Goal: Task Accomplishment & Management: Complete application form

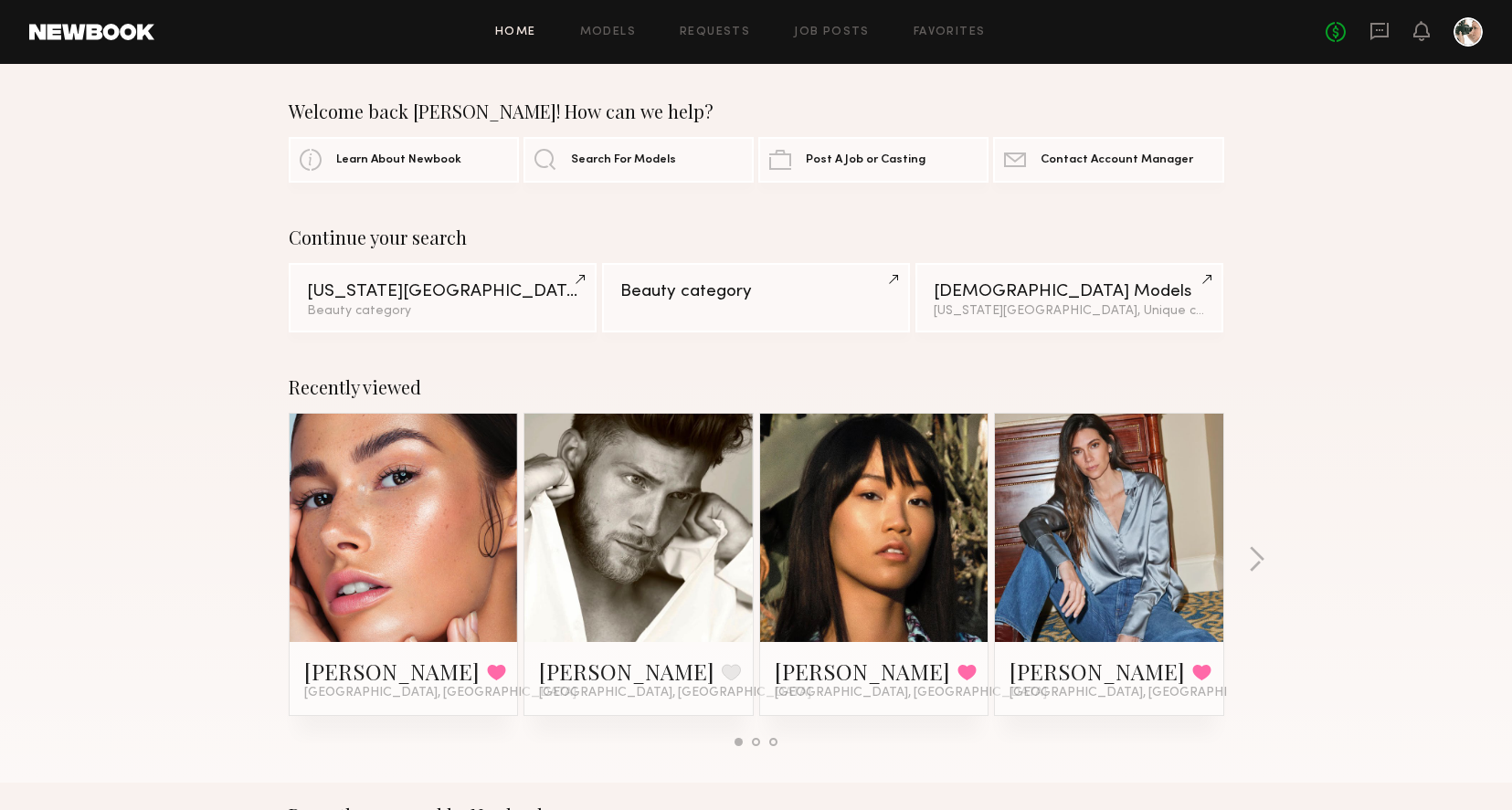
click at [849, 38] on div "Home Models Requests Job Posts Favorites Sign Out No fees up to $5,000" at bounding box center [818, 33] width 1328 height 30
click at [843, 34] on link "Job Posts" at bounding box center [832, 33] width 76 height 12
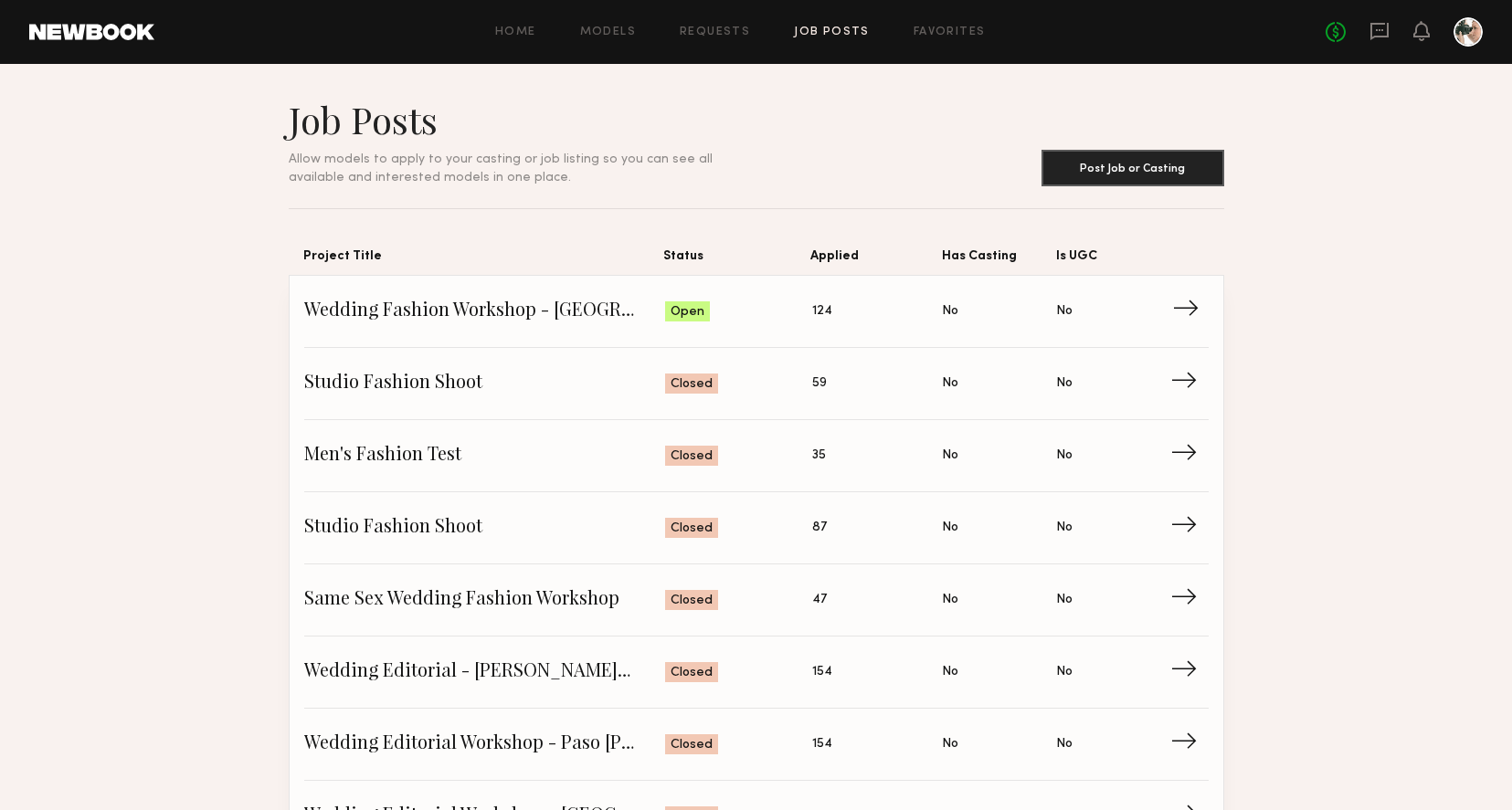
click at [871, 316] on span "Applied: 124" at bounding box center [877, 312] width 131 height 28
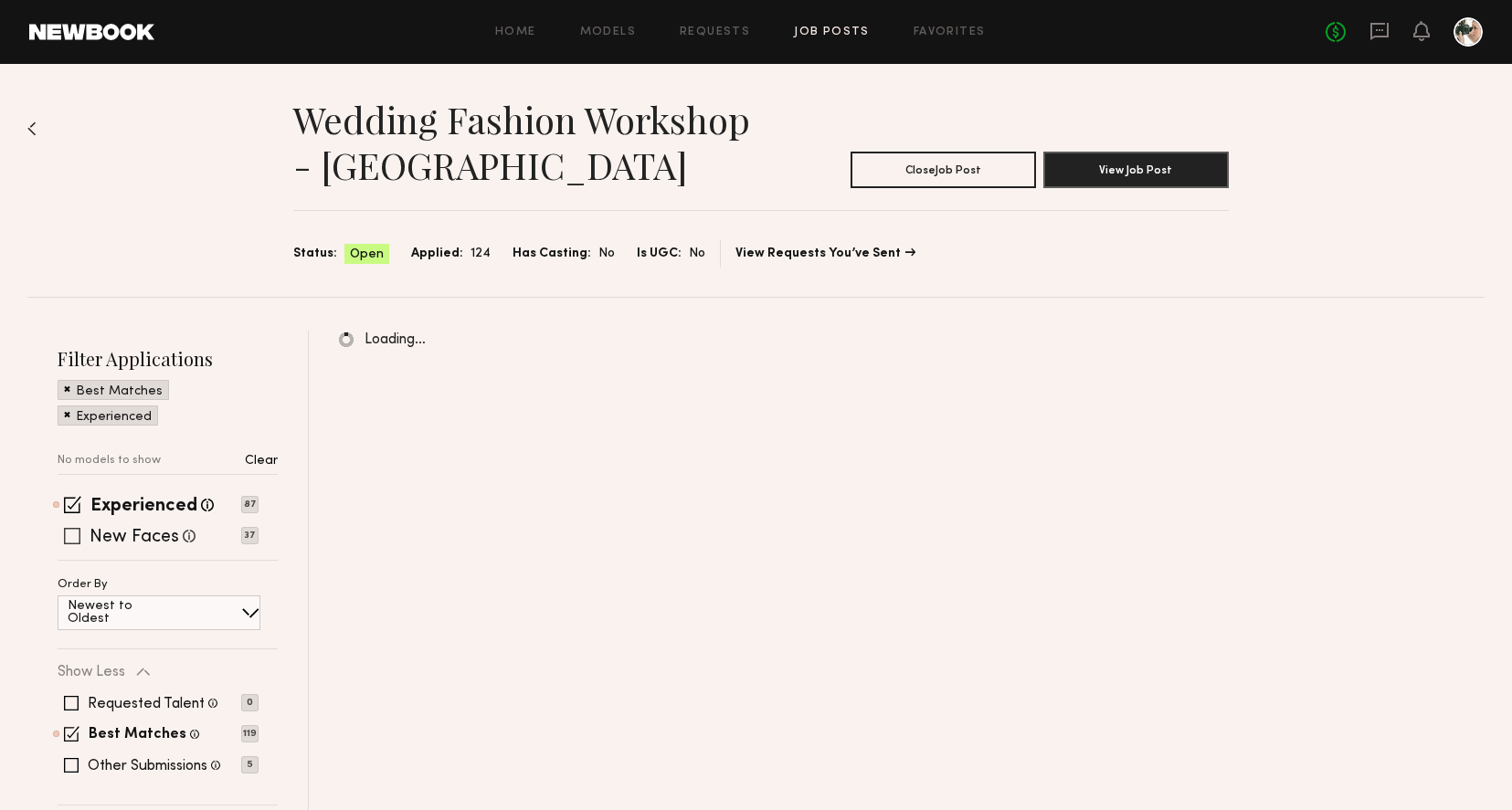
click at [158, 537] on label "New Faces" at bounding box center [134, 538] width 89 height 18
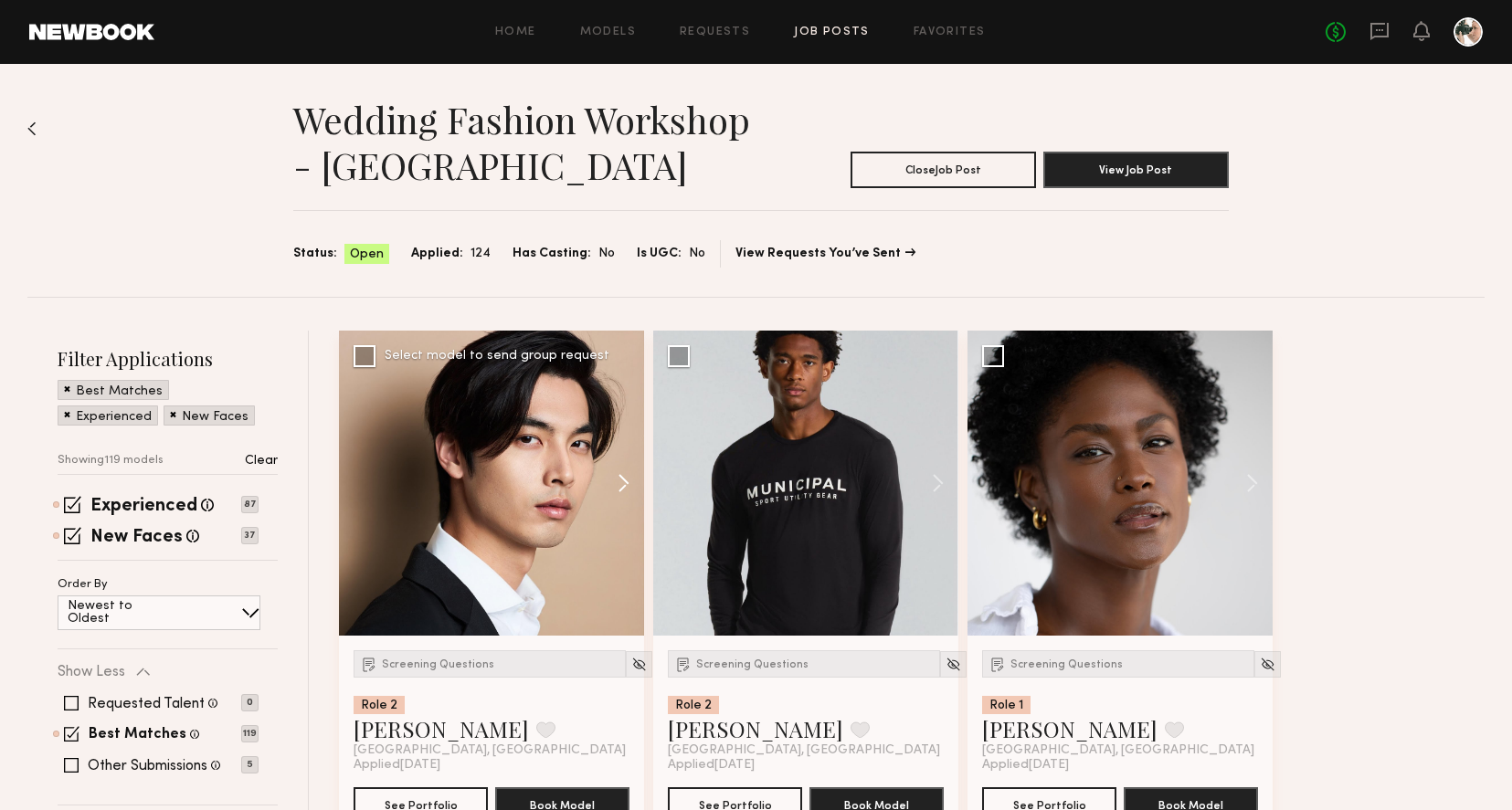
click at [624, 482] on button at bounding box center [614, 483] width 58 height 305
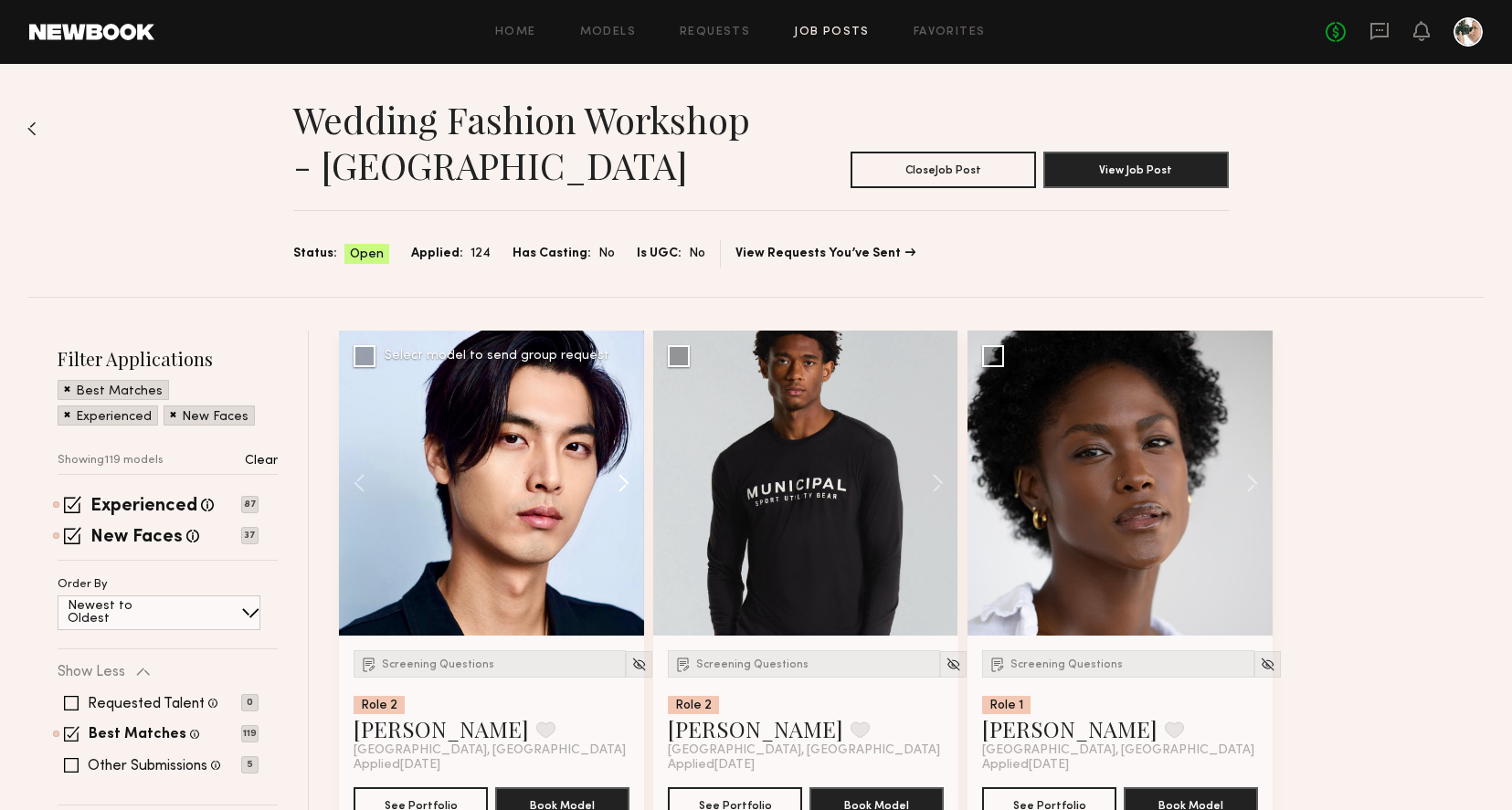
click at [624, 482] on button at bounding box center [614, 483] width 58 height 305
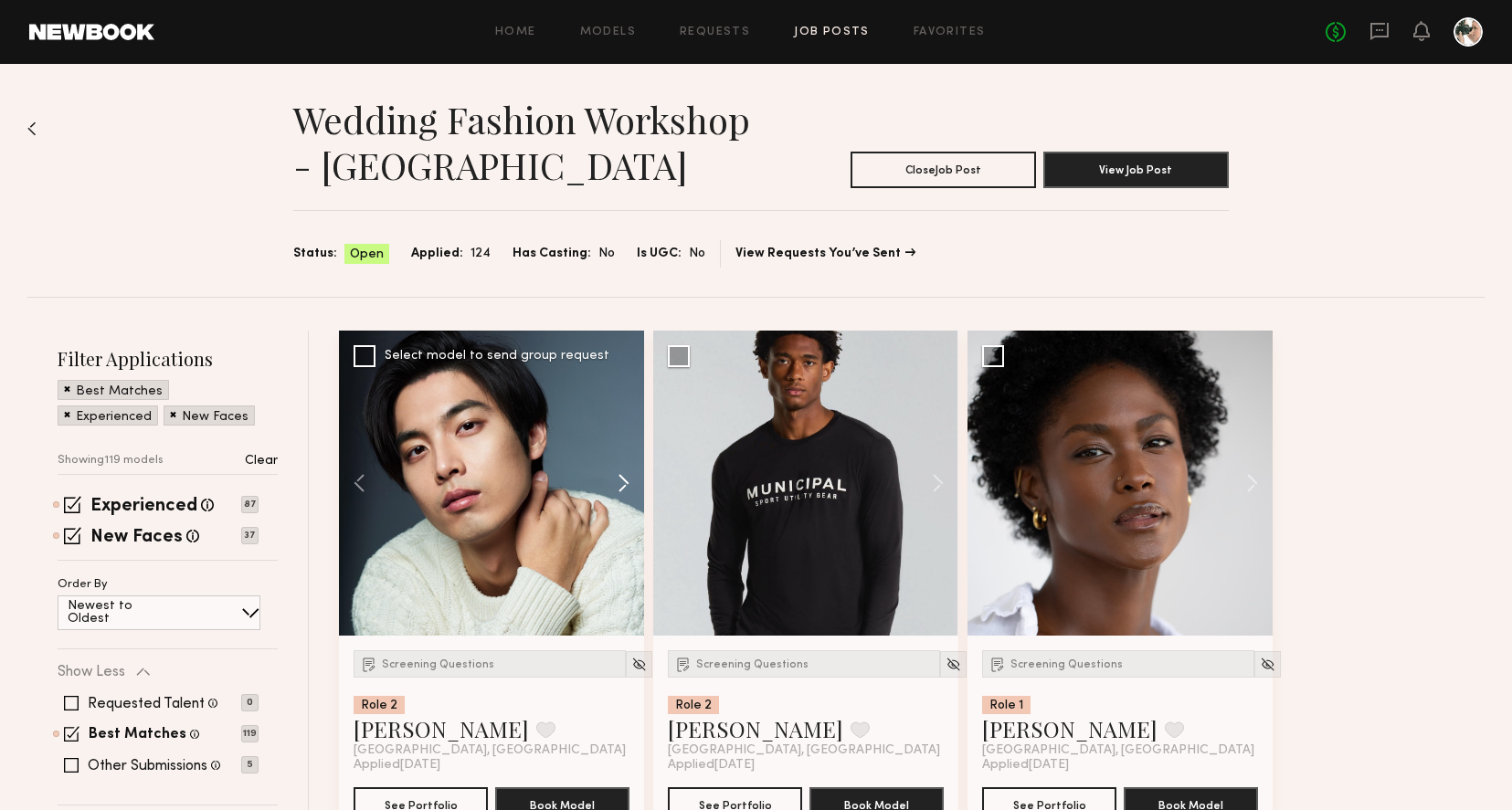
click at [624, 482] on button at bounding box center [614, 483] width 58 height 305
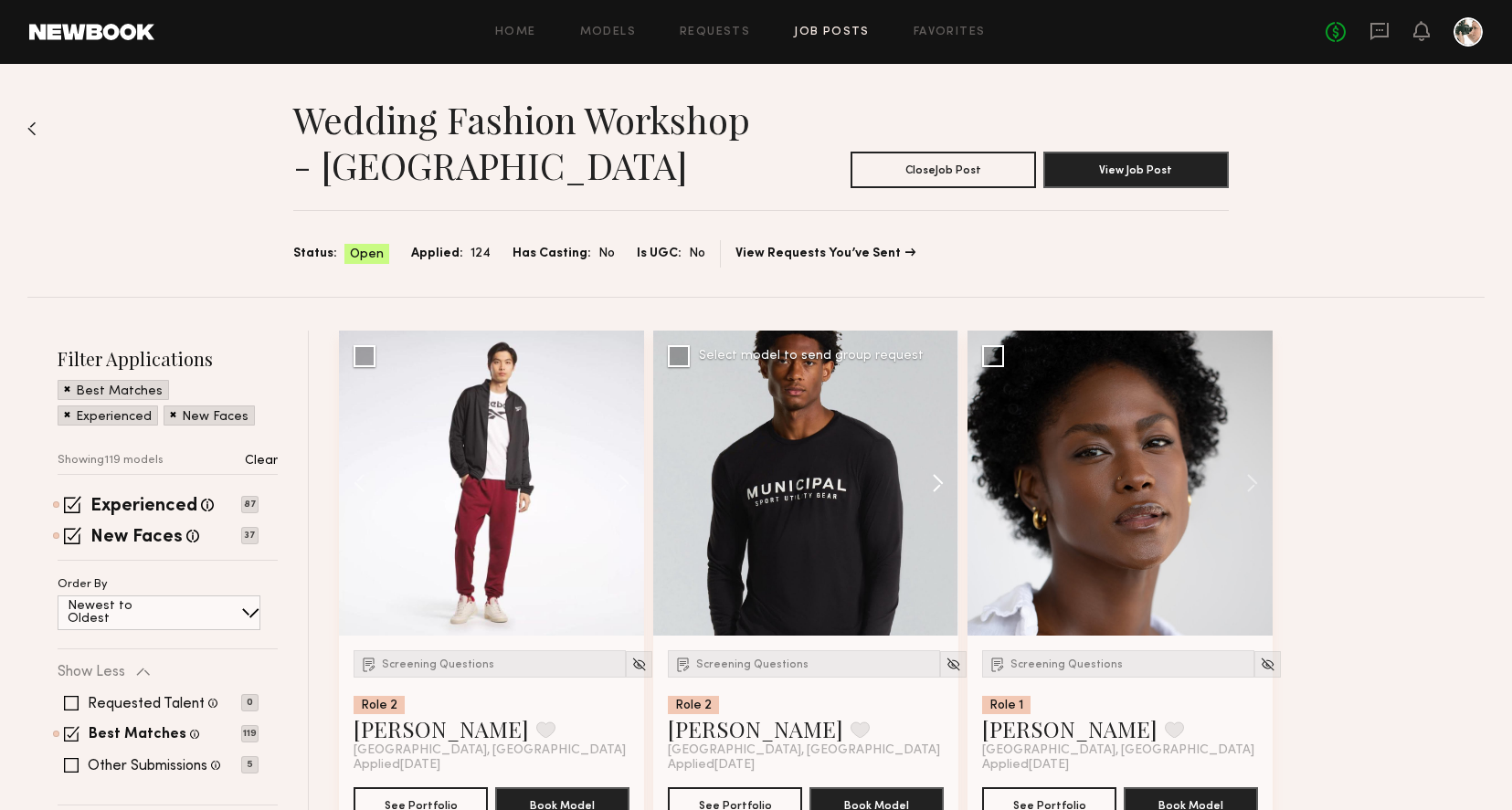
click at [936, 489] on button at bounding box center [929, 483] width 58 height 305
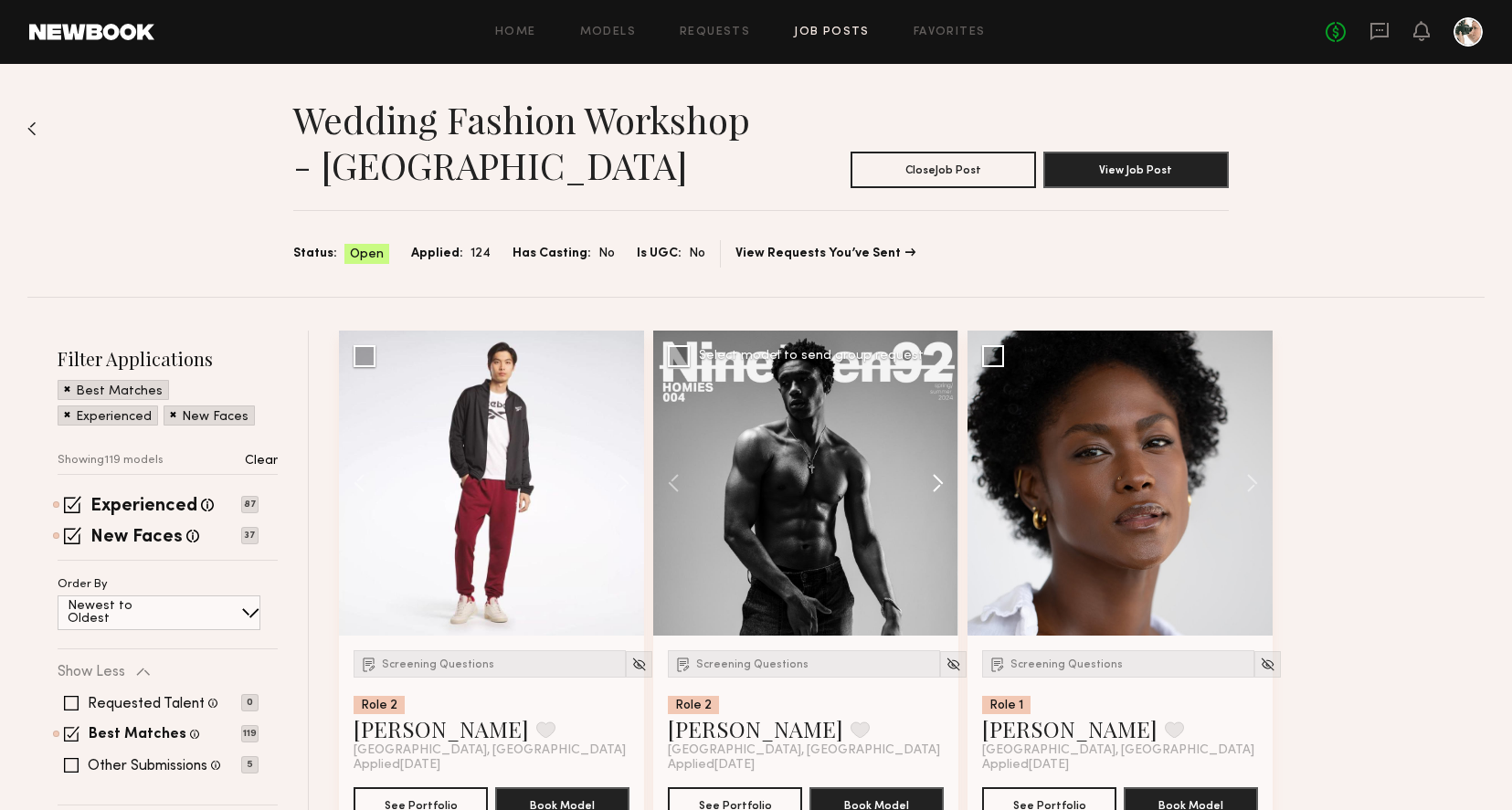
click at [936, 489] on button at bounding box center [929, 483] width 58 height 305
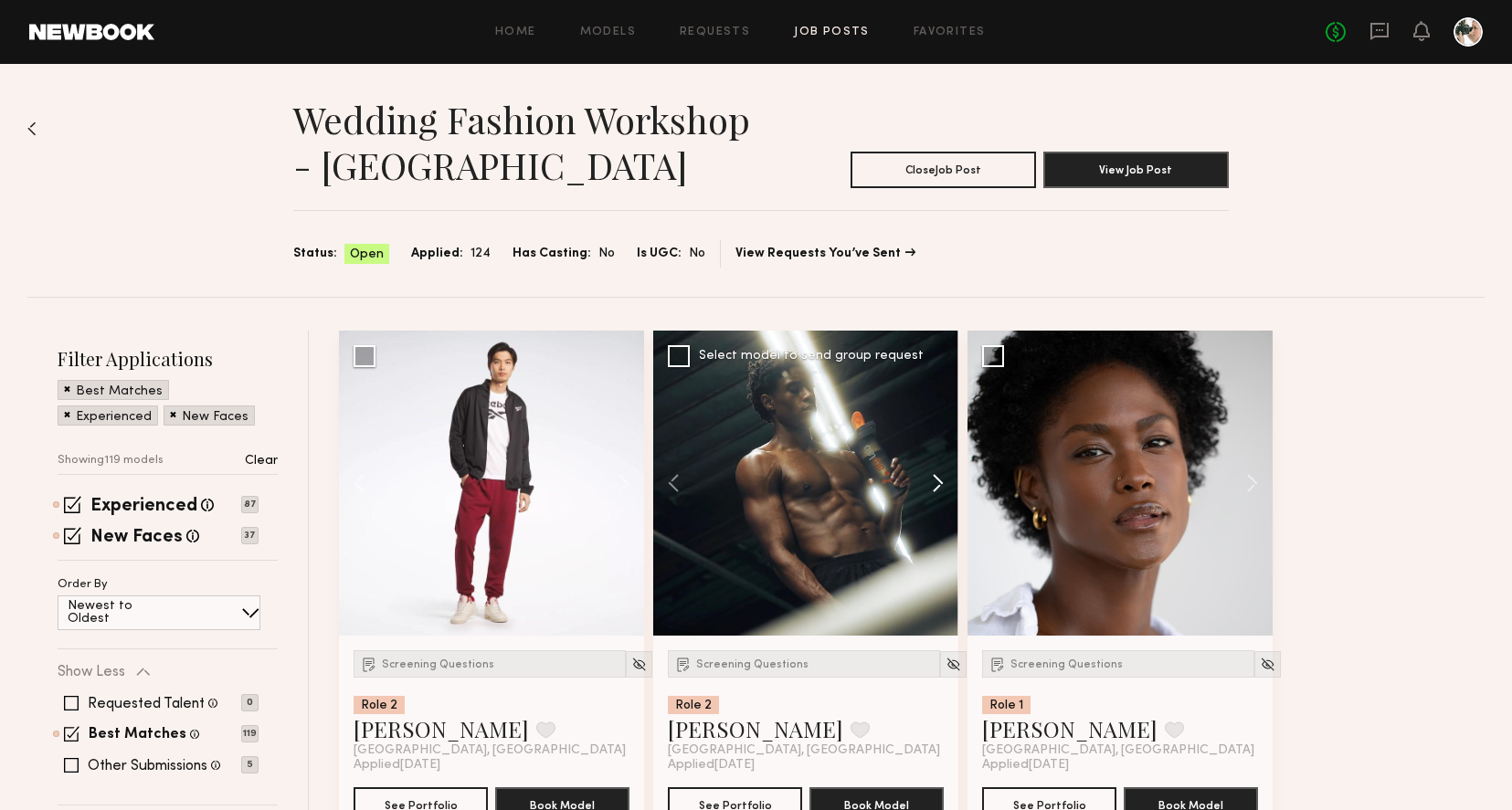
click at [936, 490] on button at bounding box center [929, 483] width 58 height 305
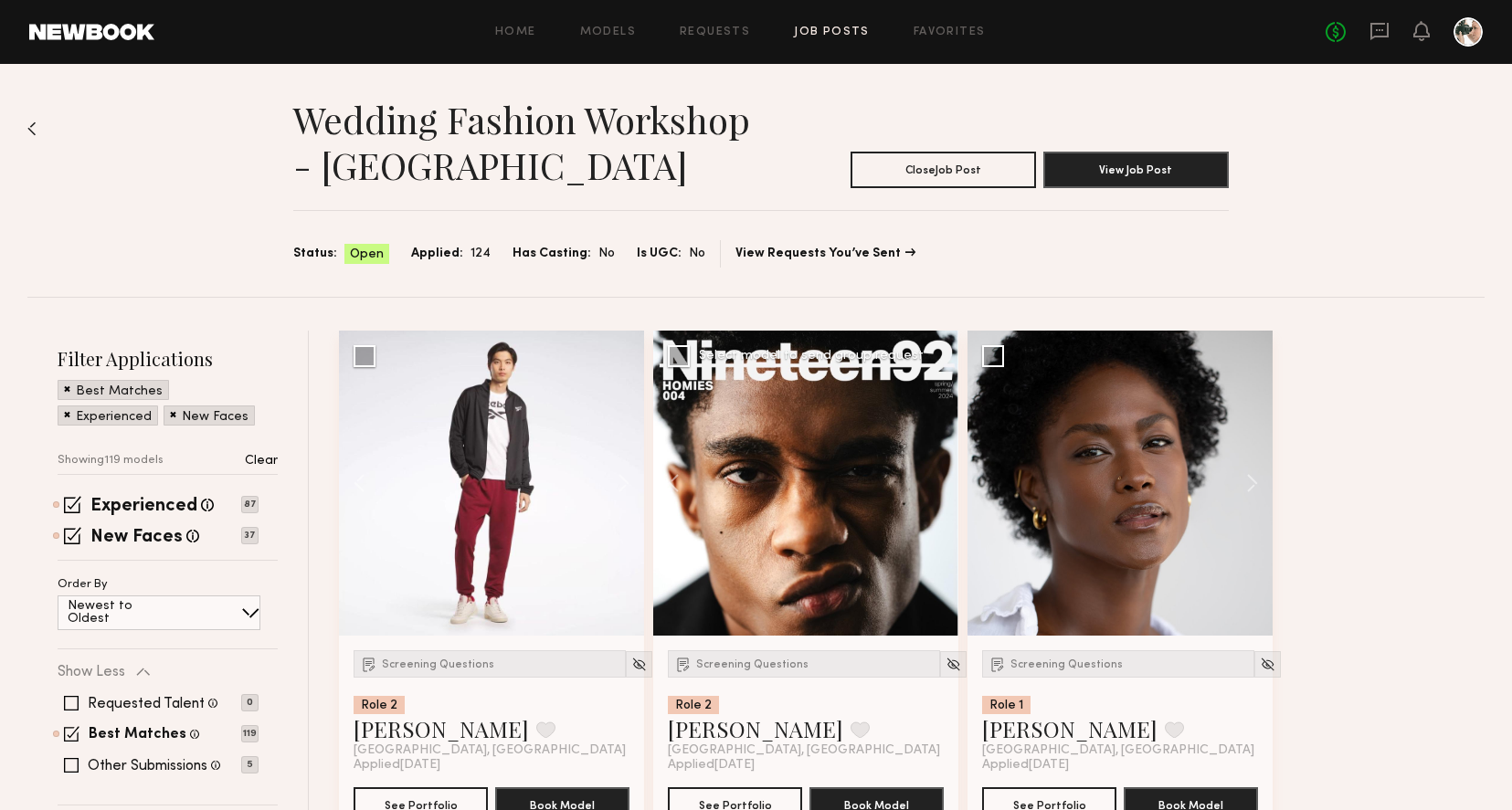
click at [936, 490] on div at bounding box center [806, 483] width 305 height 305
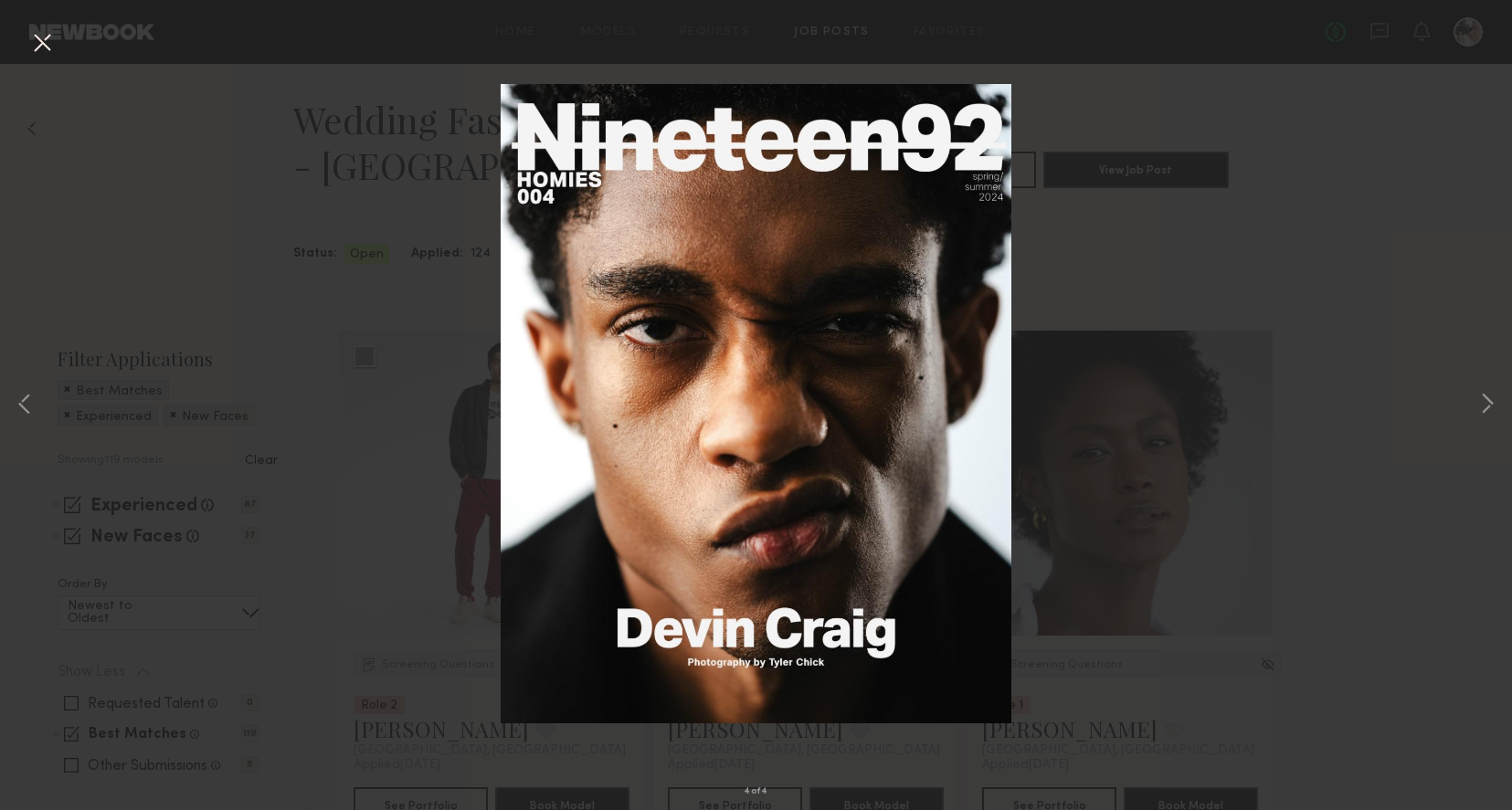
click at [42, 42] on button at bounding box center [43, 44] width 30 height 33
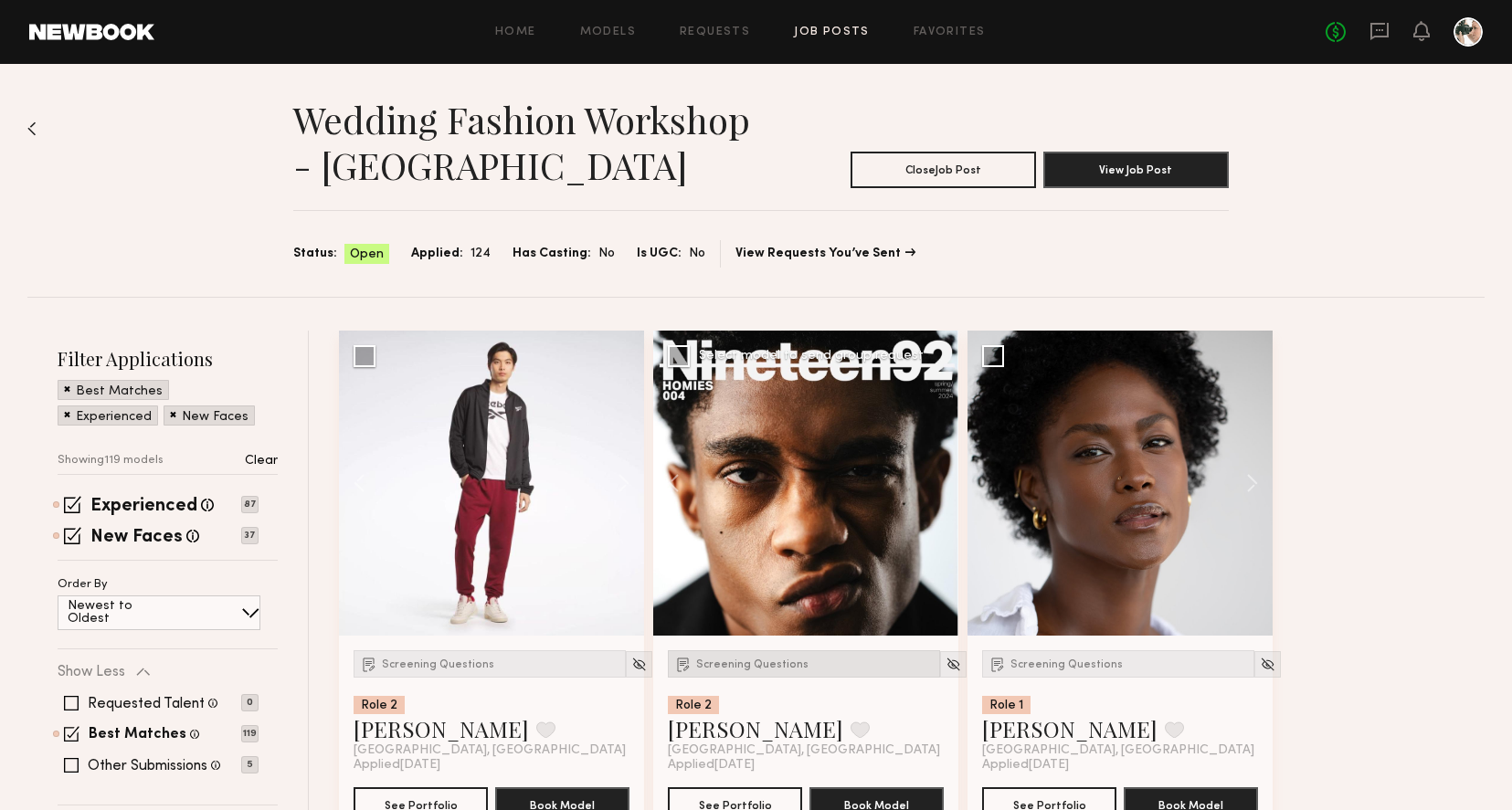
click at [737, 664] on span "Screening Questions" at bounding box center [752, 664] width 112 height 11
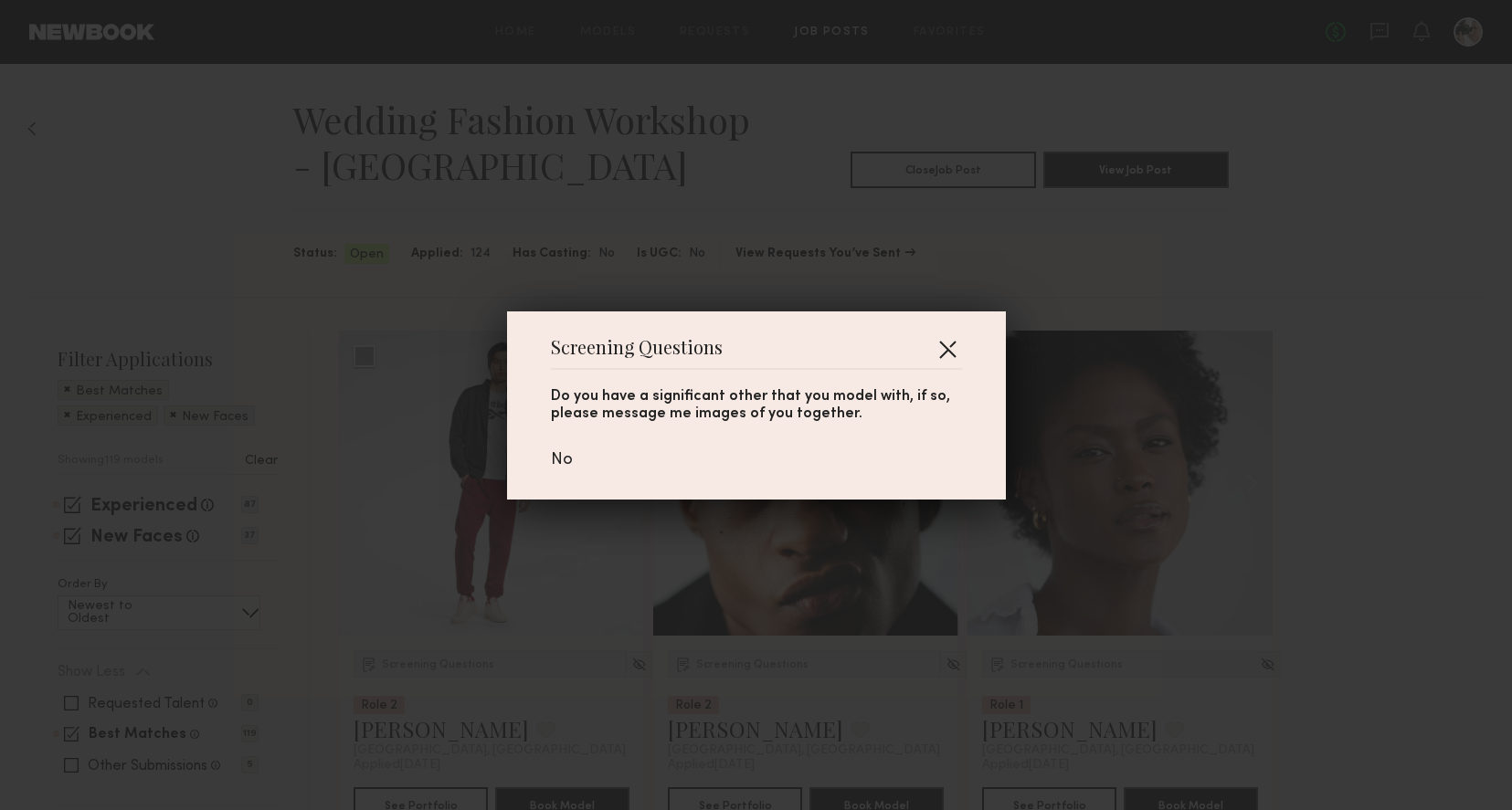
click at [951, 345] on button "button" at bounding box center [948, 350] width 30 height 30
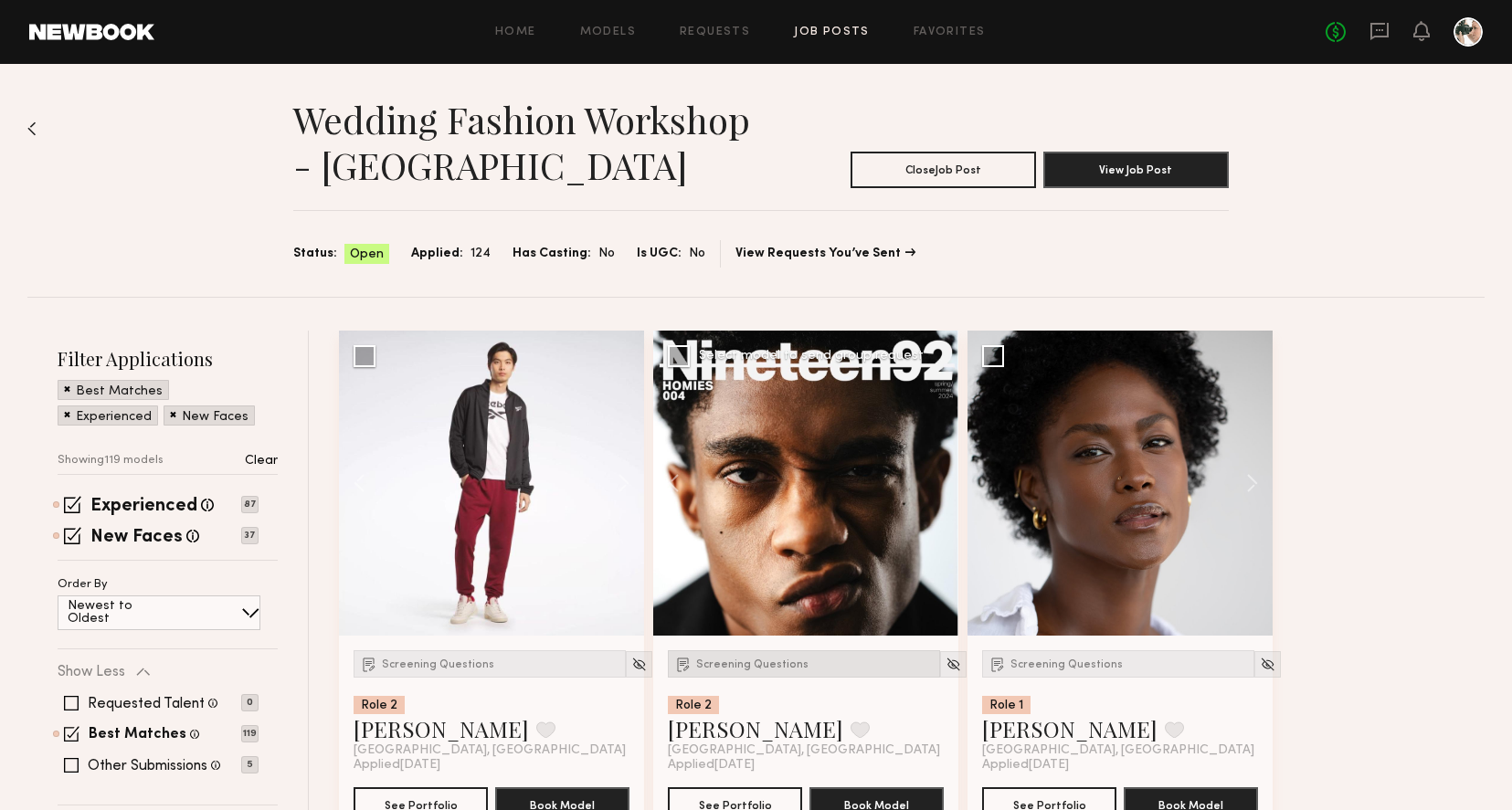
scroll to position [88, 0]
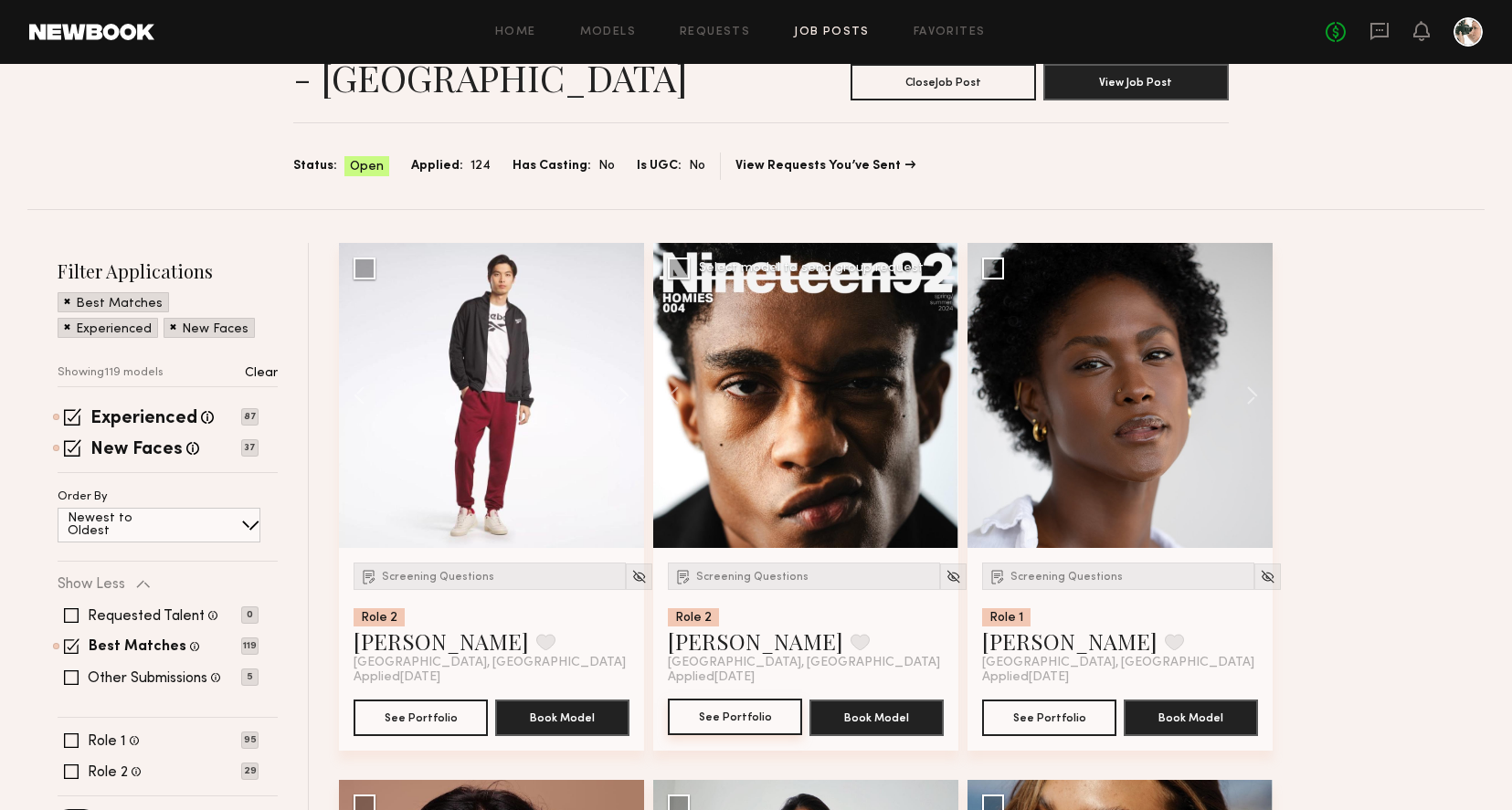
click at [752, 720] on button "See Portfolio" at bounding box center [735, 717] width 135 height 37
click at [1250, 395] on button at bounding box center [1243, 395] width 58 height 305
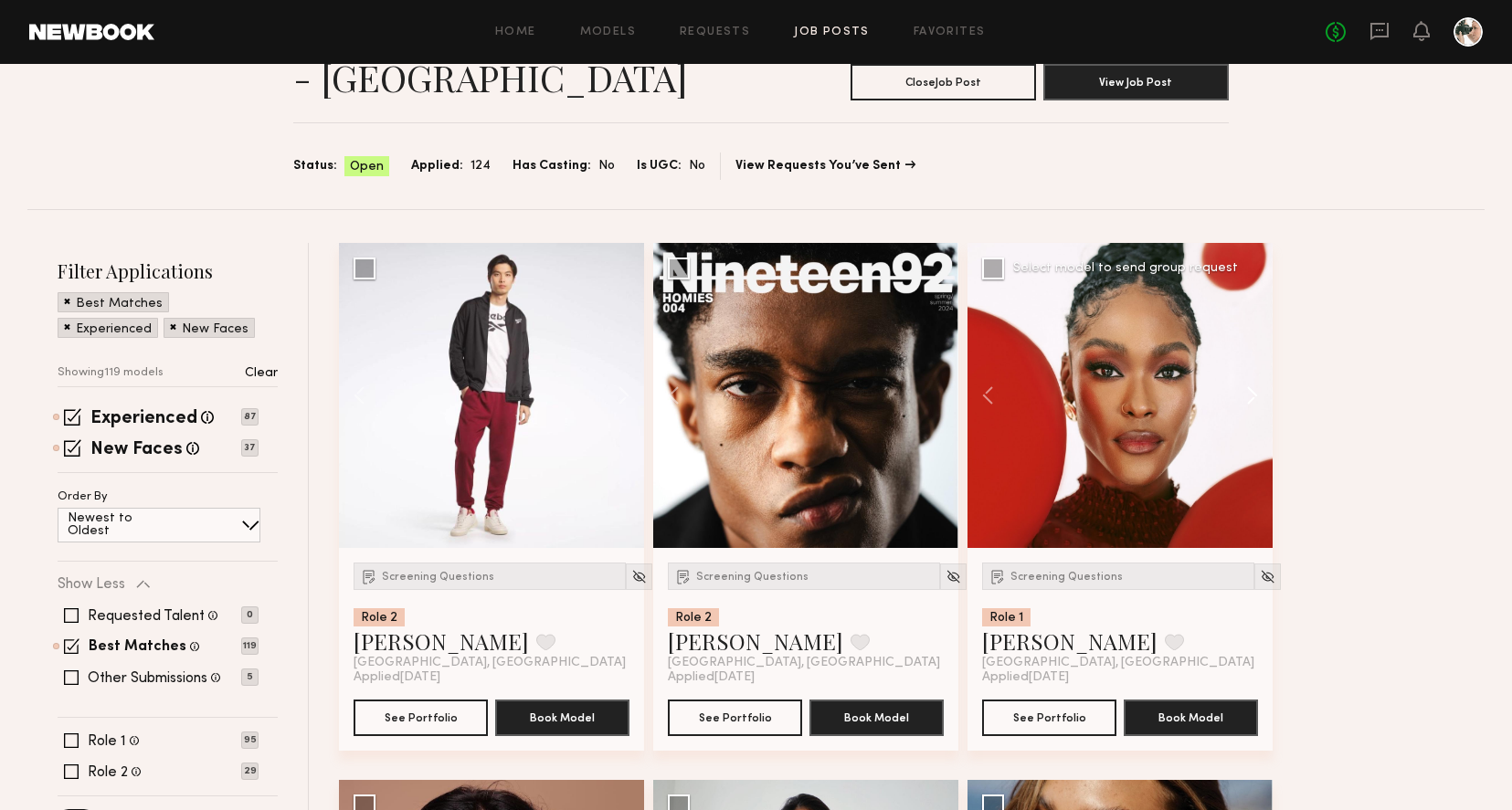
click at [1250, 395] on button at bounding box center [1243, 395] width 58 height 305
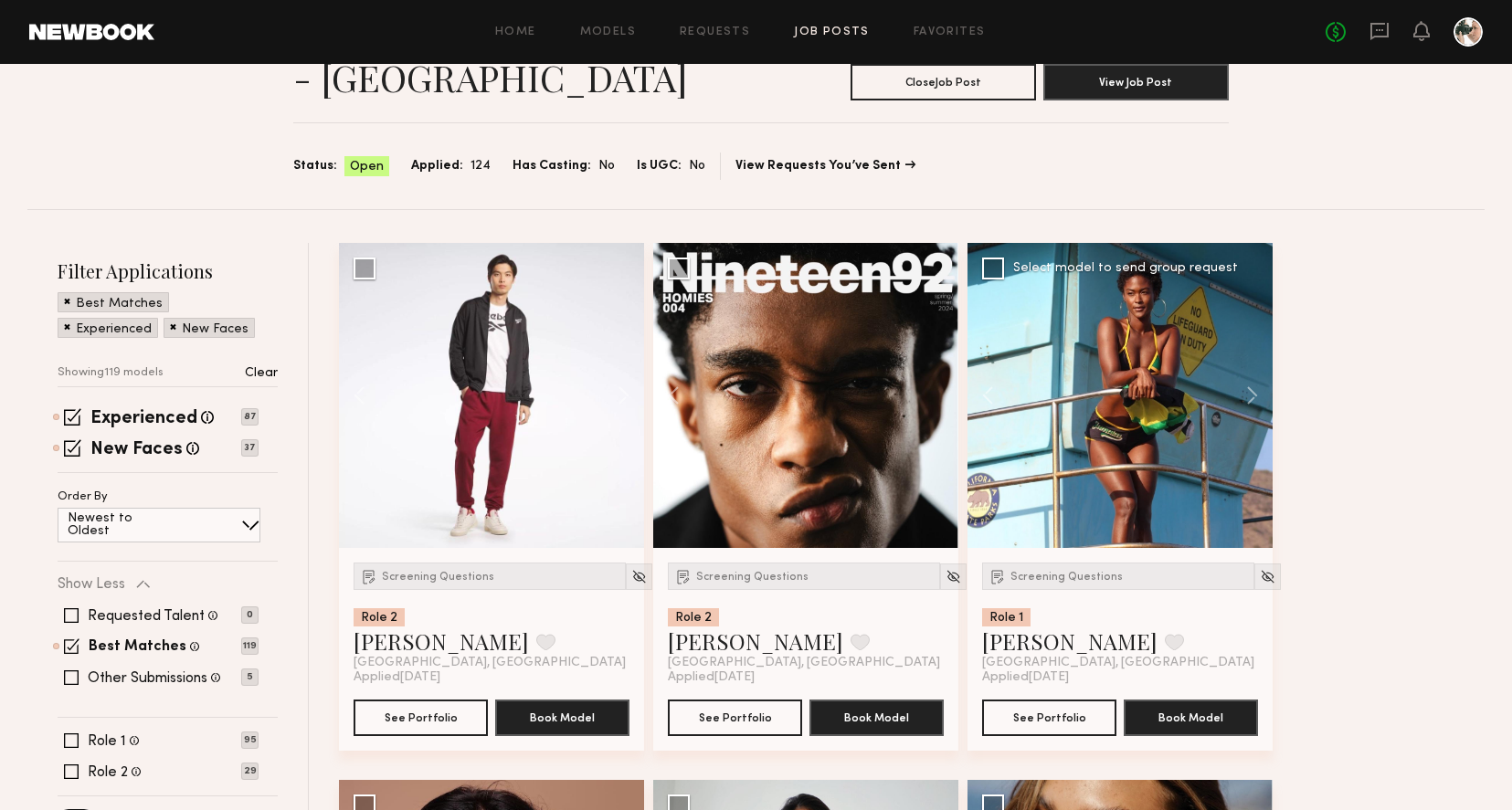
click at [1058, 558] on div "Screening Questions Role 1 Rose L. Favorite Los Angeles, CA Applied 09/19/2025 …" at bounding box center [1120, 650] width 305 height 203
click at [1058, 562] on div "Screening Questions" at bounding box center [1118, 576] width 272 height 28
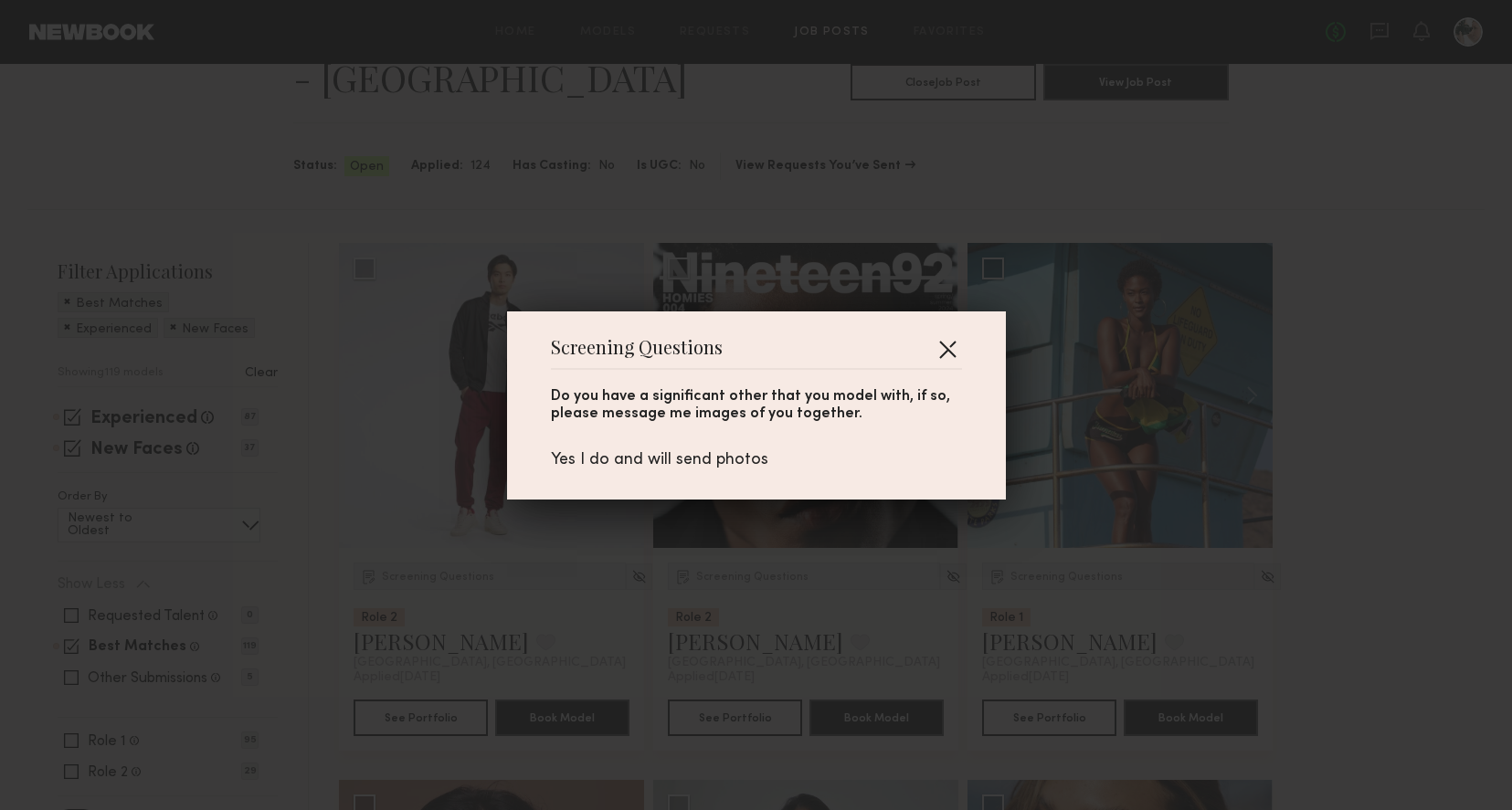
click at [951, 349] on button "button" at bounding box center [948, 350] width 30 height 30
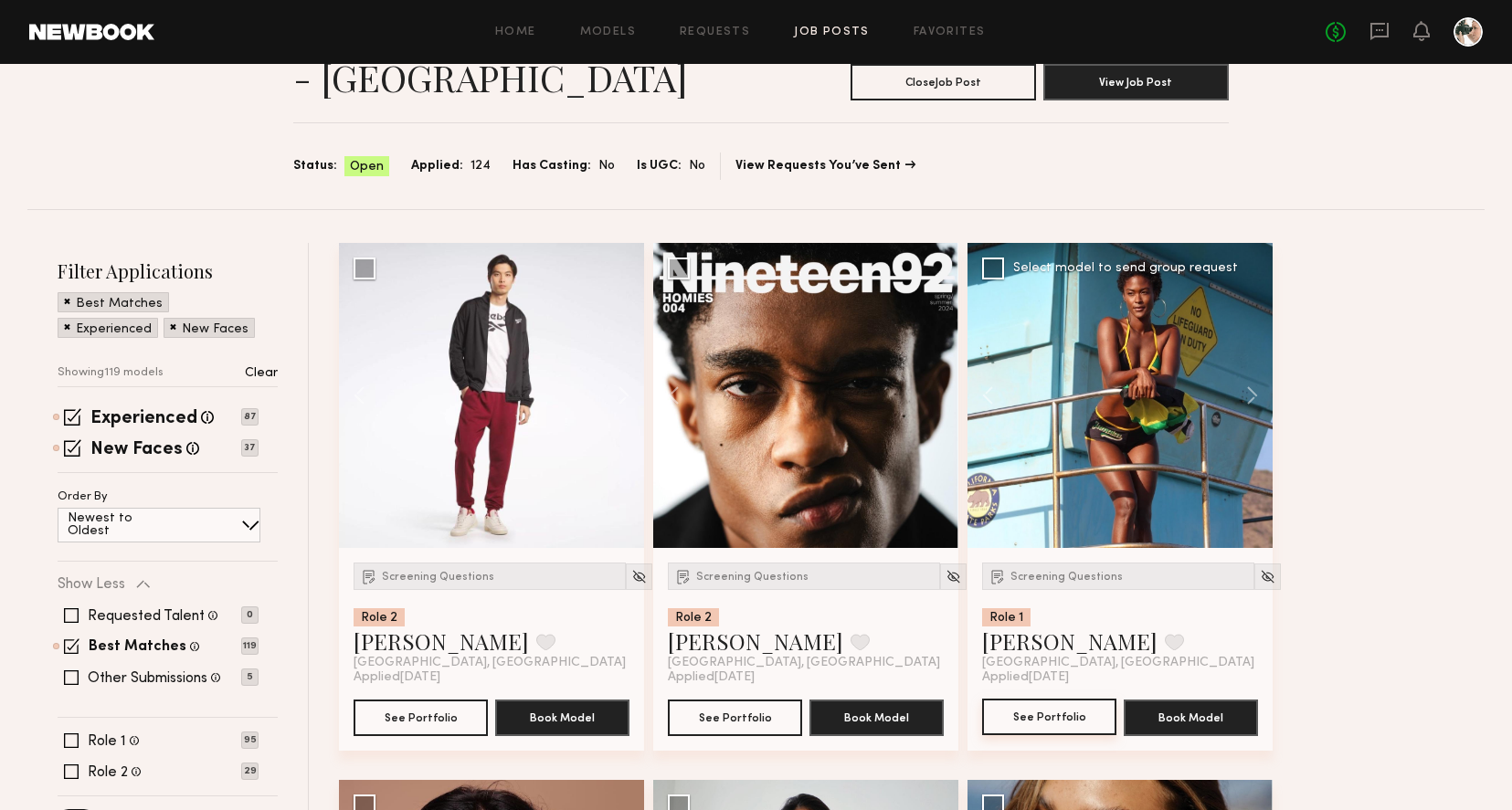
click at [1072, 708] on button "See Portfolio" at bounding box center [1050, 717] width 135 height 37
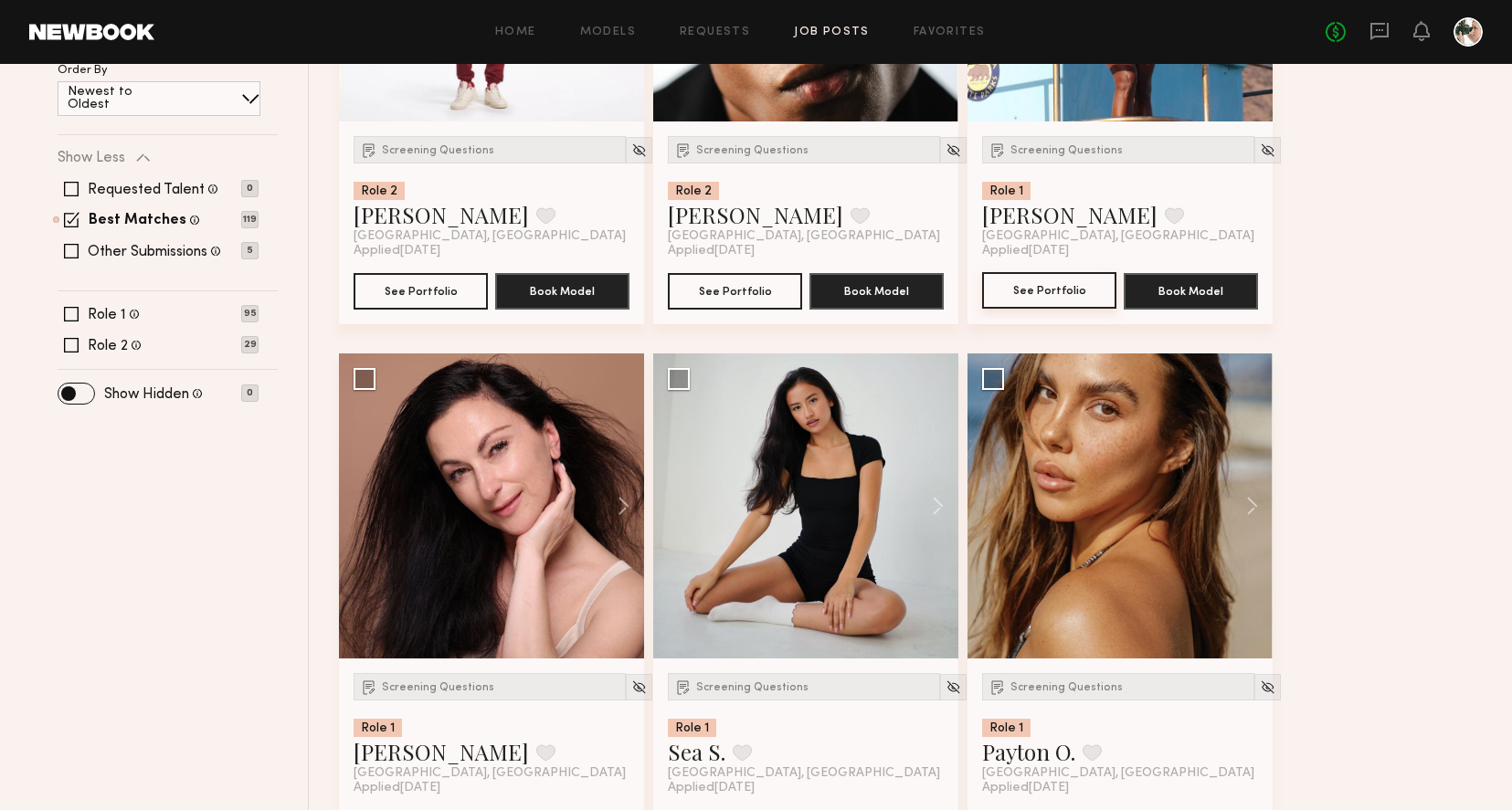
scroll to position [578, 0]
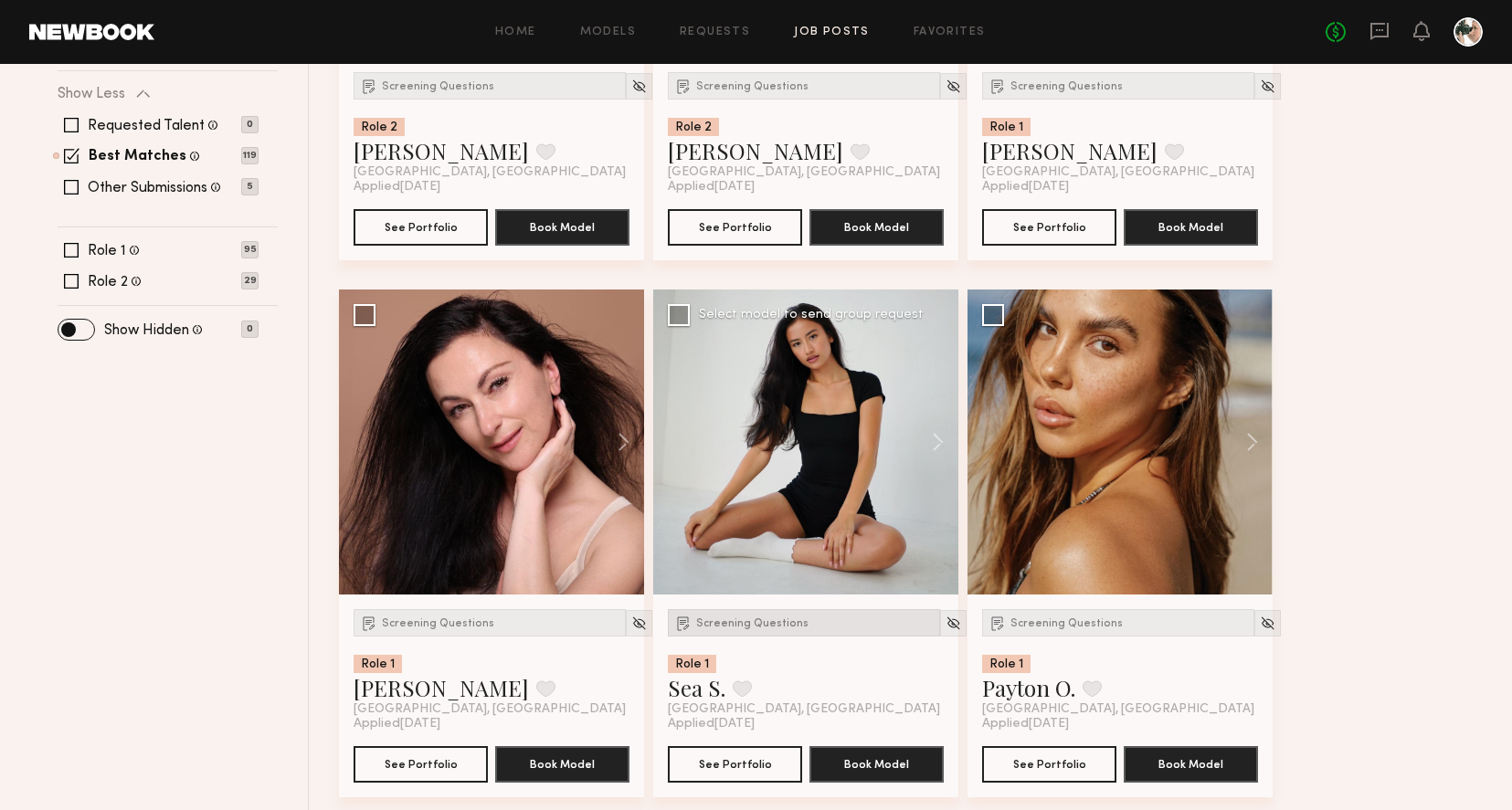
click at [750, 632] on div "Screening Questions" at bounding box center [803, 623] width 272 height 28
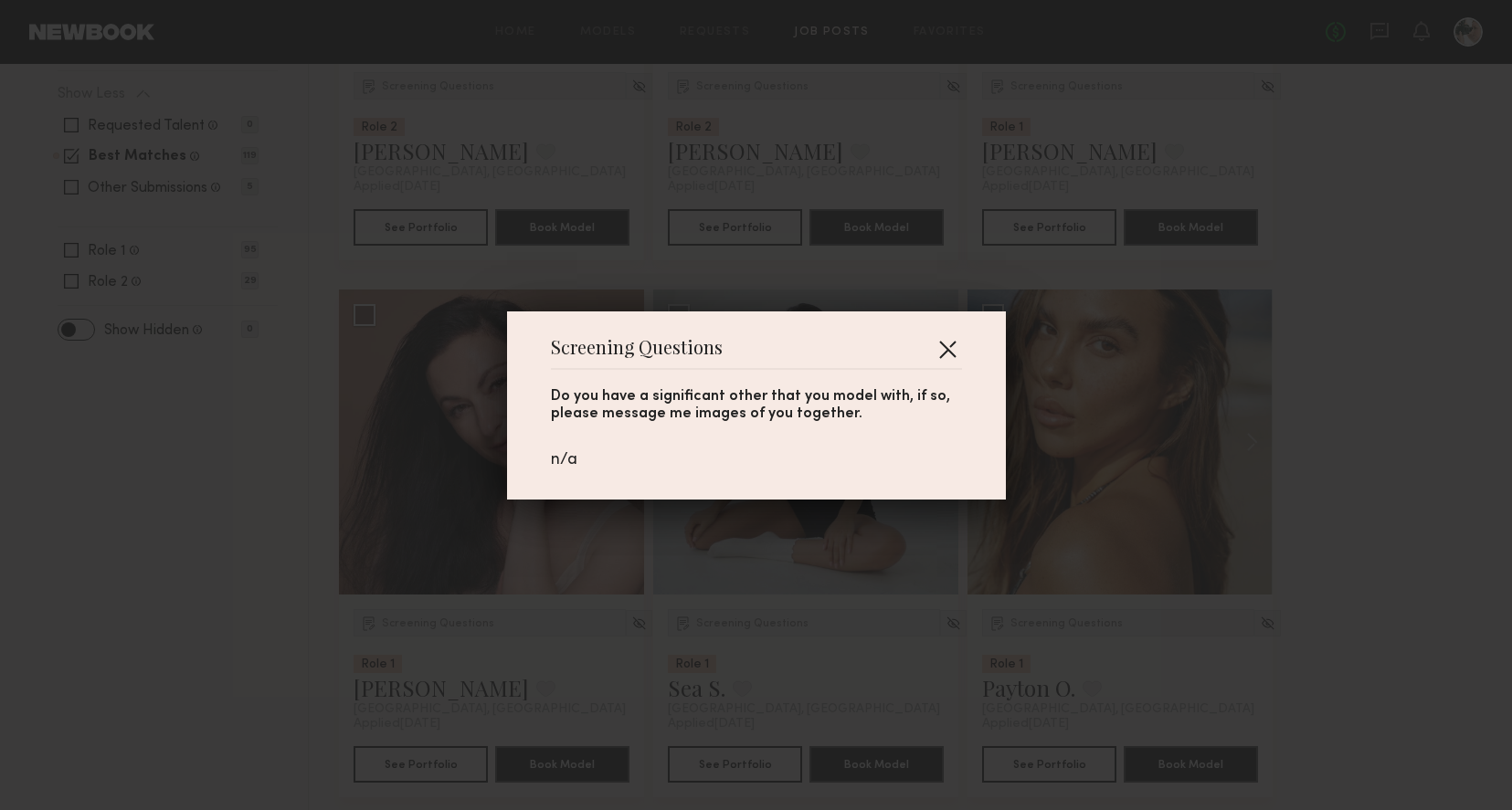
click at [958, 343] on button "button" at bounding box center [948, 350] width 30 height 30
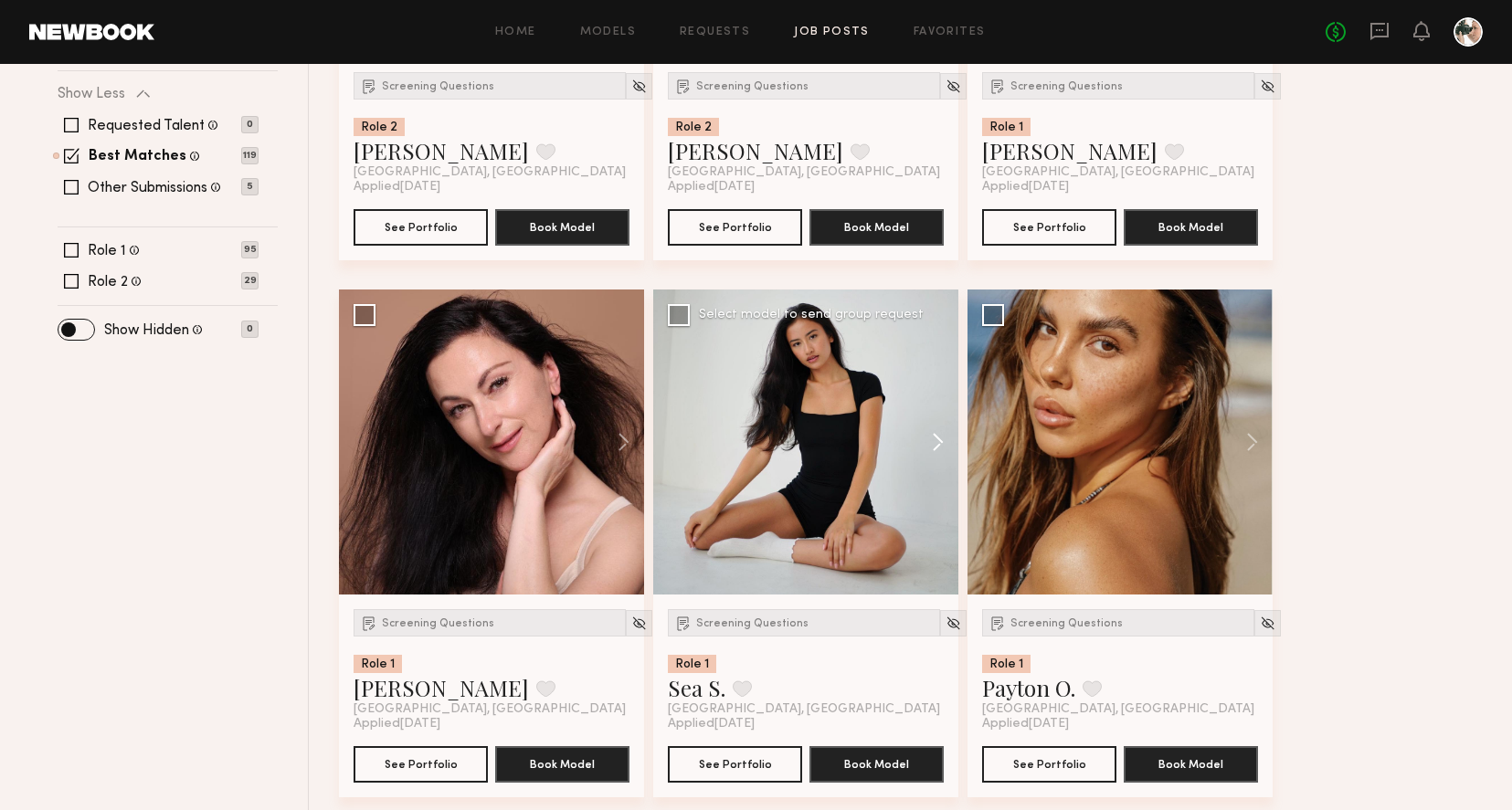
click at [933, 447] on button at bounding box center [929, 442] width 58 height 305
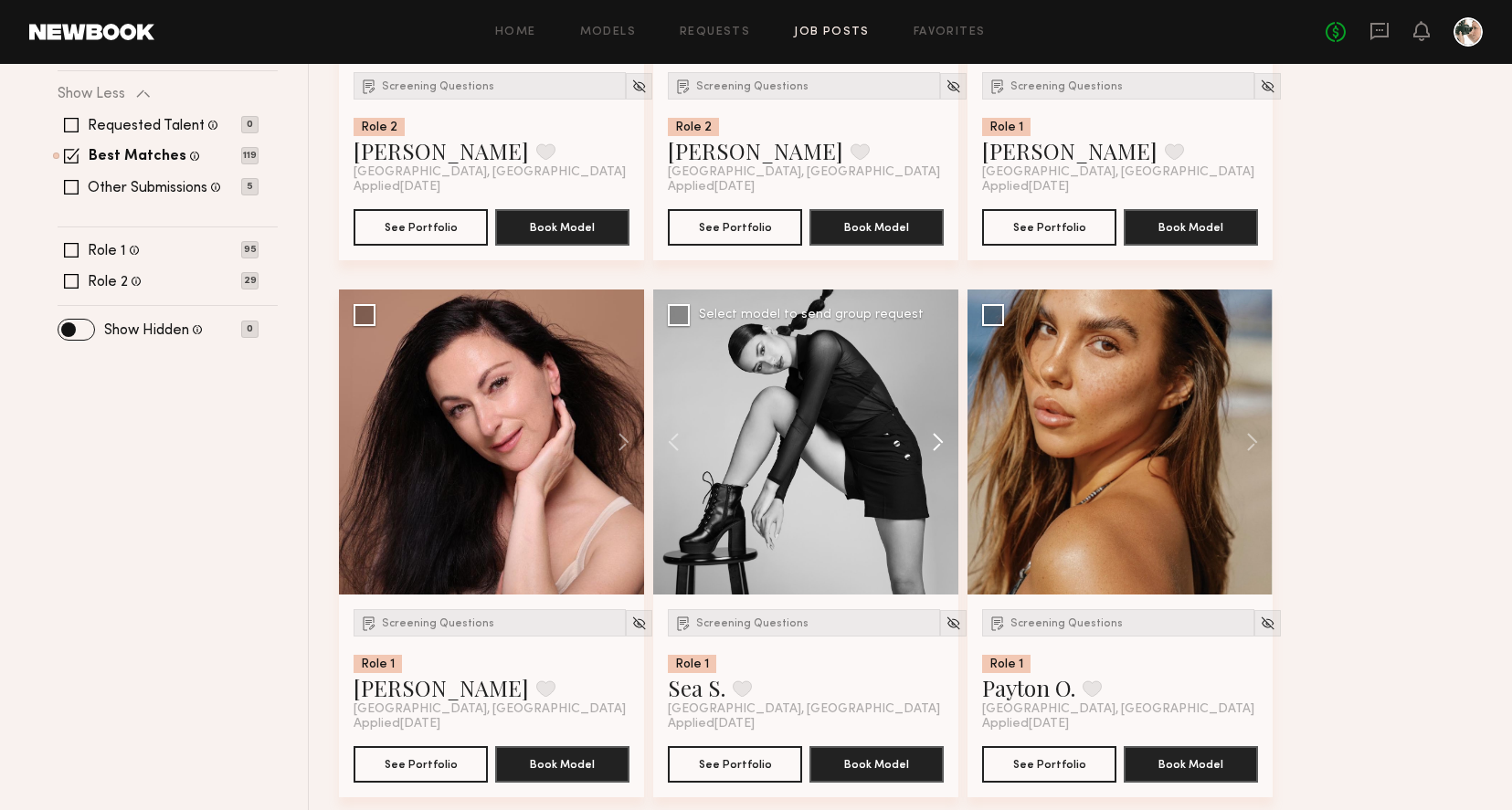
click at [933, 447] on button at bounding box center [929, 442] width 58 height 305
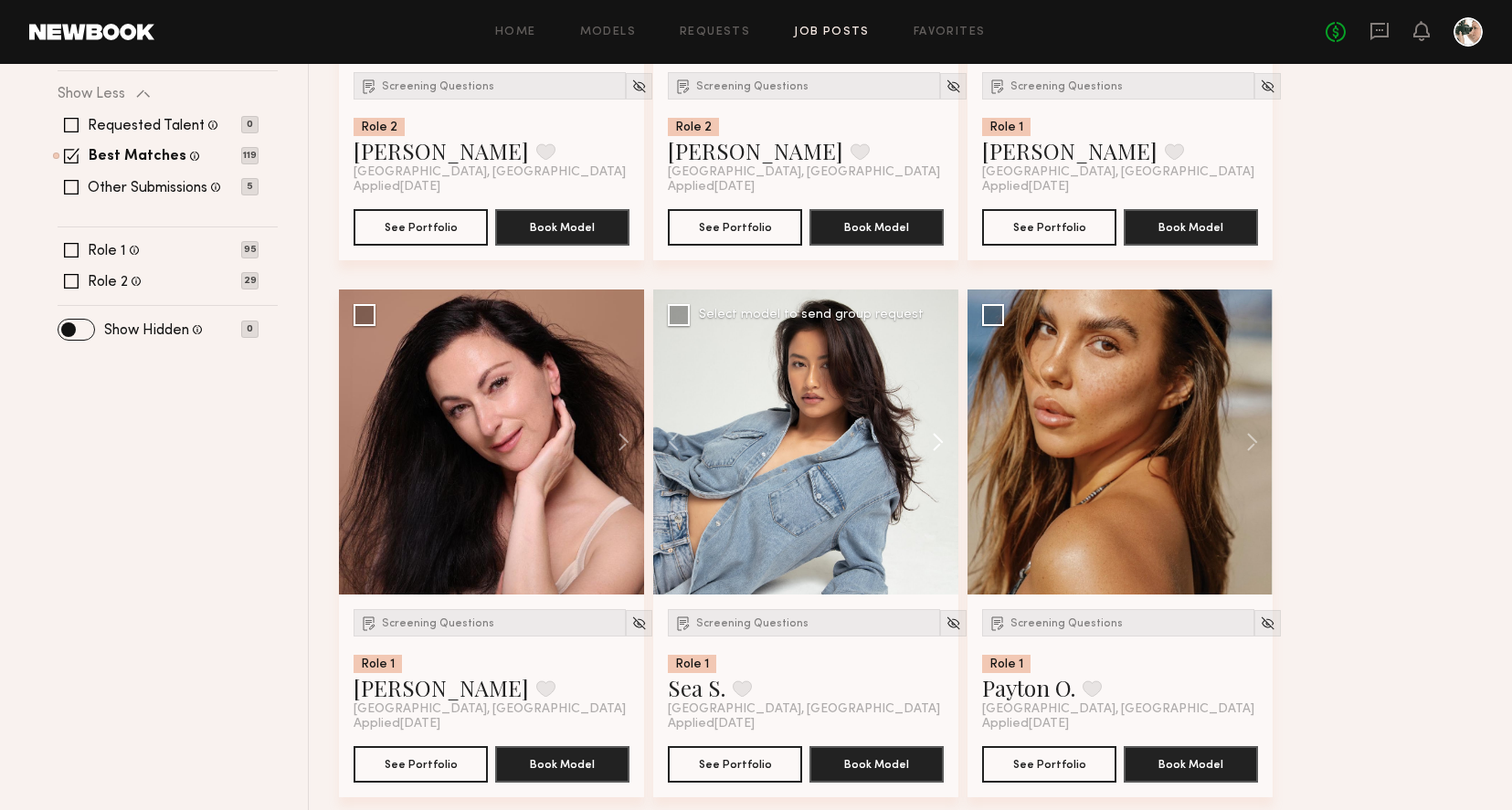
click at [933, 447] on button at bounding box center [929, 442] width 58 height 305
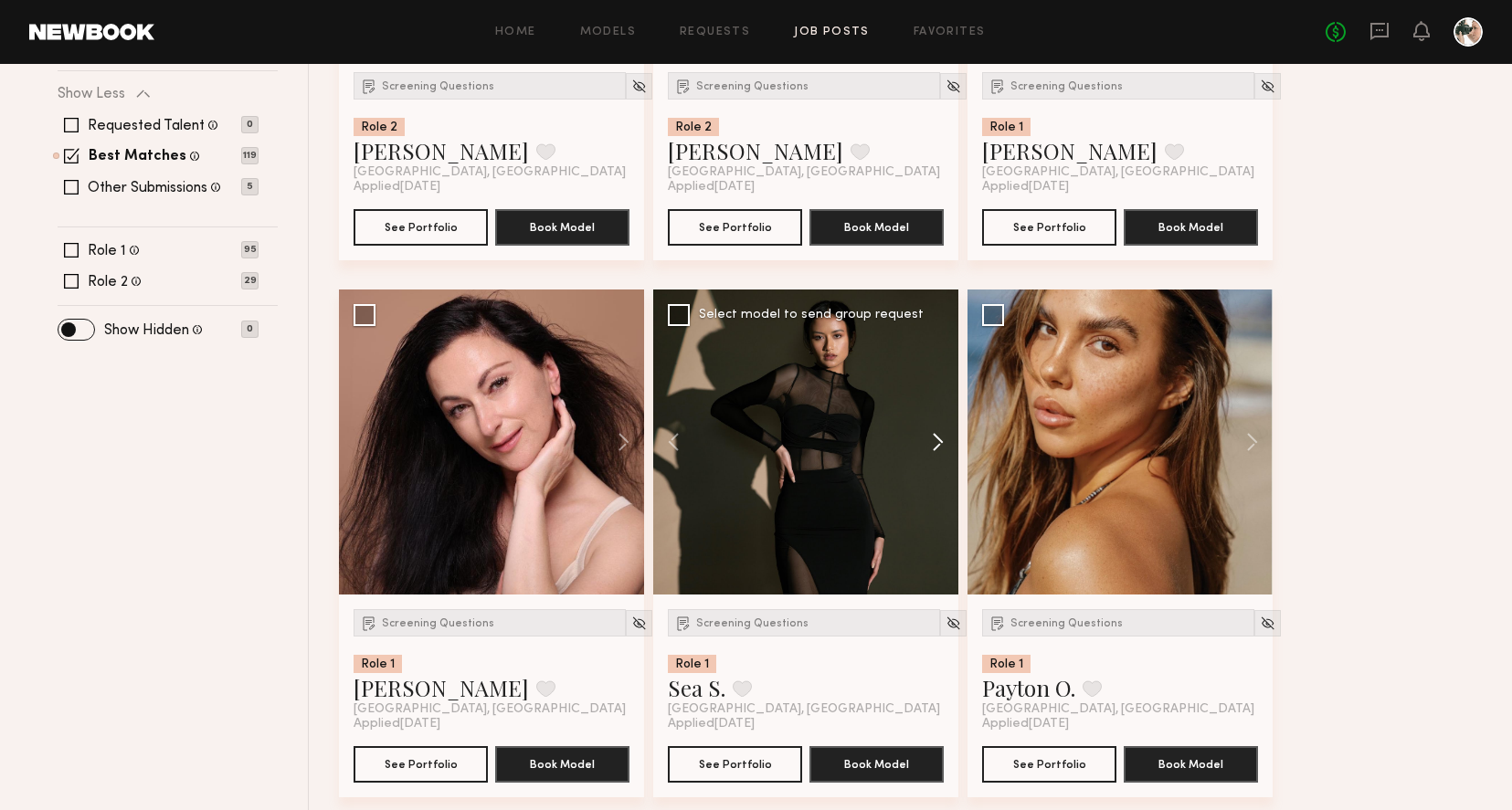
click at [933, 447] on button at bounding box center [929, 442] width 58 height 305
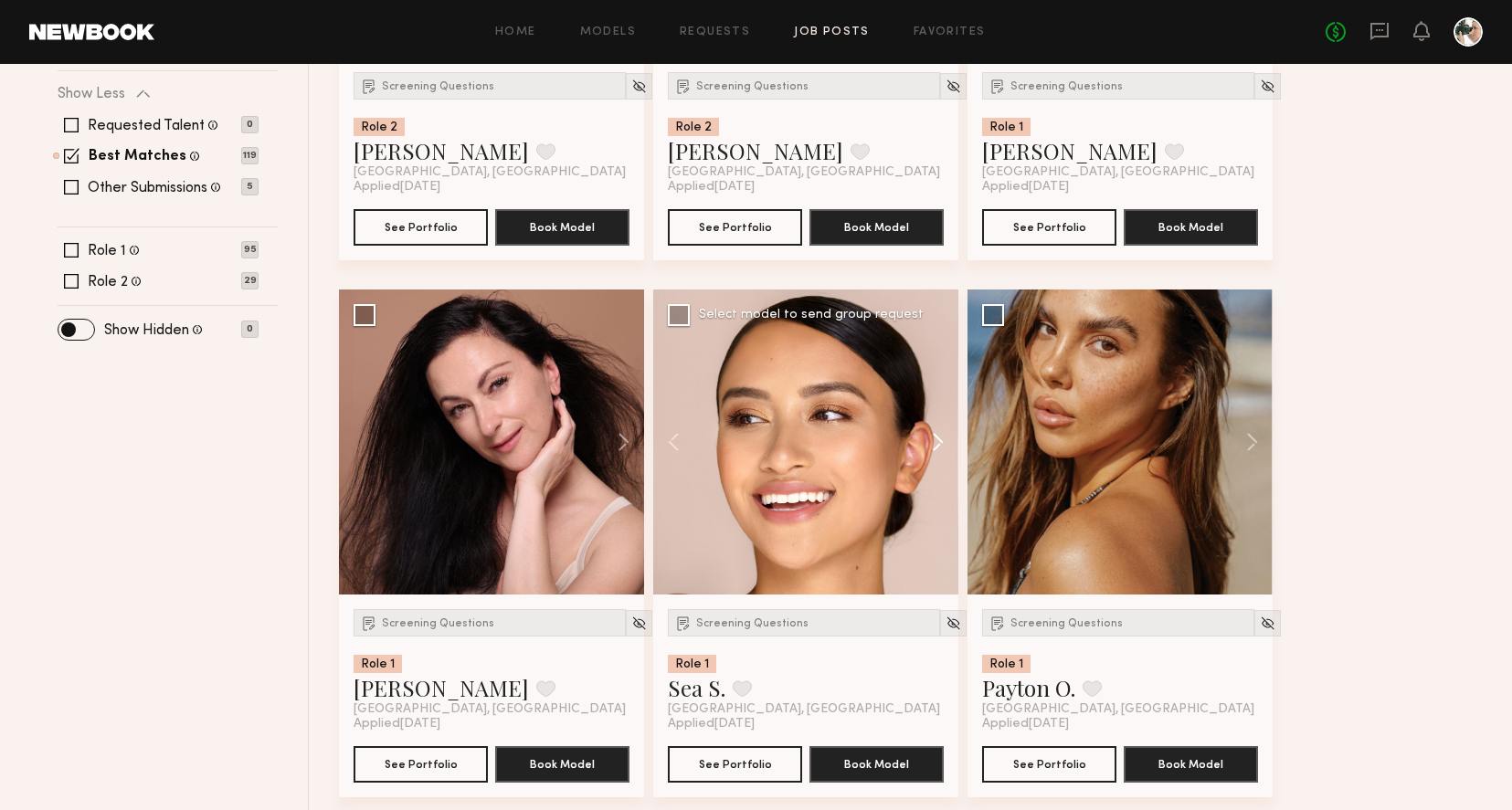
click at [933, 447] on button at bounding box center [929, 442] width 58 height 305
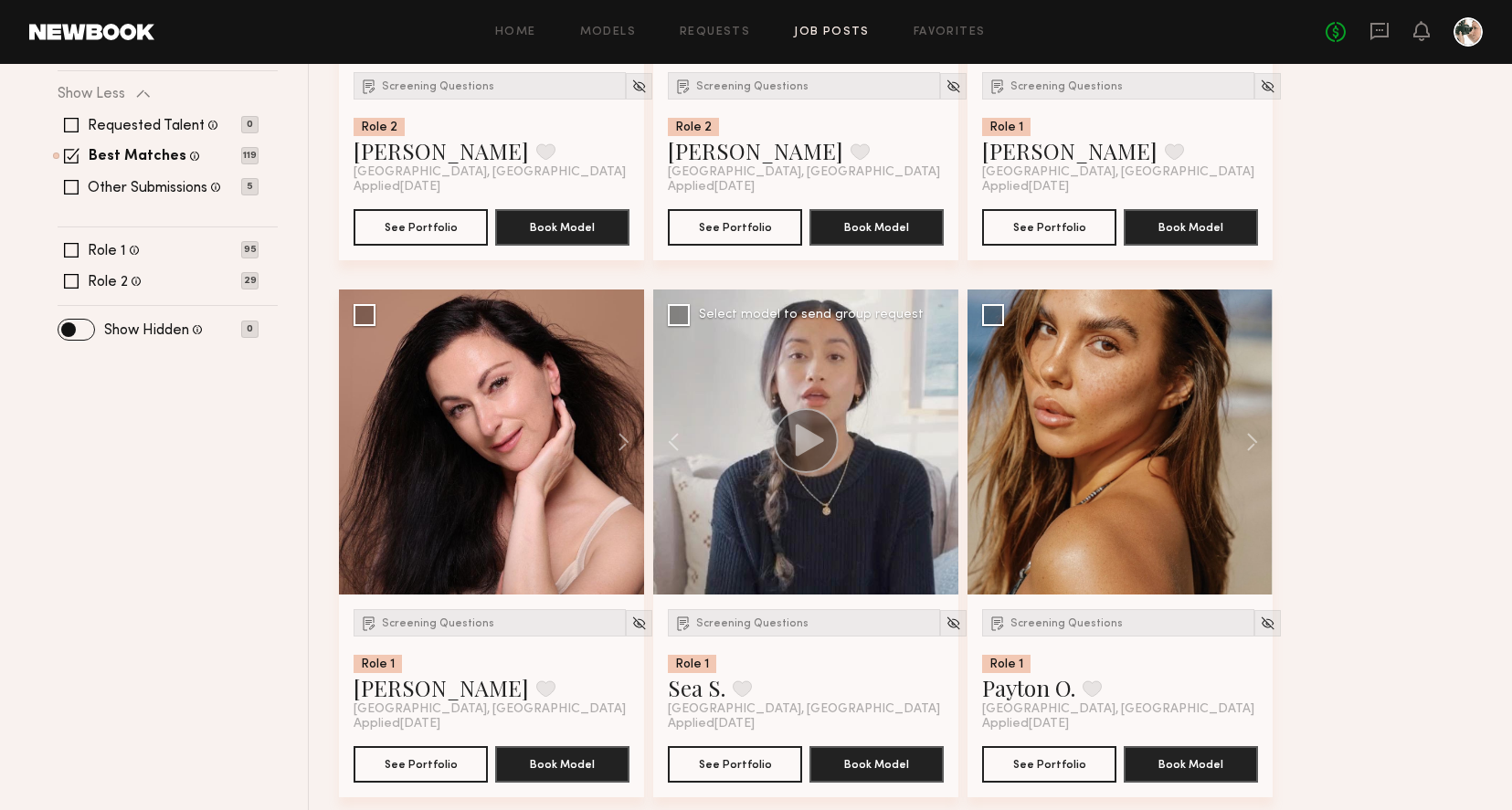
click at [933, 447] on div at bounding box center [806, 442] width 305 height 305
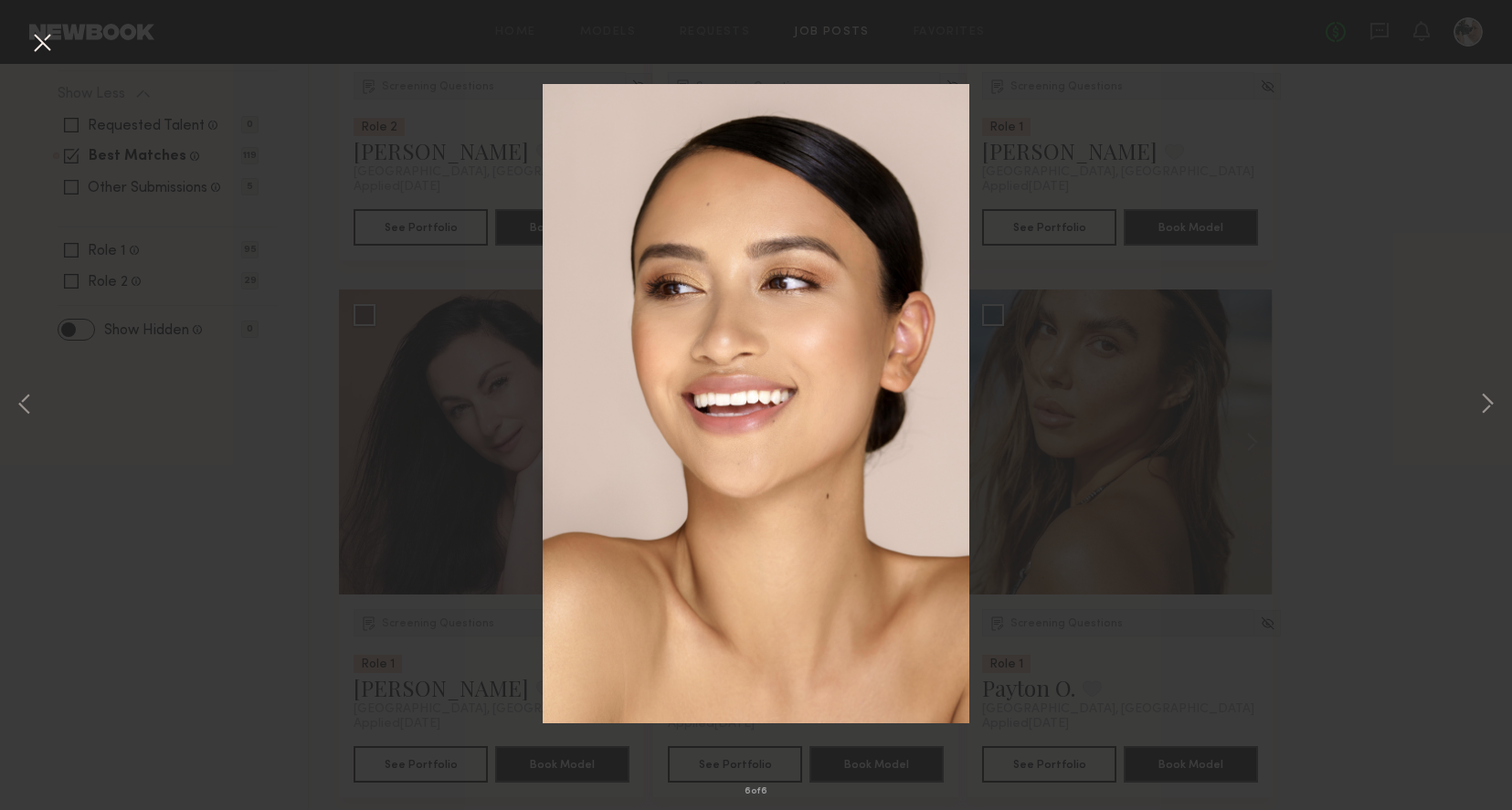
click at [34, 48] on button at bounding box center [43, 44] width 30 height 33
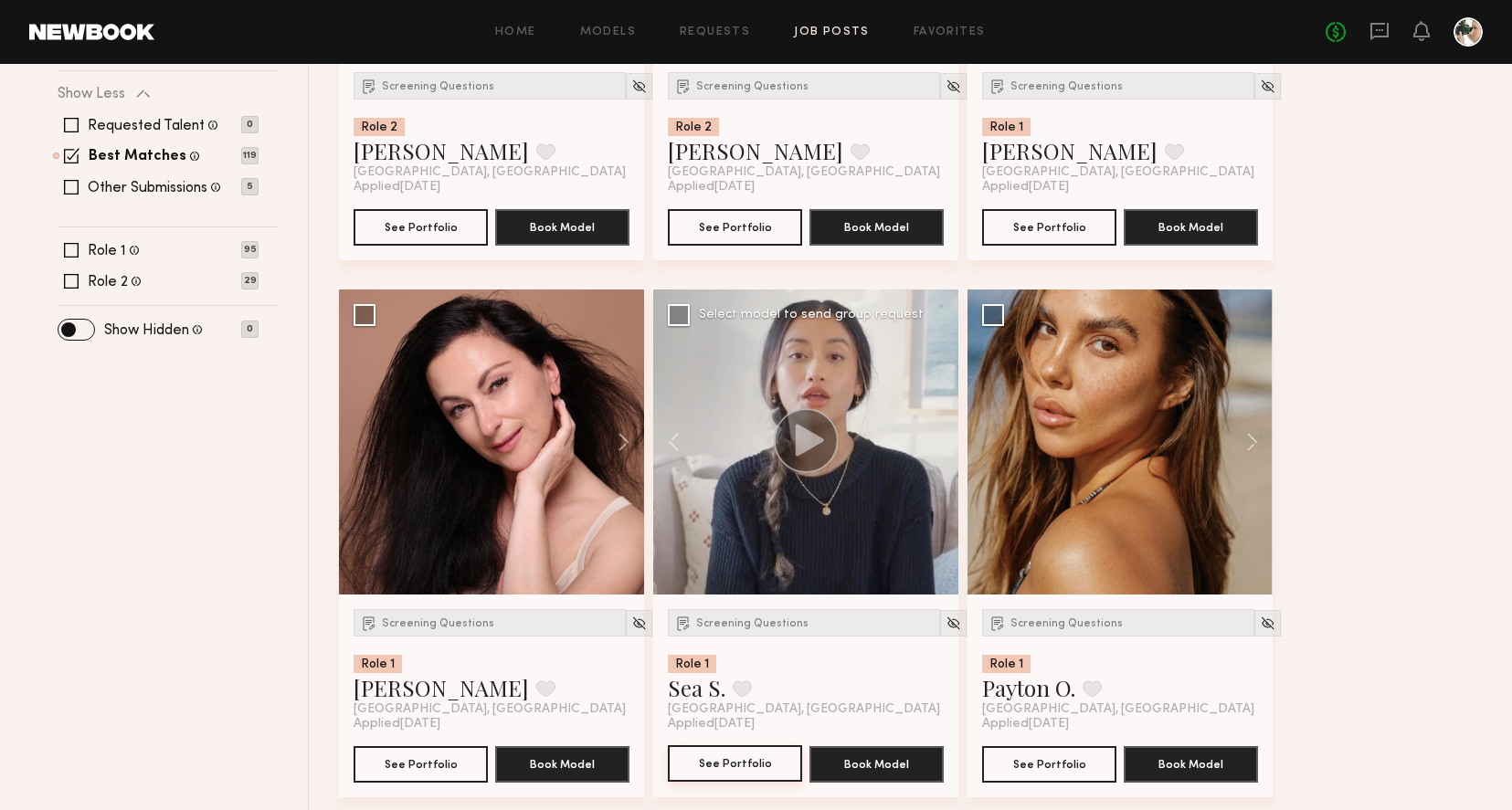
click at [713, 760] on button "See Portfolio" at bounding box center [735, 763] width 135 height 37
click at [1244, 446] on button at bounding box center [1243, 442] width 58 height 305
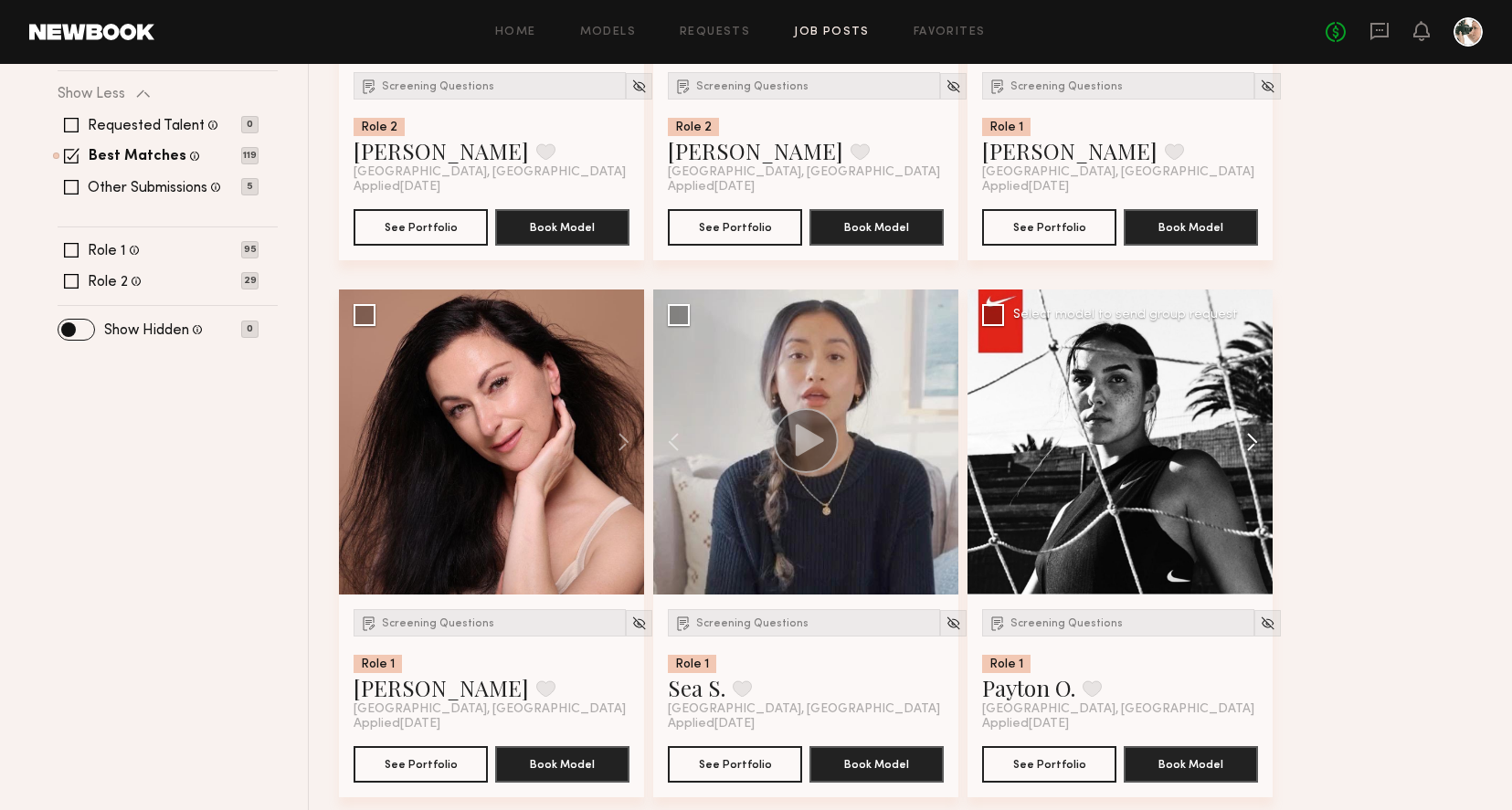
click at [1244, 446] on button at bounding box center [1243, 442] width 58 height 305
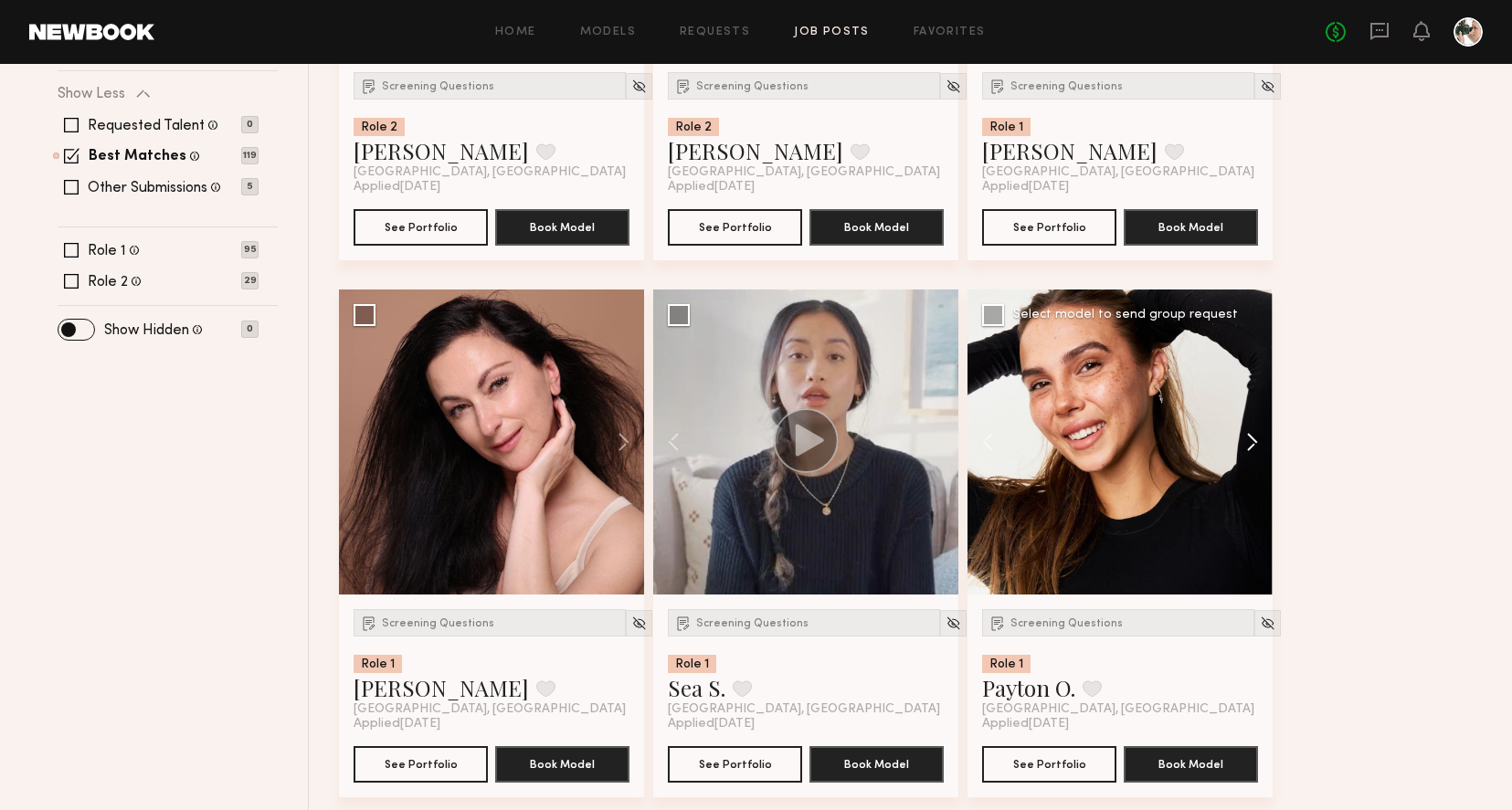
click at [1244, 446] on button at bounding box center [1243, 442] width 58 height 305
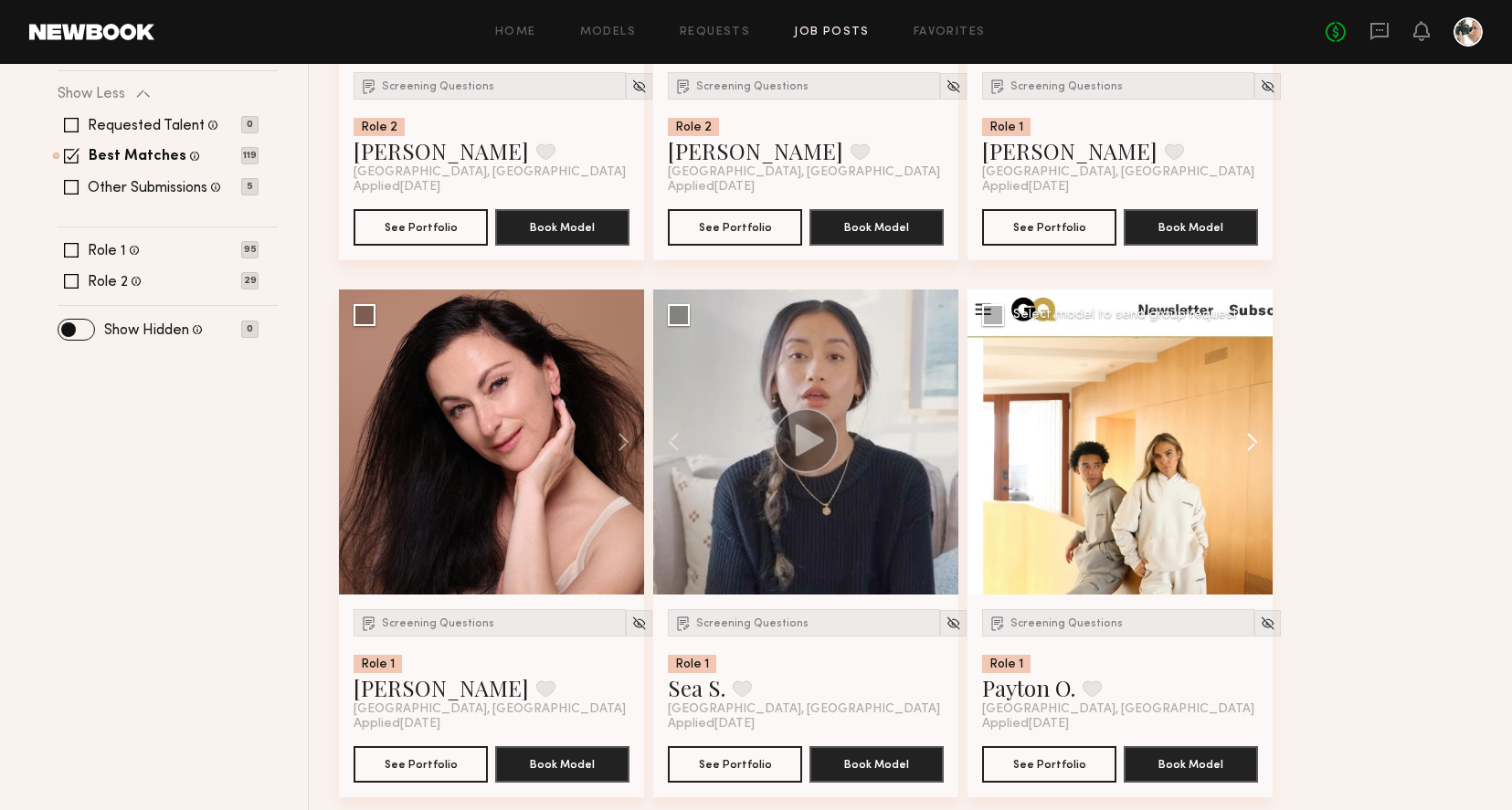
click at [1244, 446] on button at bounding box center [1243, 442] width 58 height 305
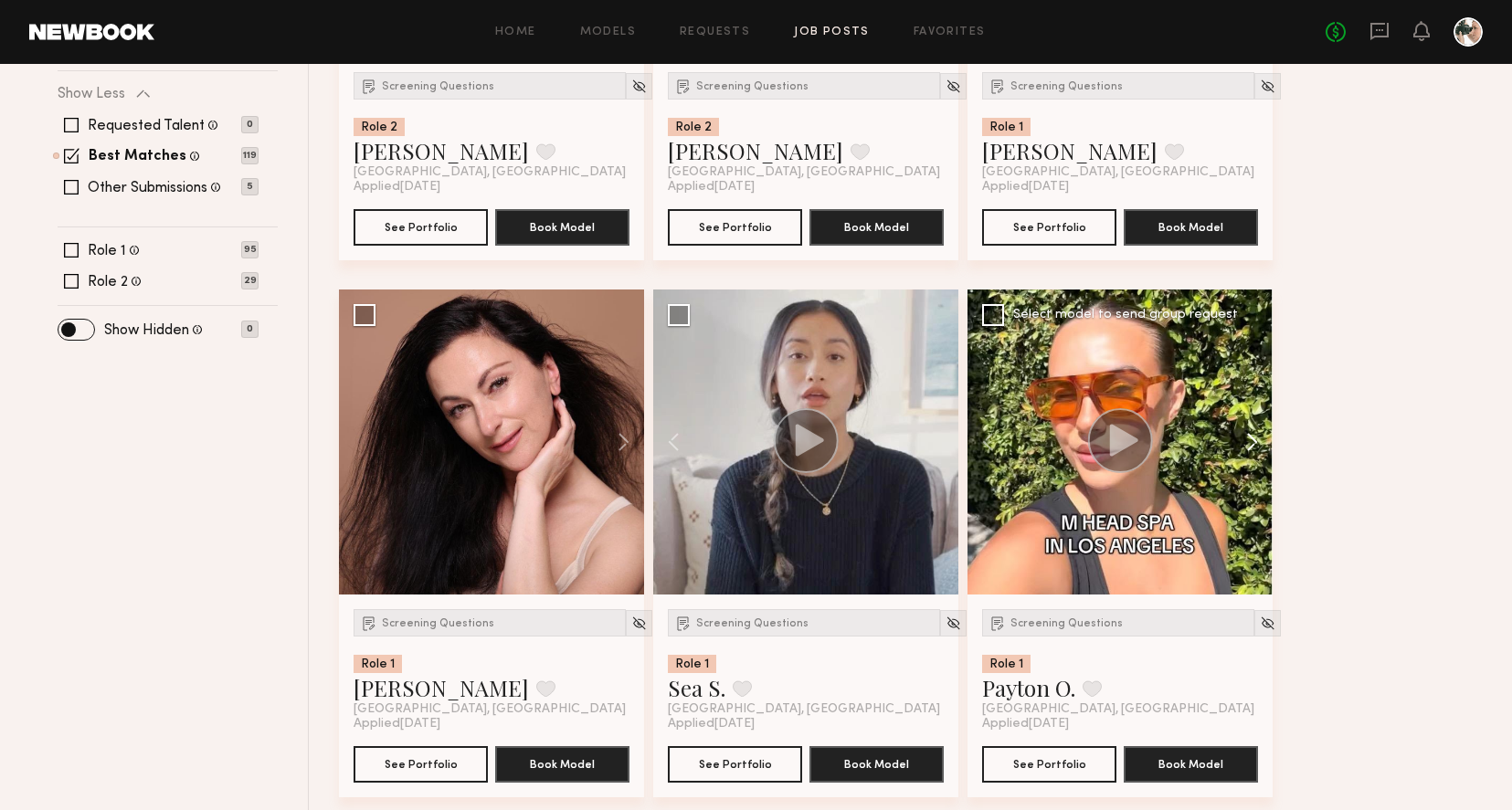
click at [1244, 446] on button at bounding box center [1243, 442] width 58 height 305
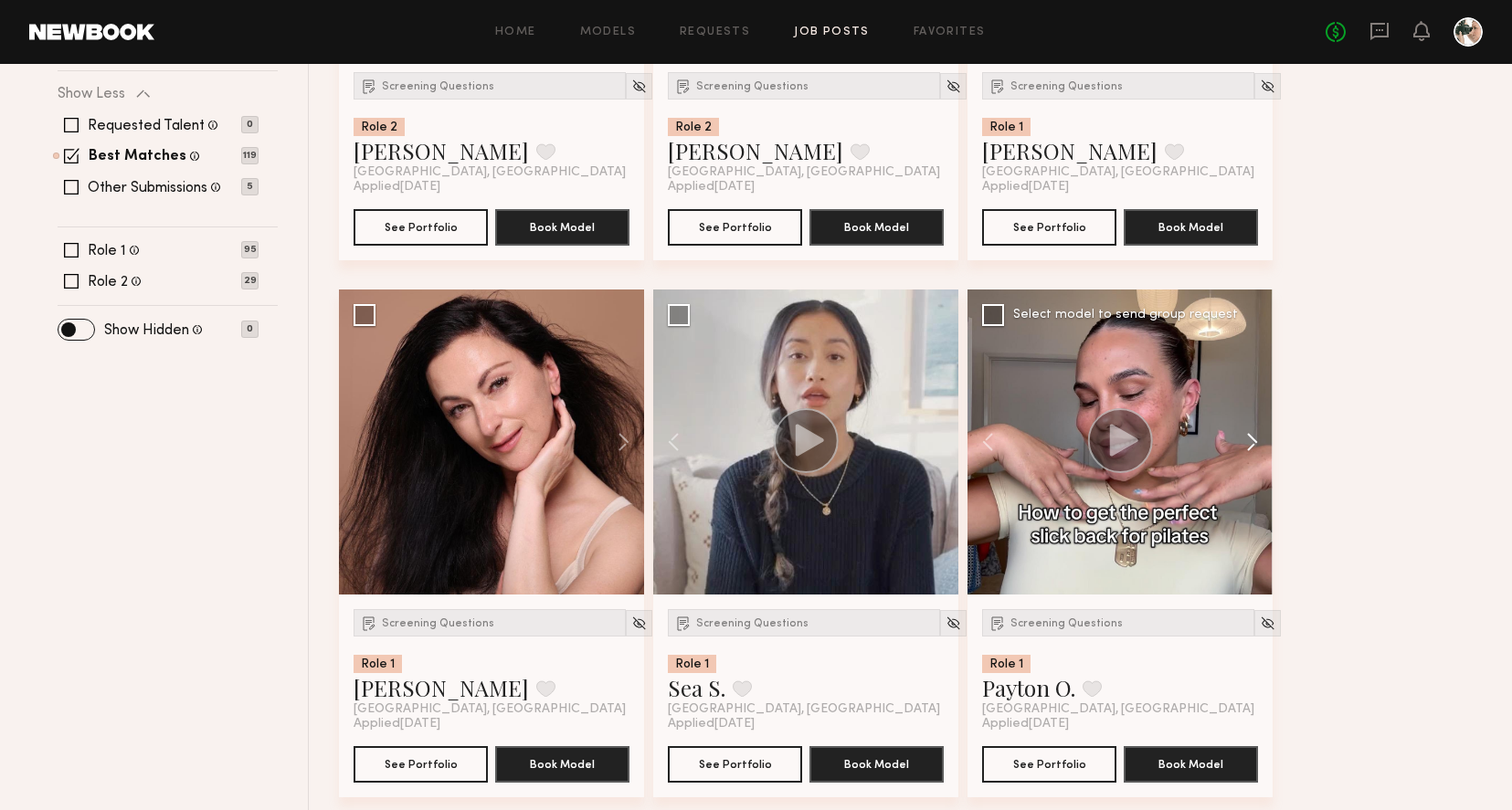
click at [1250, 444] on button at bounding box center [1243, 442] width 58 height 305
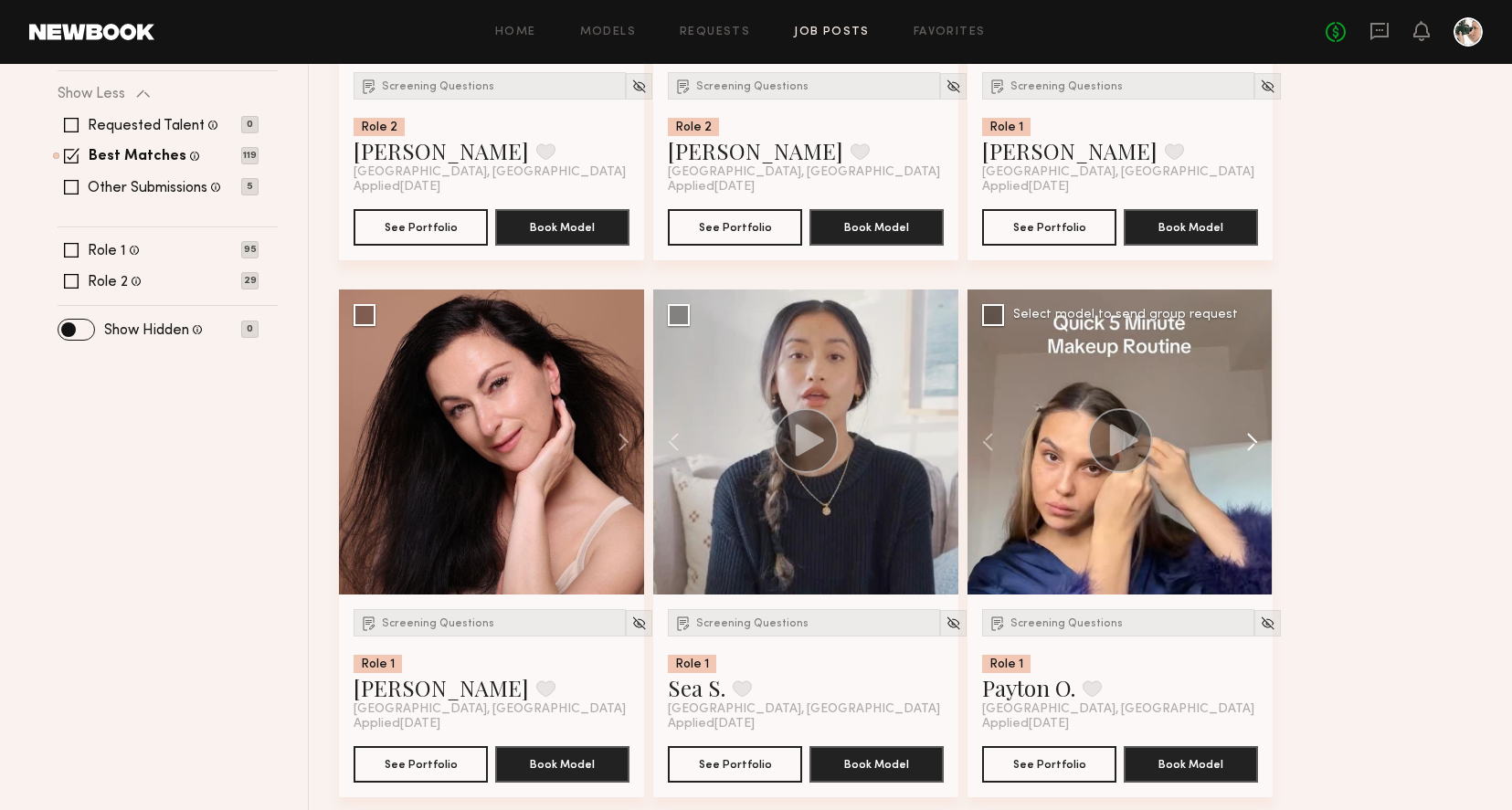
click at [1250, 444] on button at bounding box center [1243, 442] width 58 height 305
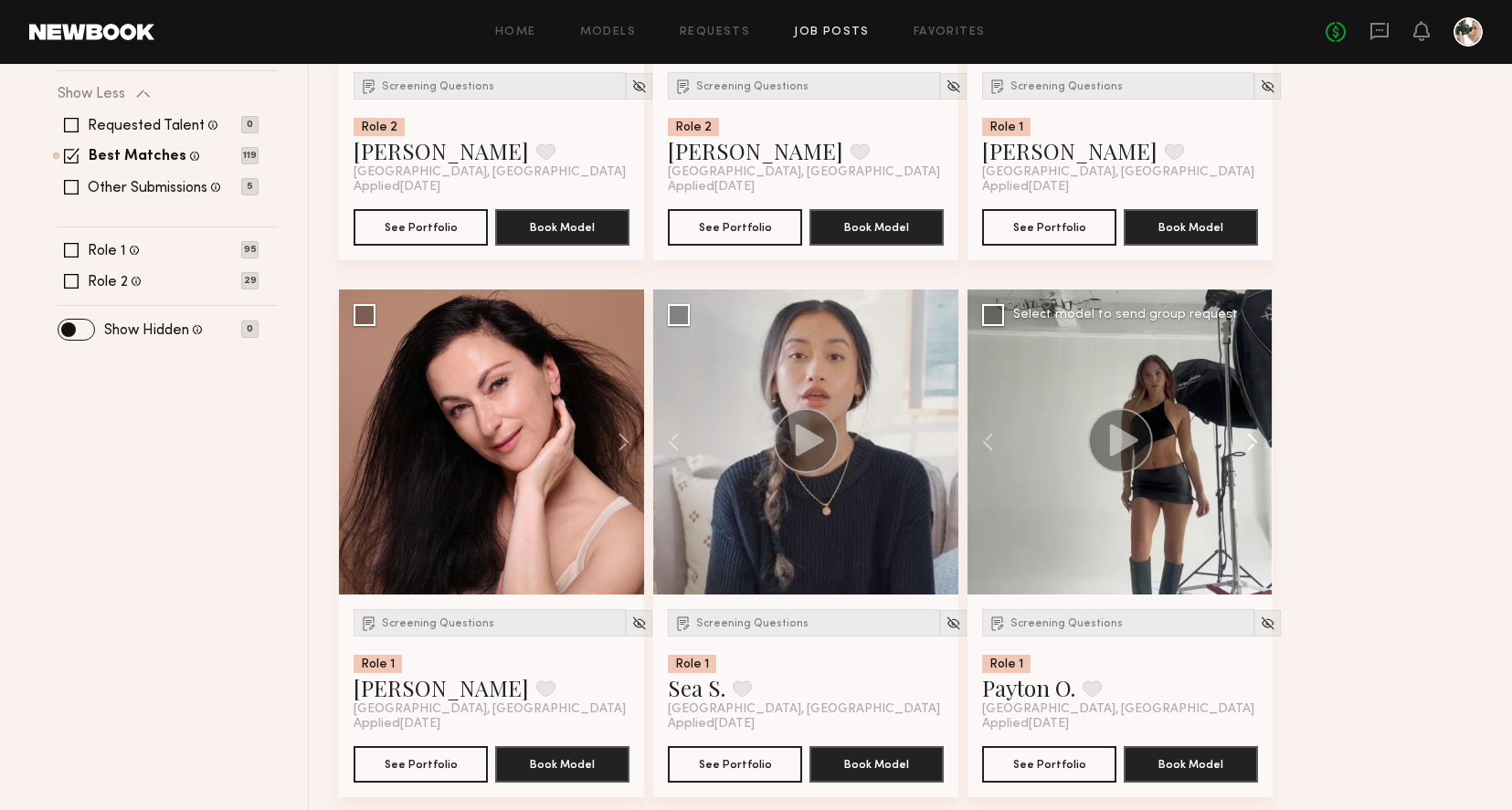
click at [1250, 444] on button at bounding box center [1243, 442] width 58 height 305
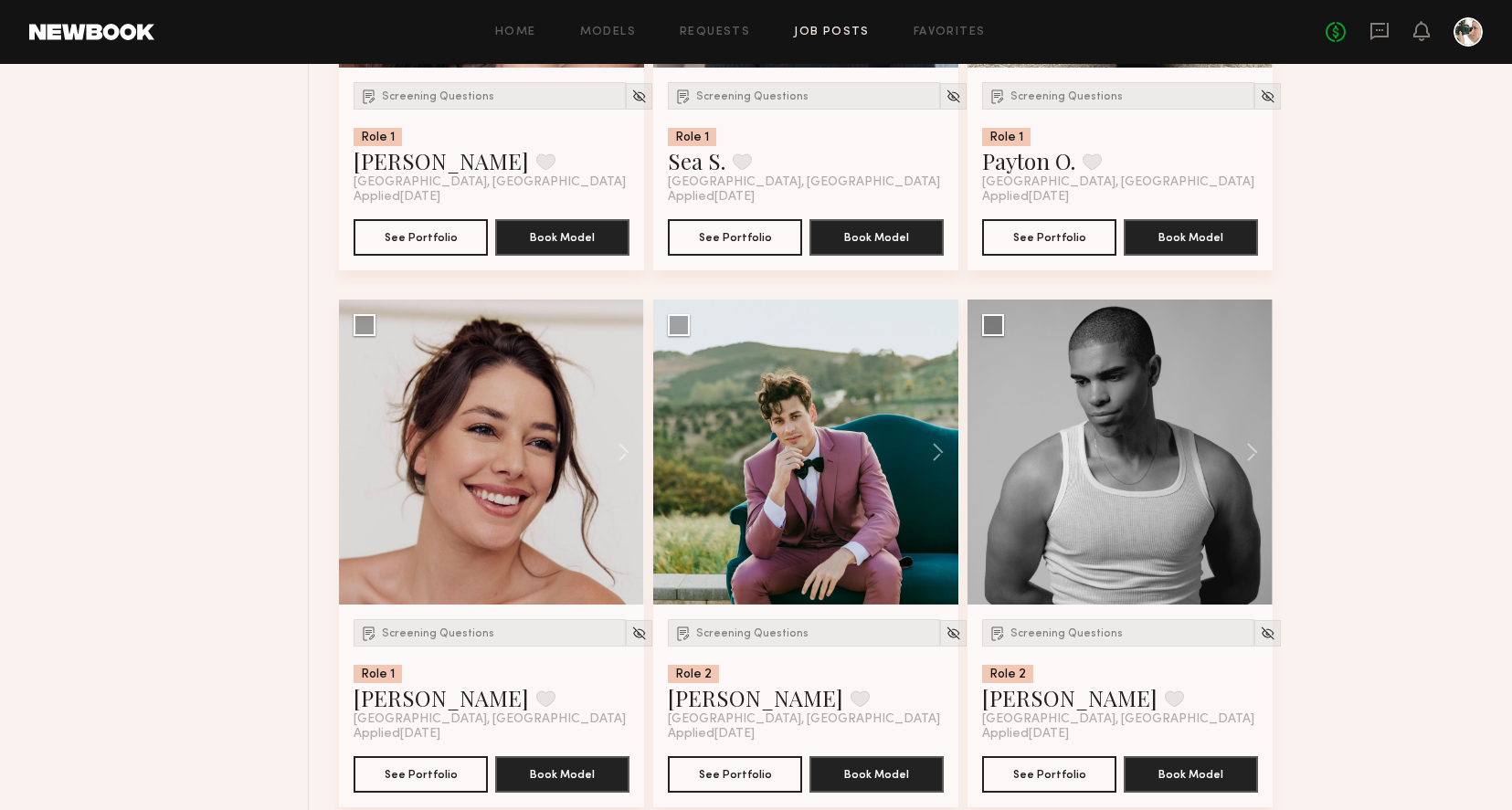
scroll to position [1110, 0]
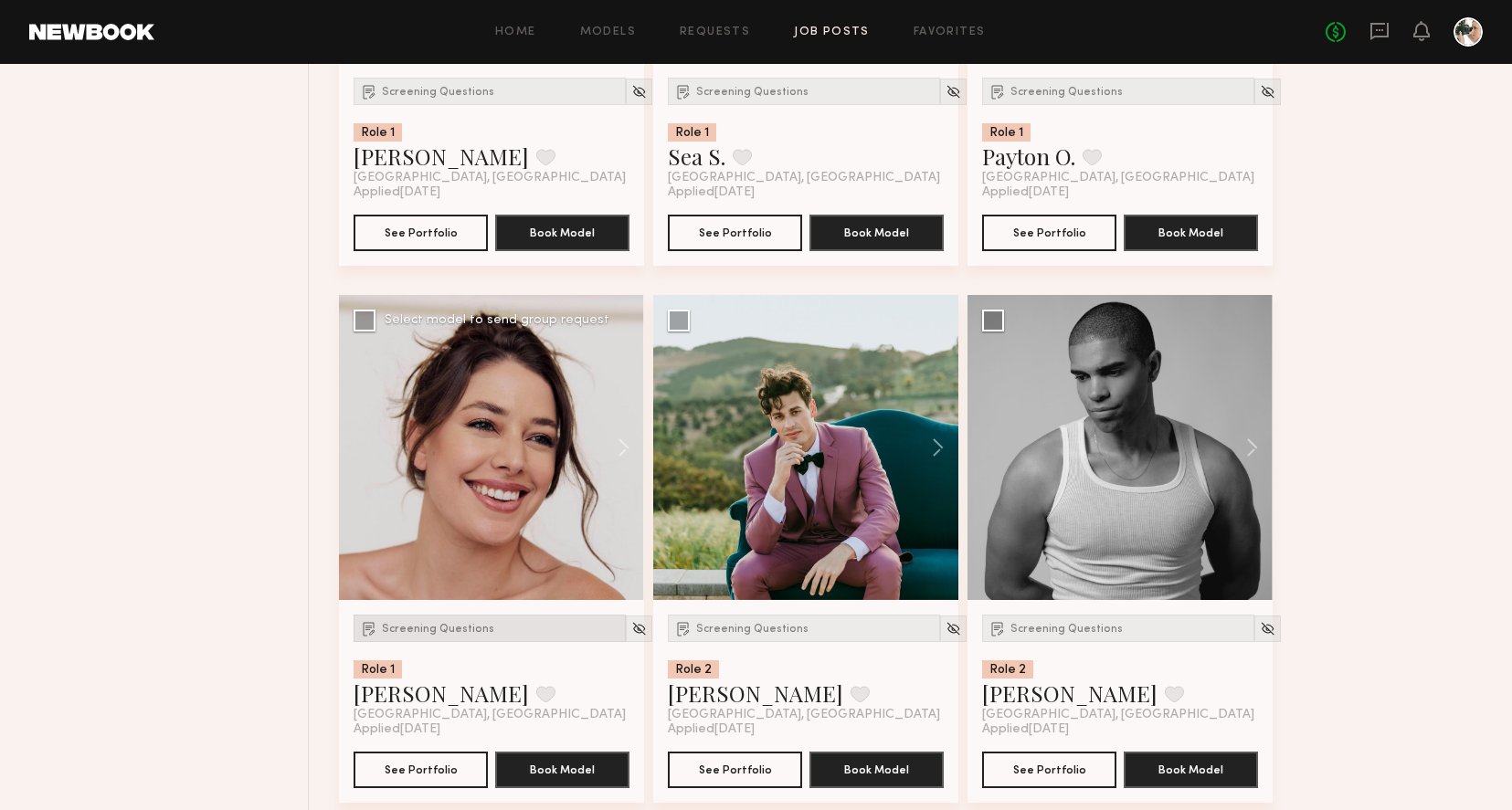
click at [449, 630] on span "Screening Questions" at bounding box center [438, 629] width 112 height 11
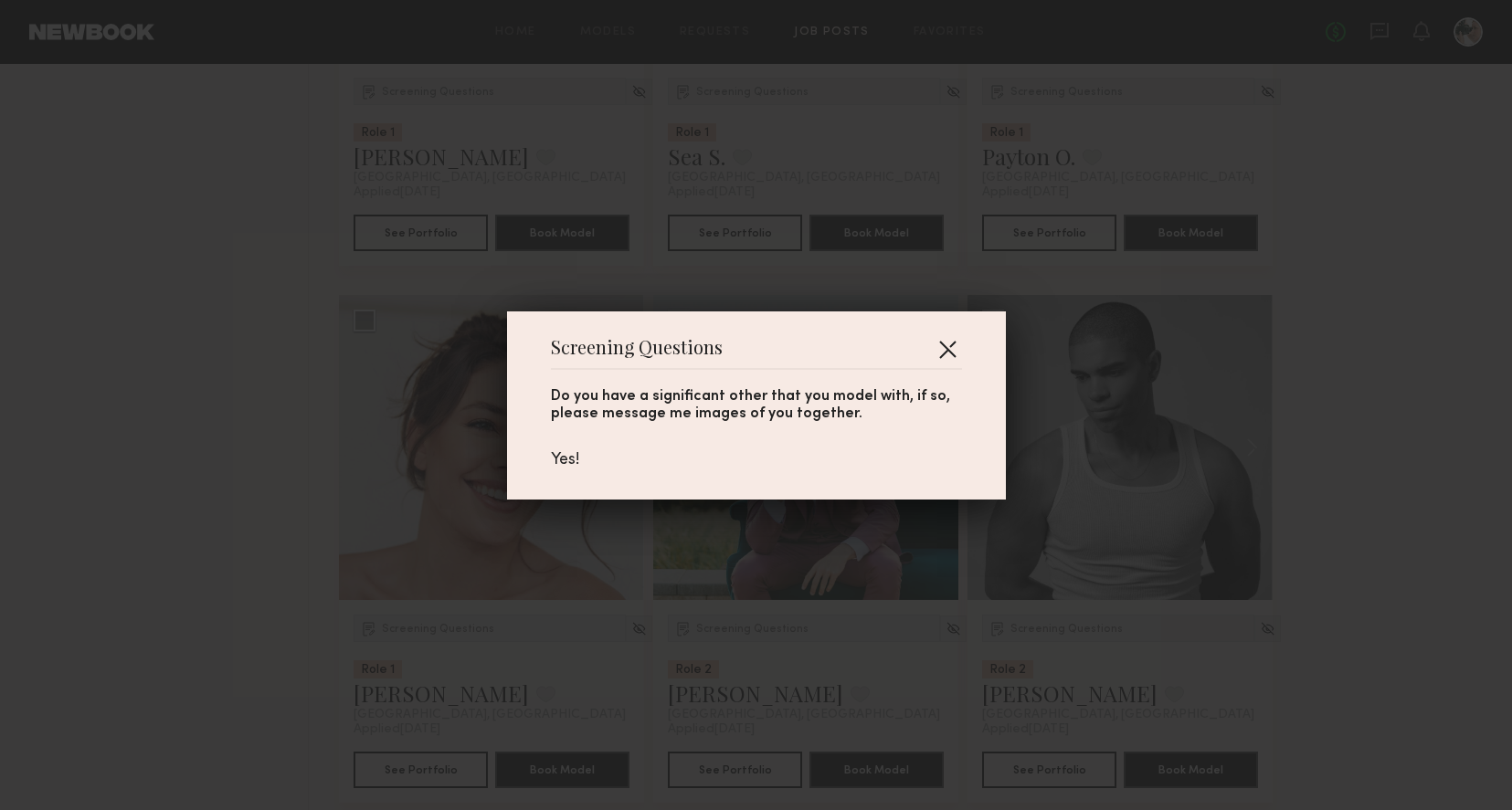
click at [943, 342] on button "button" at bounding box center [948, 350] width 30 height 30
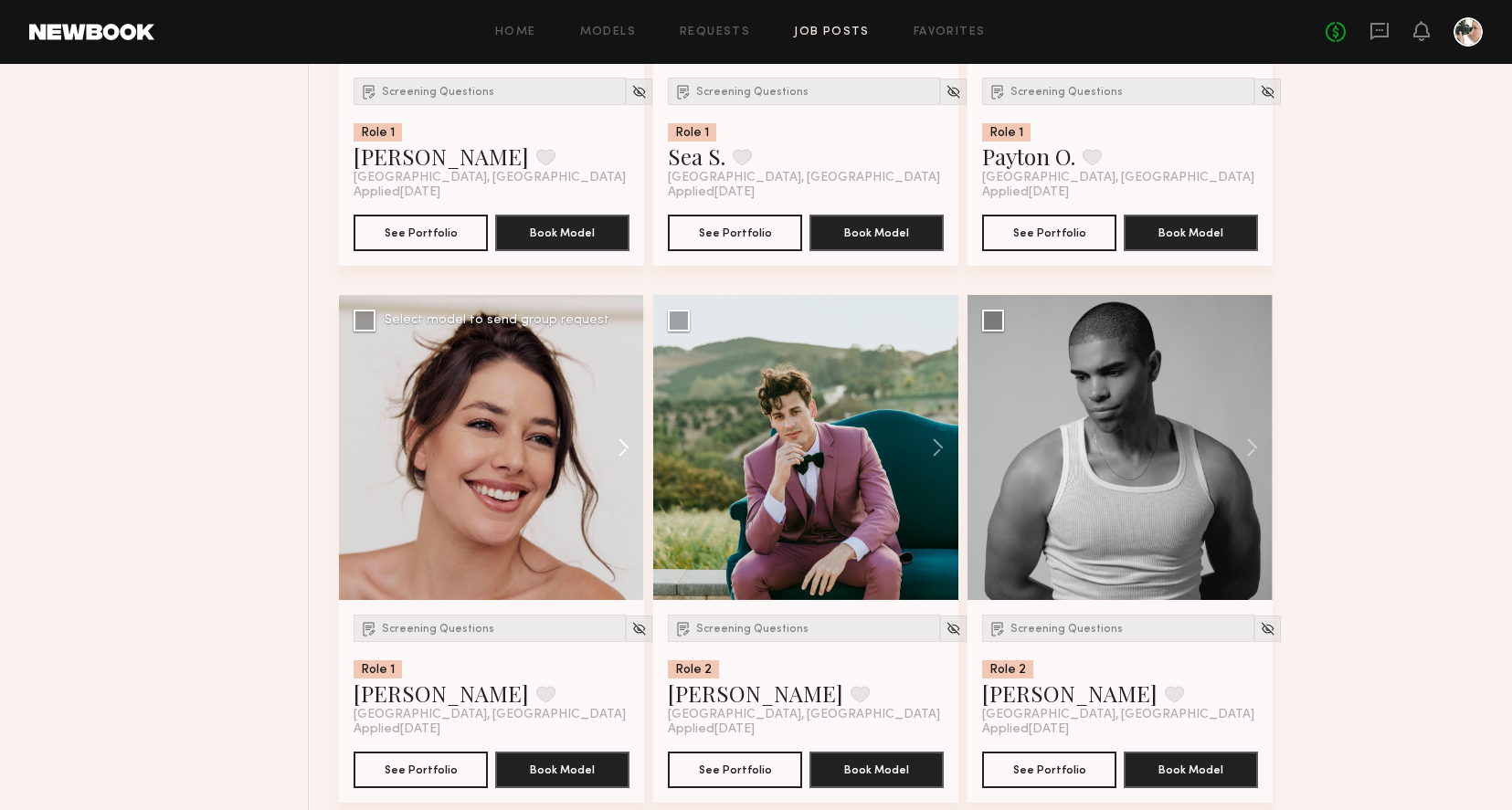
click at [617, 452] on button at bounding box center [614, 448] width 58 height 305
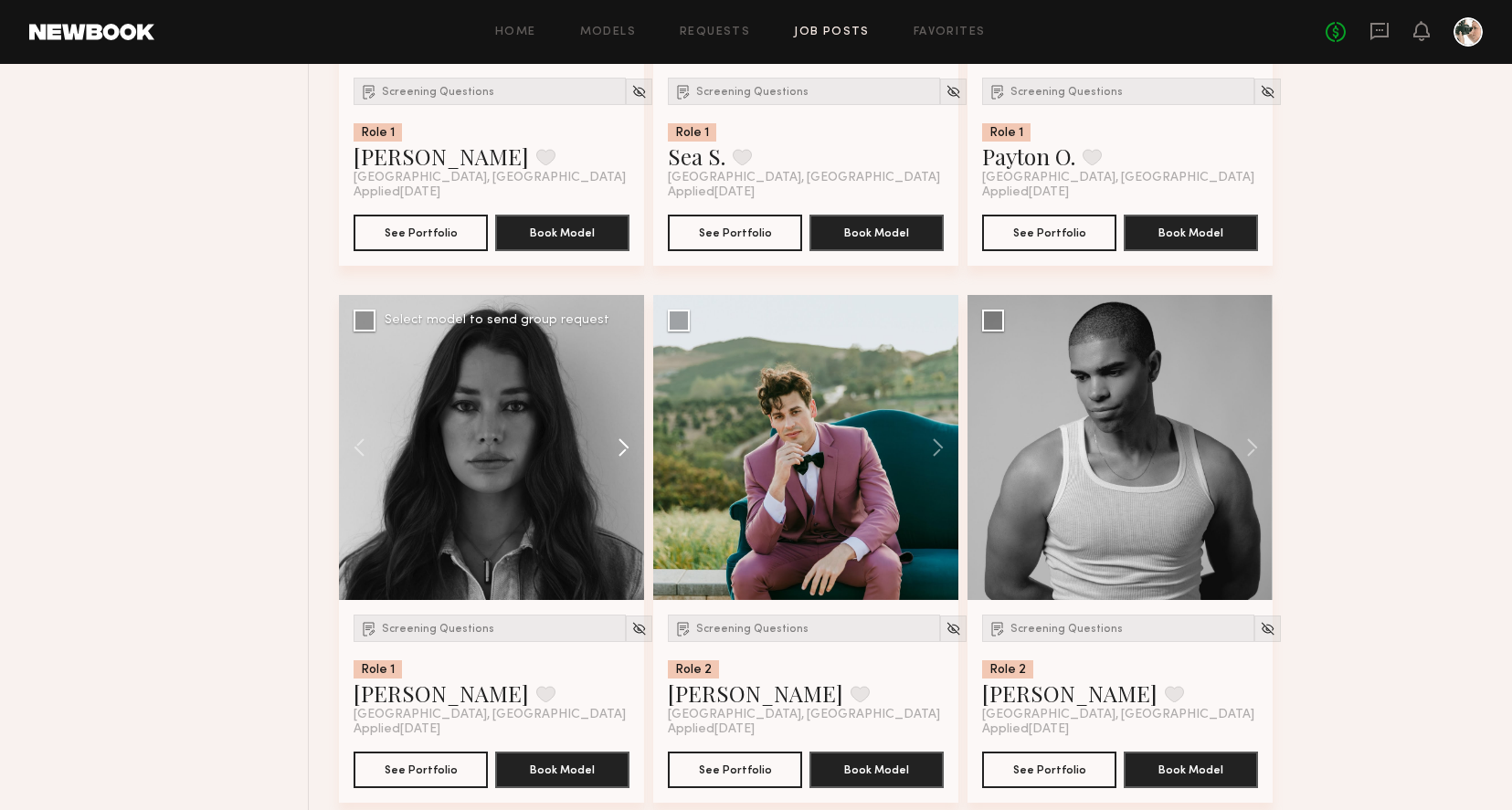
click at [617, 452] on button at bounding box center [614, 448] width 58 height 305
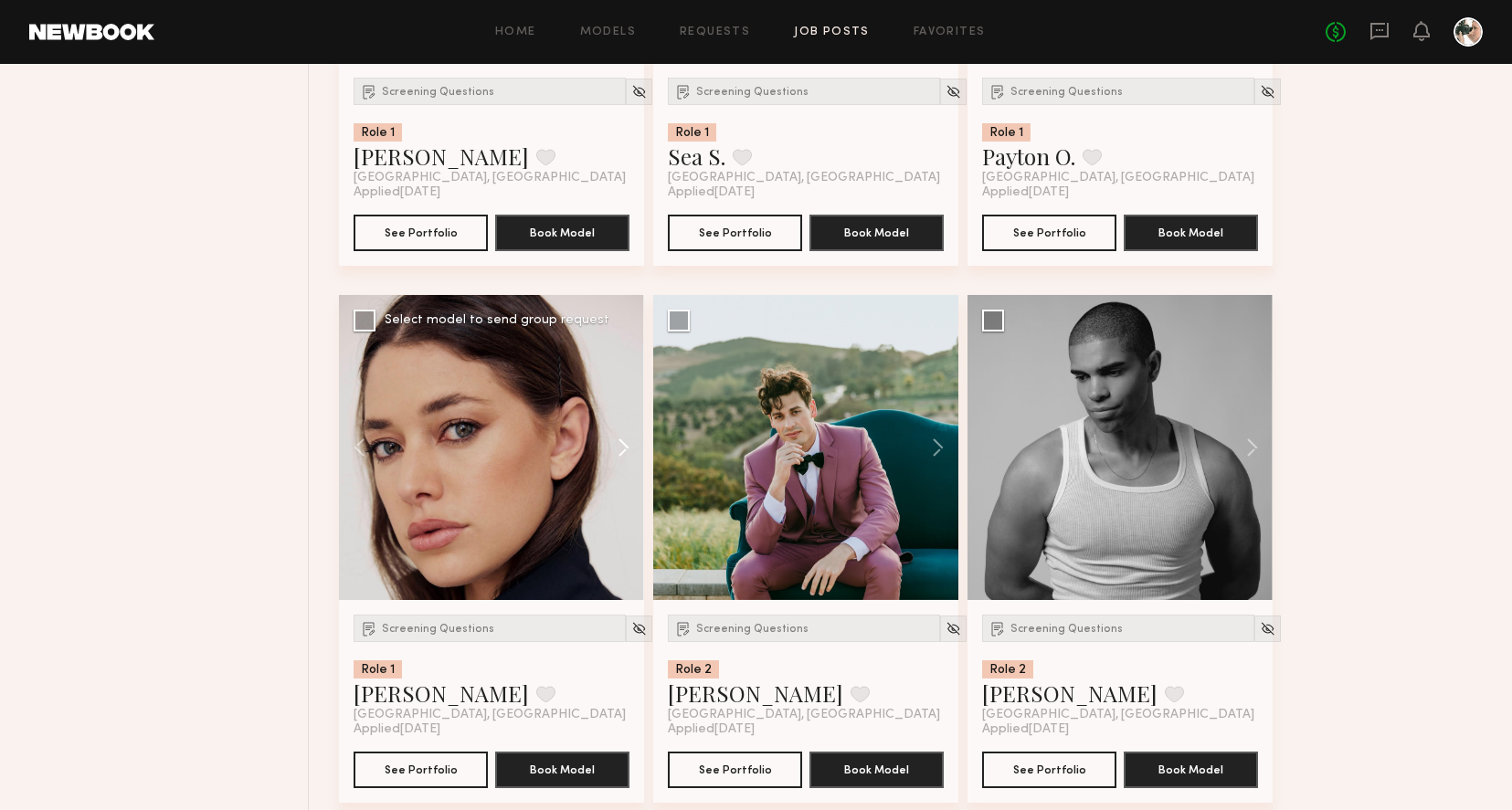
click at [617, 452] on button at bounding box center [614, 448] width 58 height 305
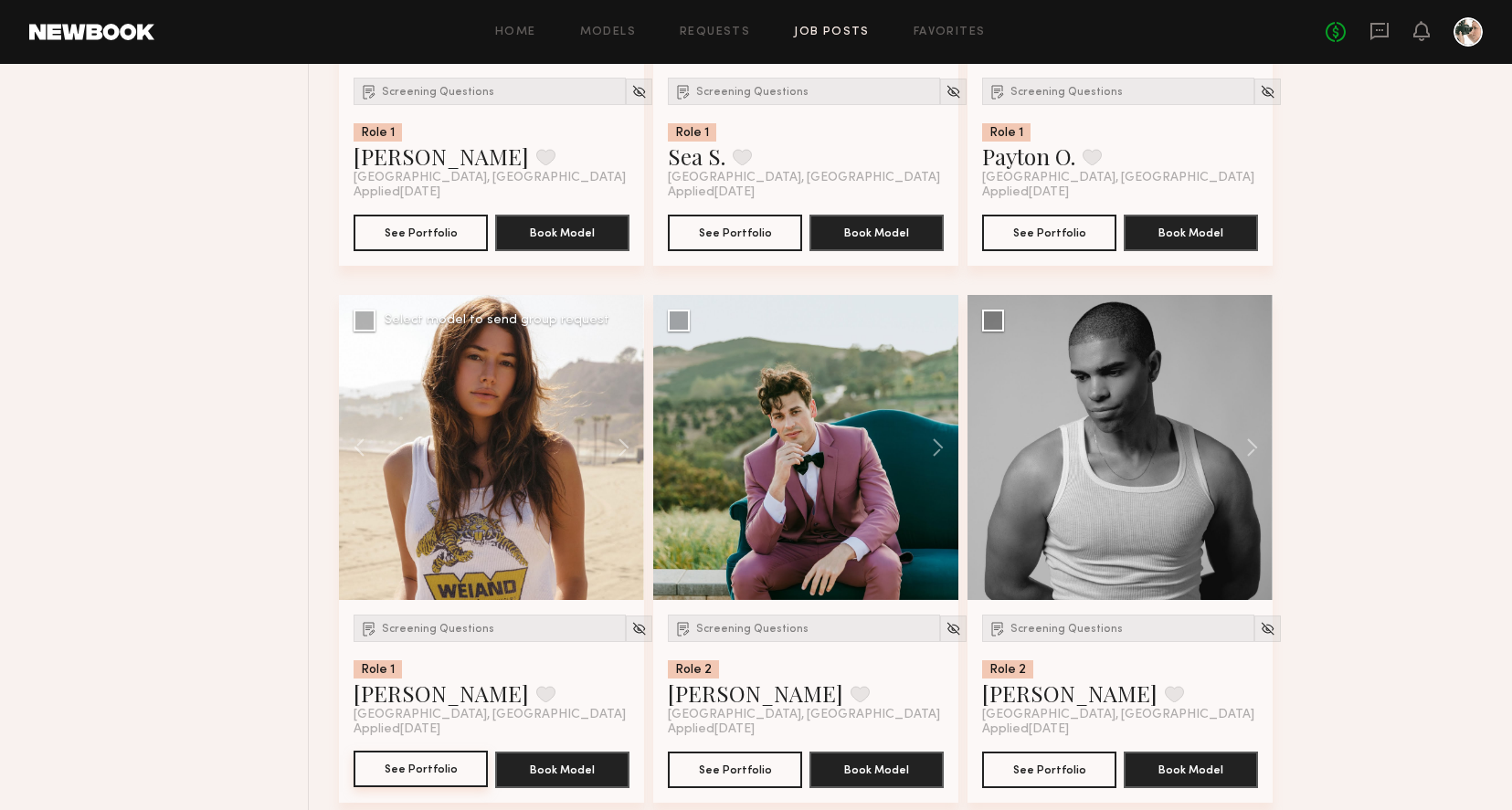
click at [419, 771] on button "See Portfolio" at bounding box center [421, 768] width 135 height 37
click at [537, 699] on button at bounding box center [546, 694] width 19 height 17
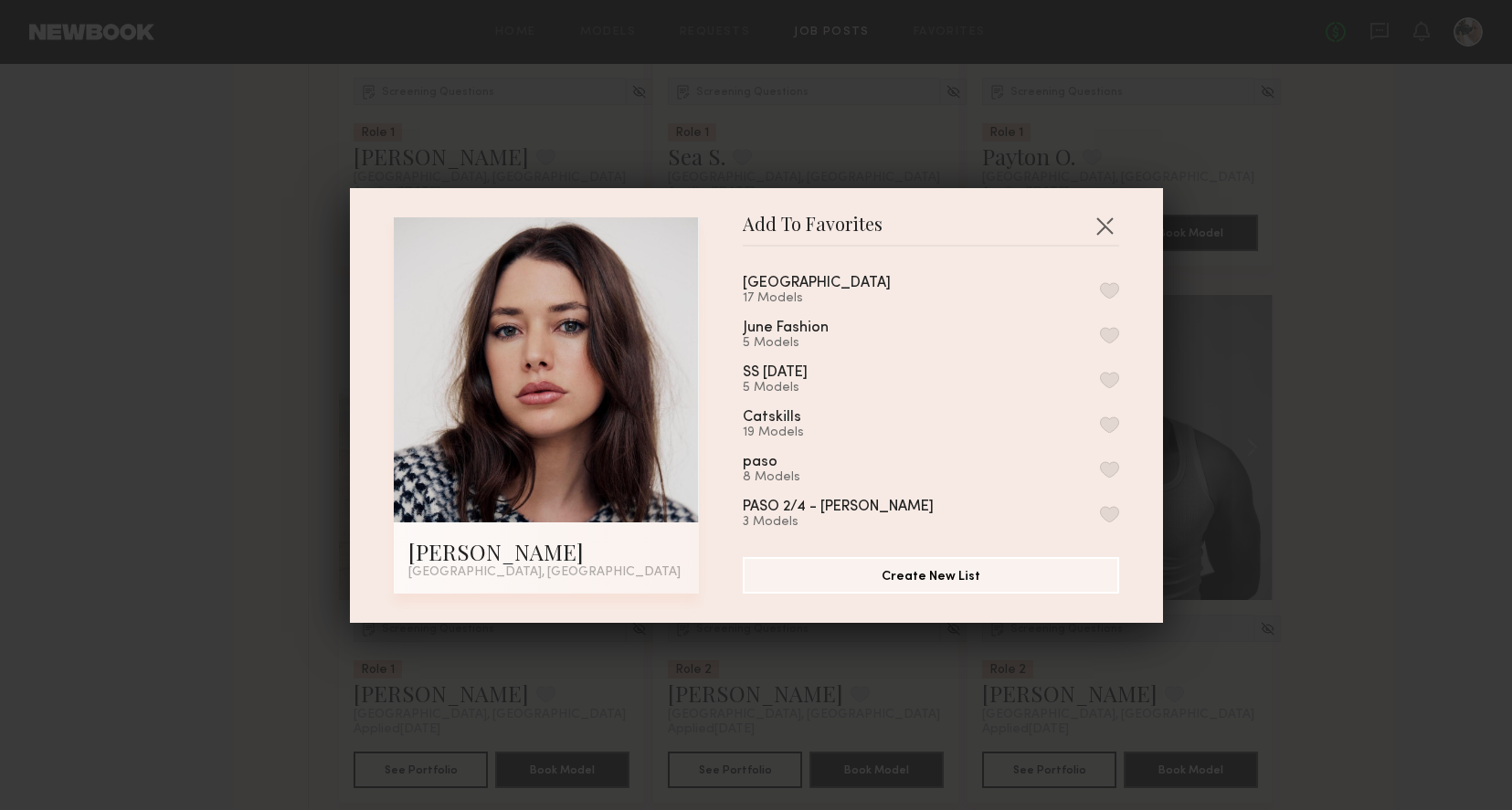
click at [1109, 292] on button "button" at bounding box center [1109, 290] width 19 height 17
click at [1100, 231] on button "button" at bounding box center [1105, 226] width 30 height 30
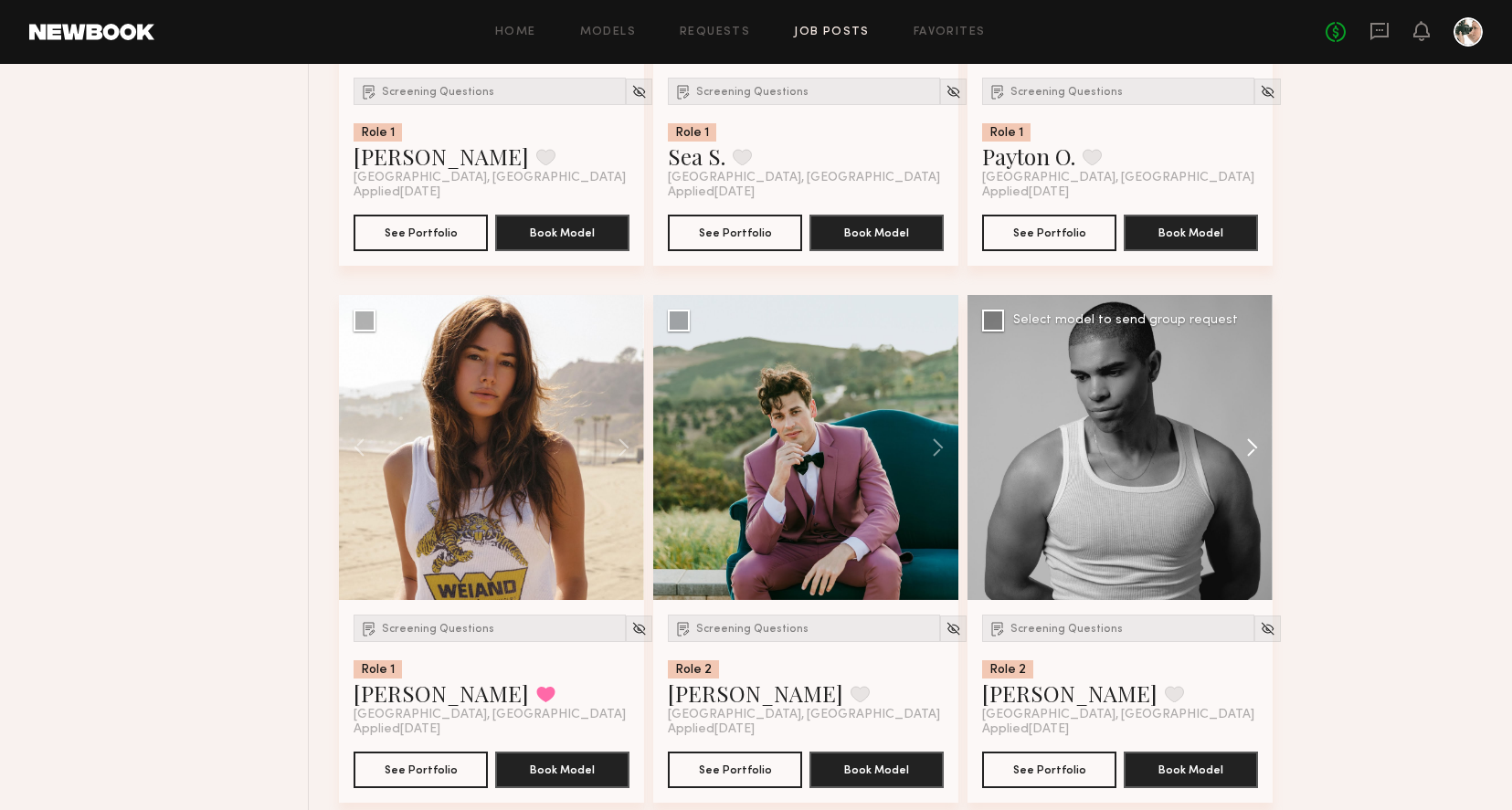
click at [1259, 446] on button at bounding box center [1243, 448] width 58 height 305
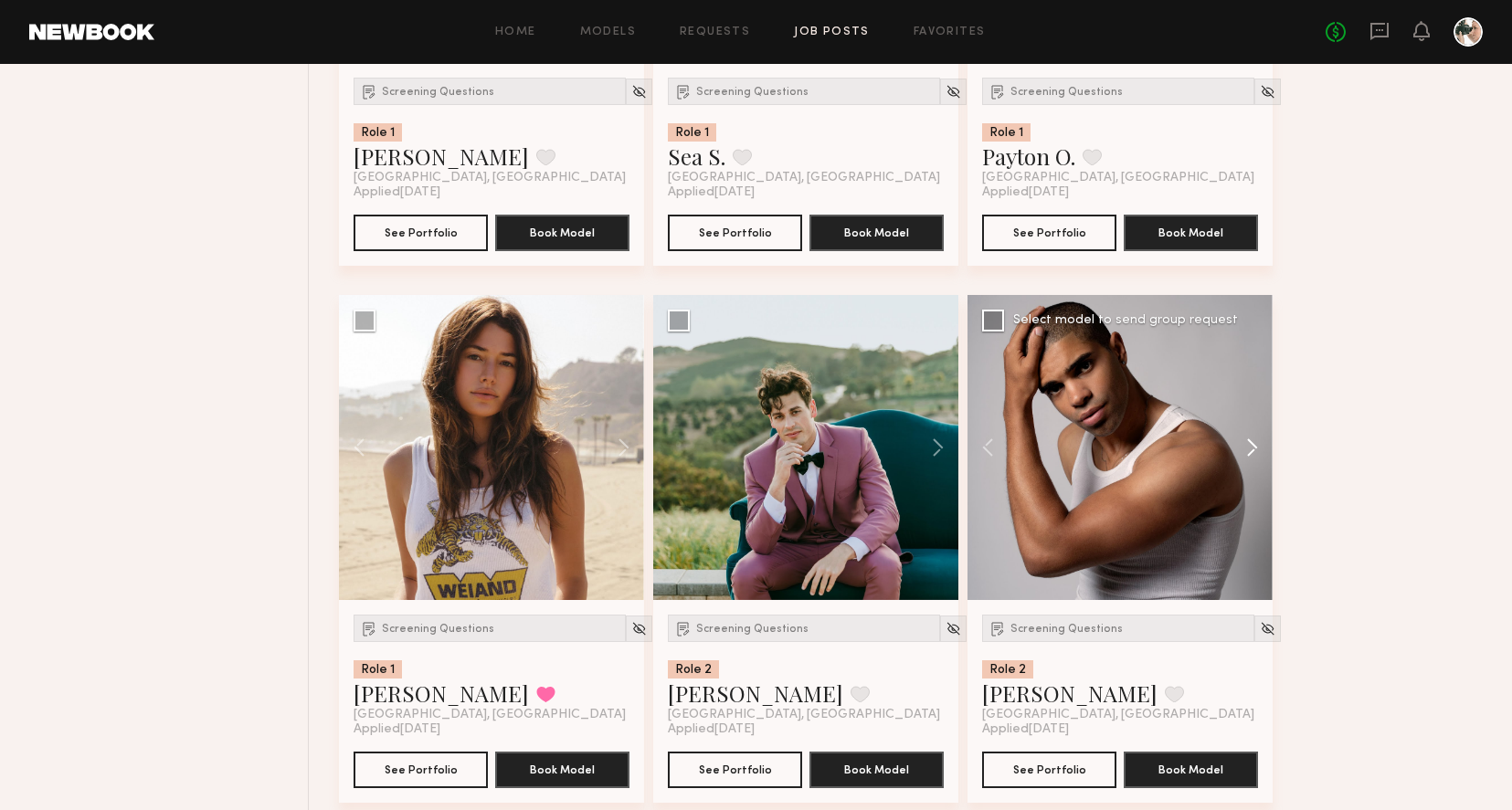
click at [1259, 446] on button at bounding box center [1243, 448] width 58 height 305
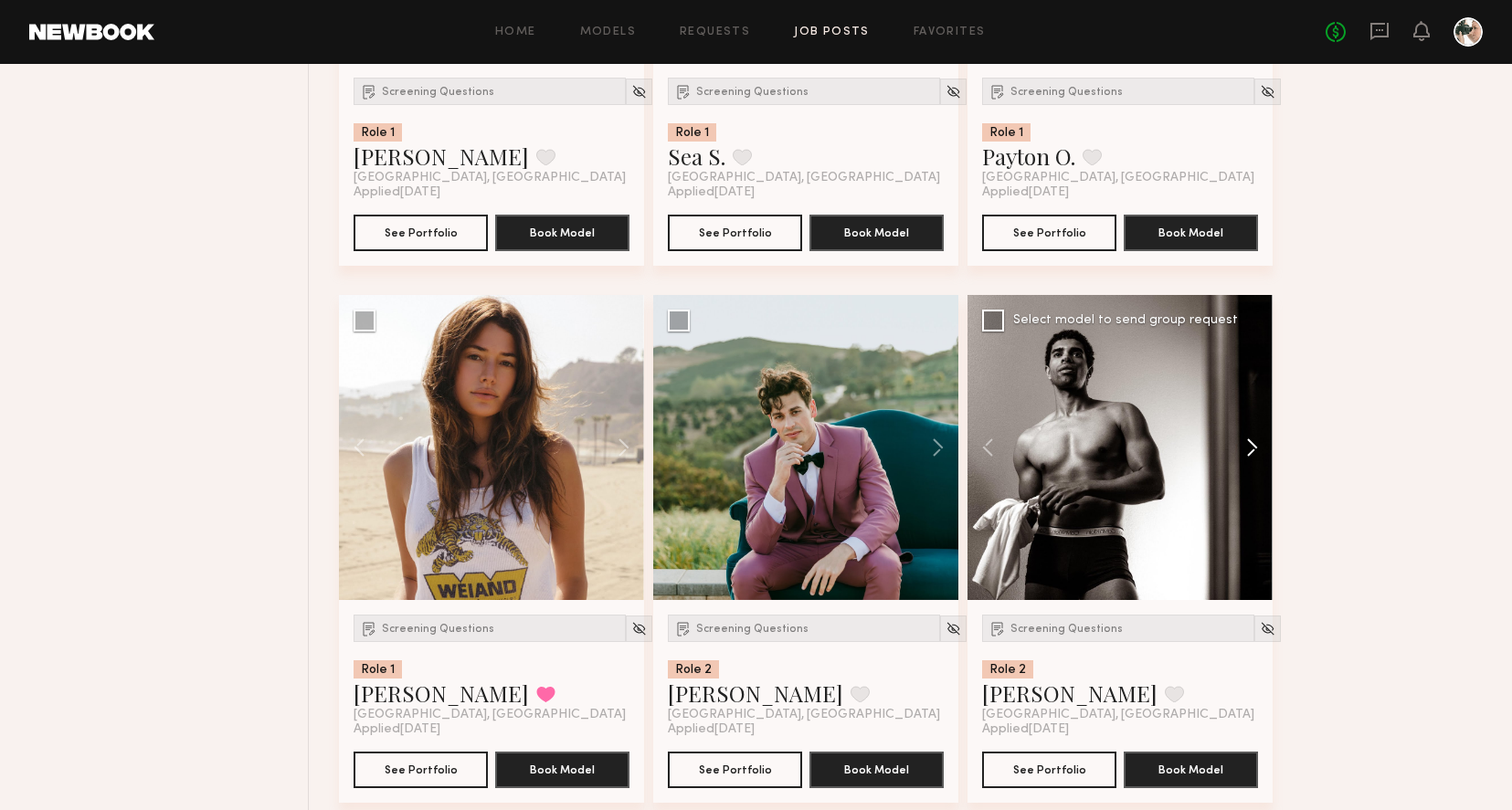
click at [1258, 445] on button at bounding box center [1243, 448] width 58 height 305
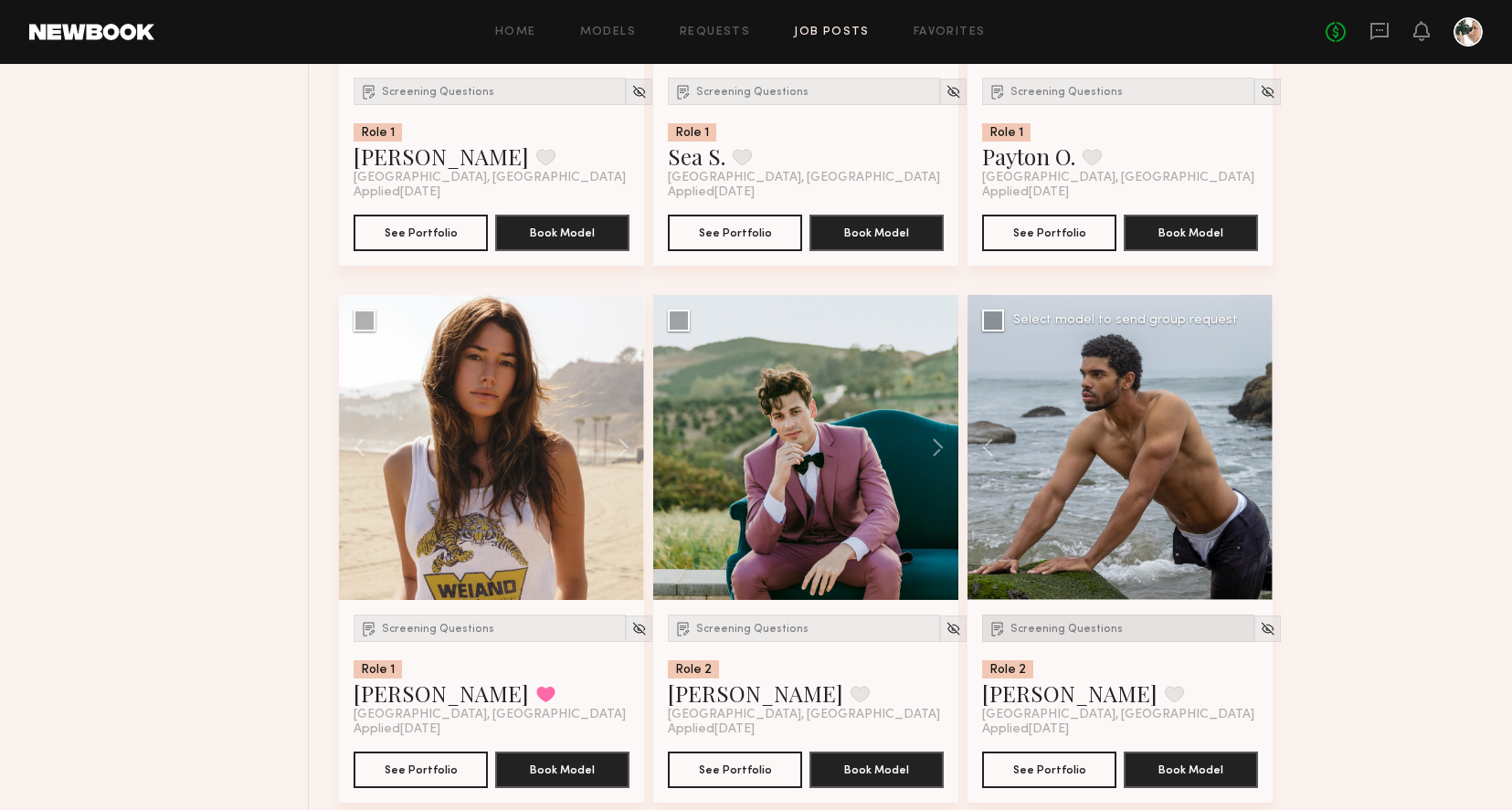
click at [1058, 633] on span "Screening Questions" at bounding box center [1065, 629] width 112 height 11
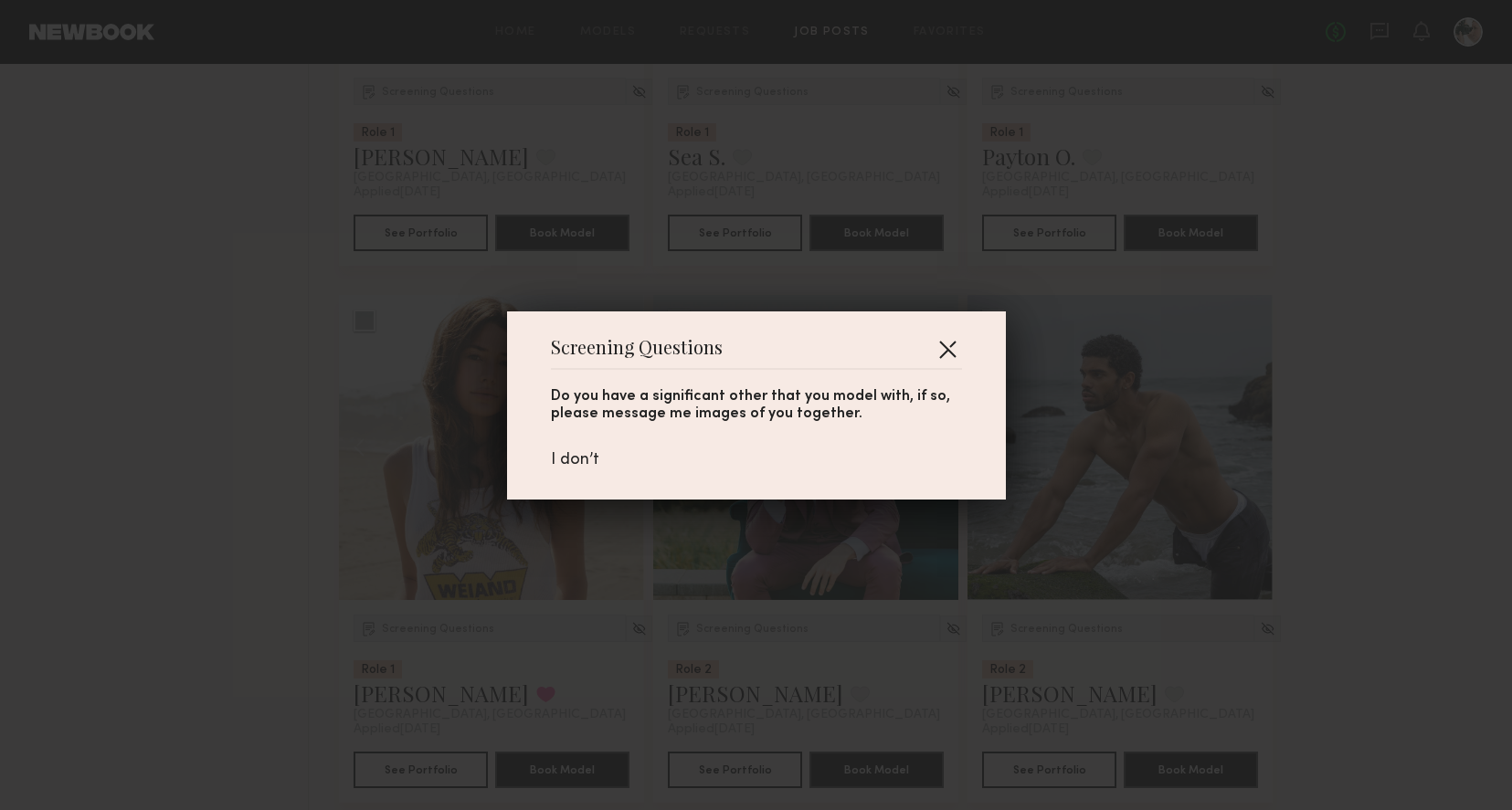
click at [938, 346] on button "button" at bounding box center [948, 350] width 30 height 30
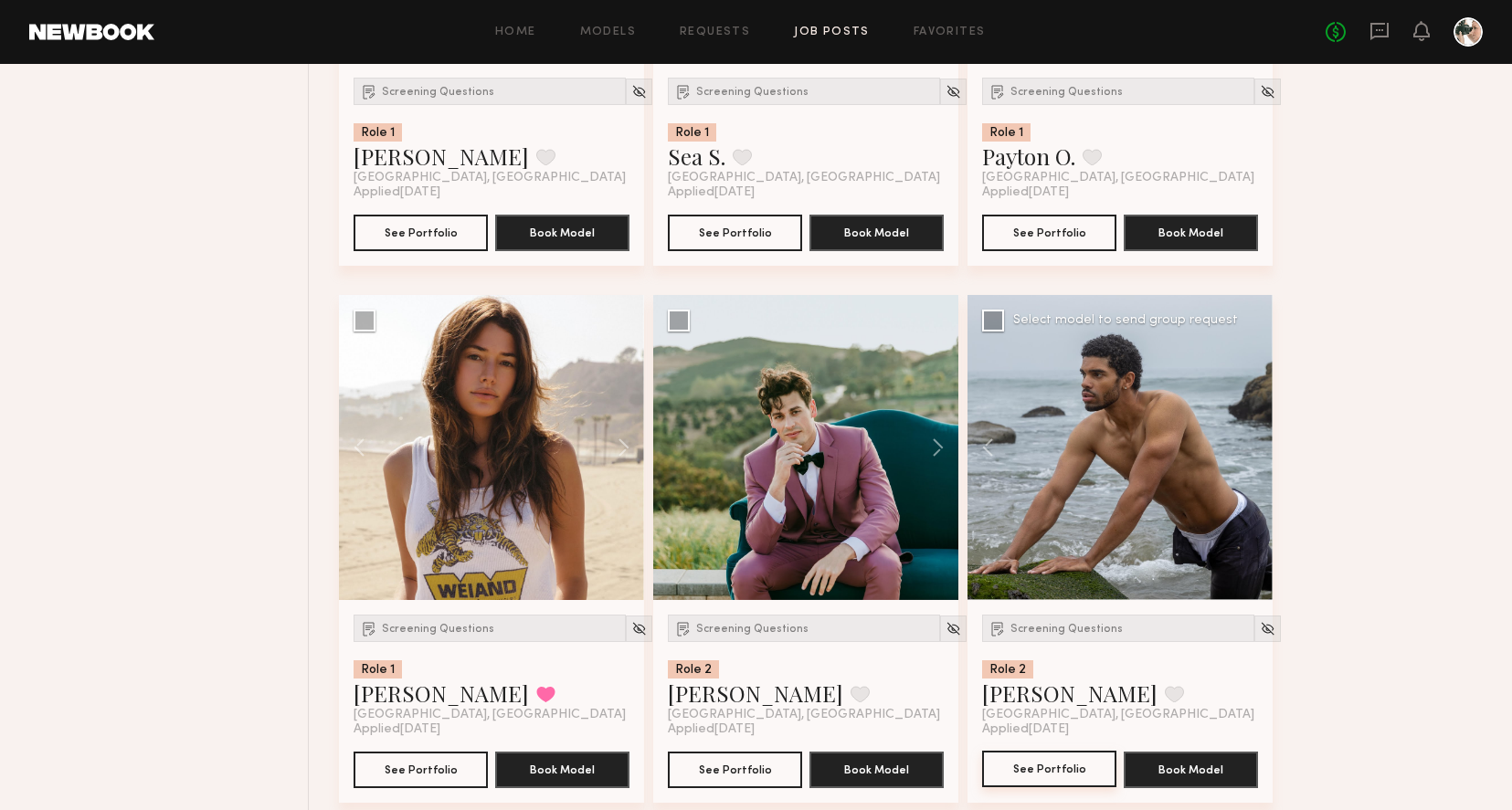
click at [1062, 779] on button "See Portfolio" at bounding box center [1050, 768] width 135 height 37
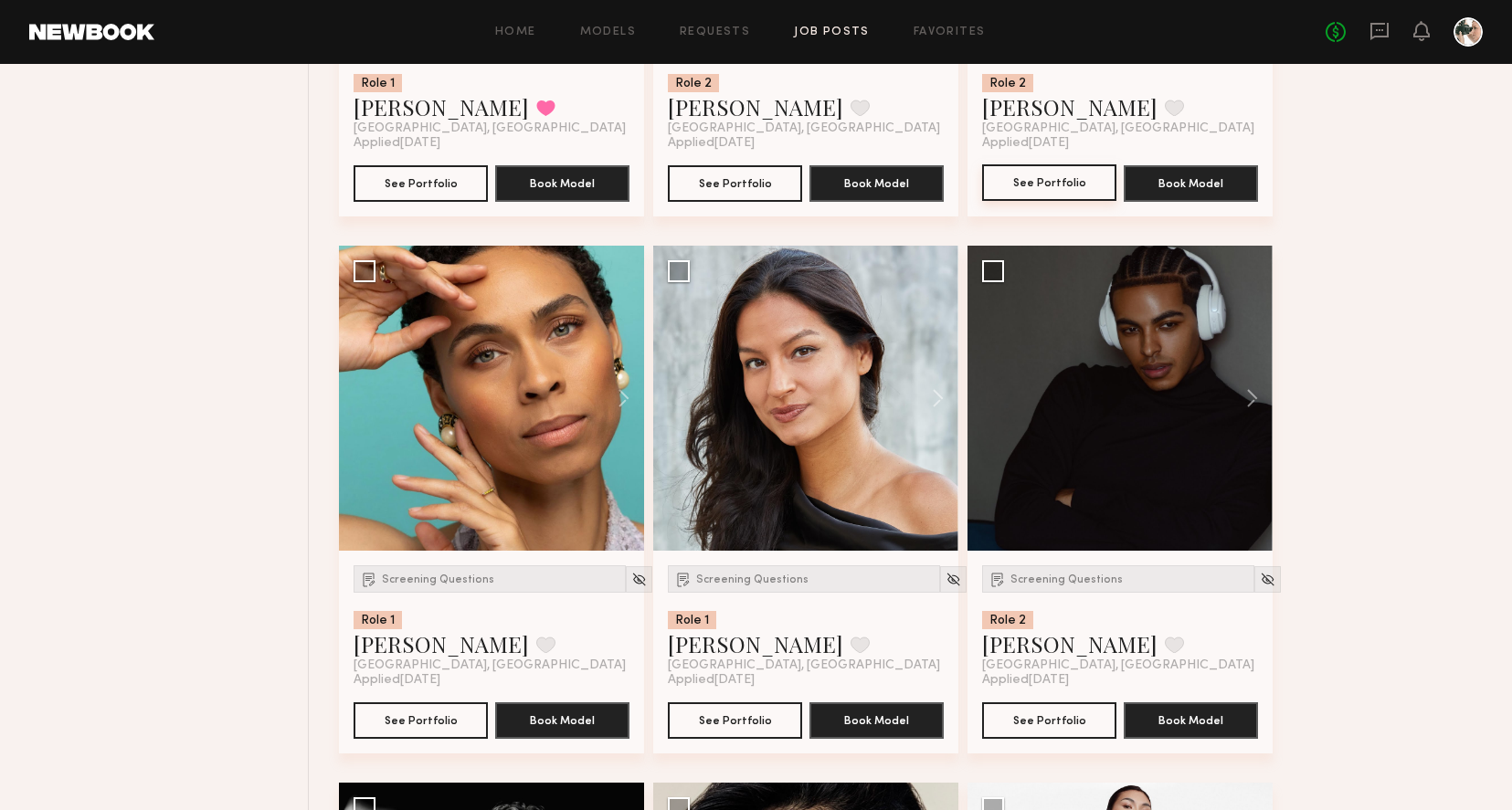
scroll to position [1698, 0]
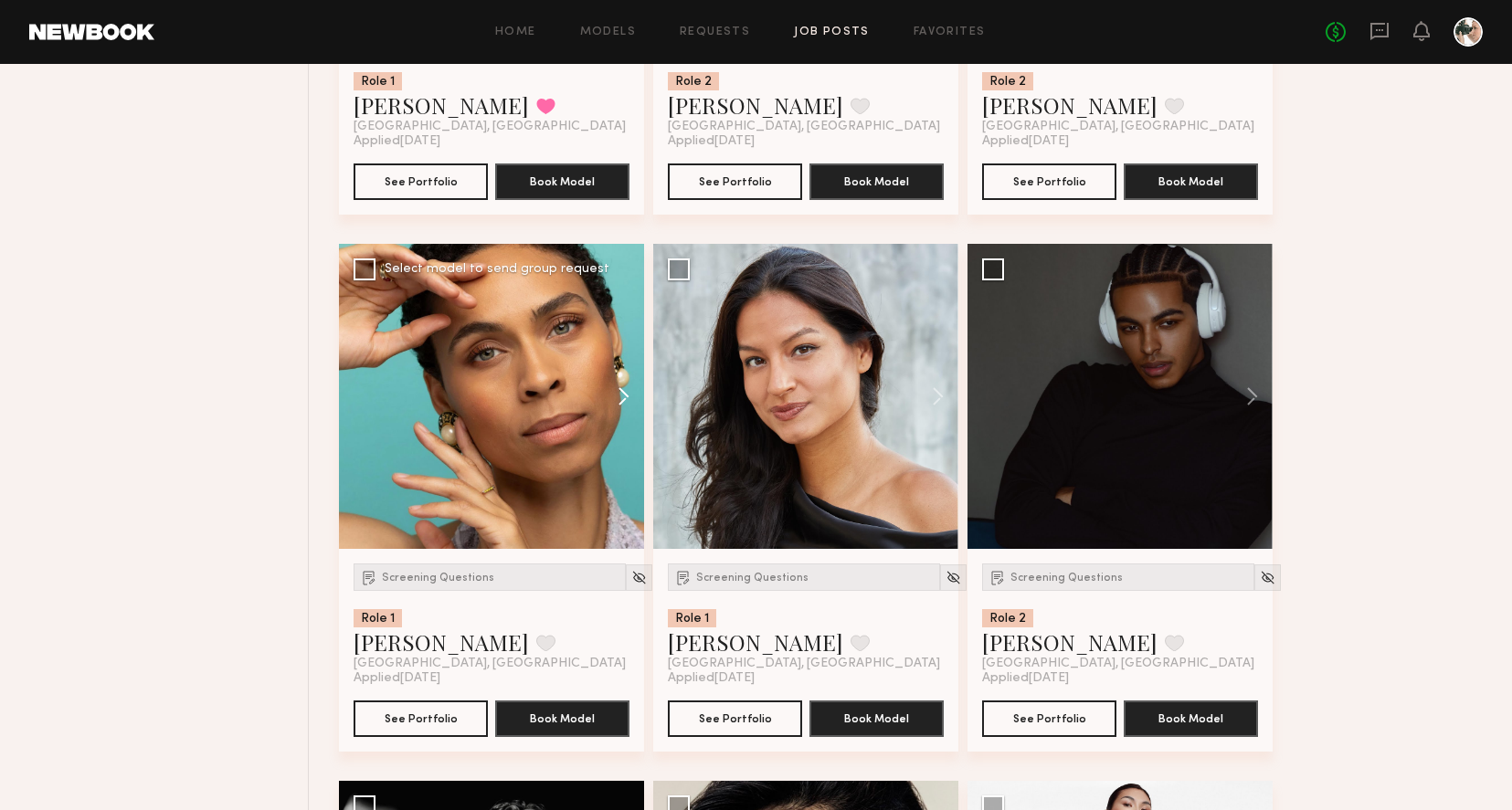
click at [628, 405] on button at bounding box center [614, 396] width 58 height 305
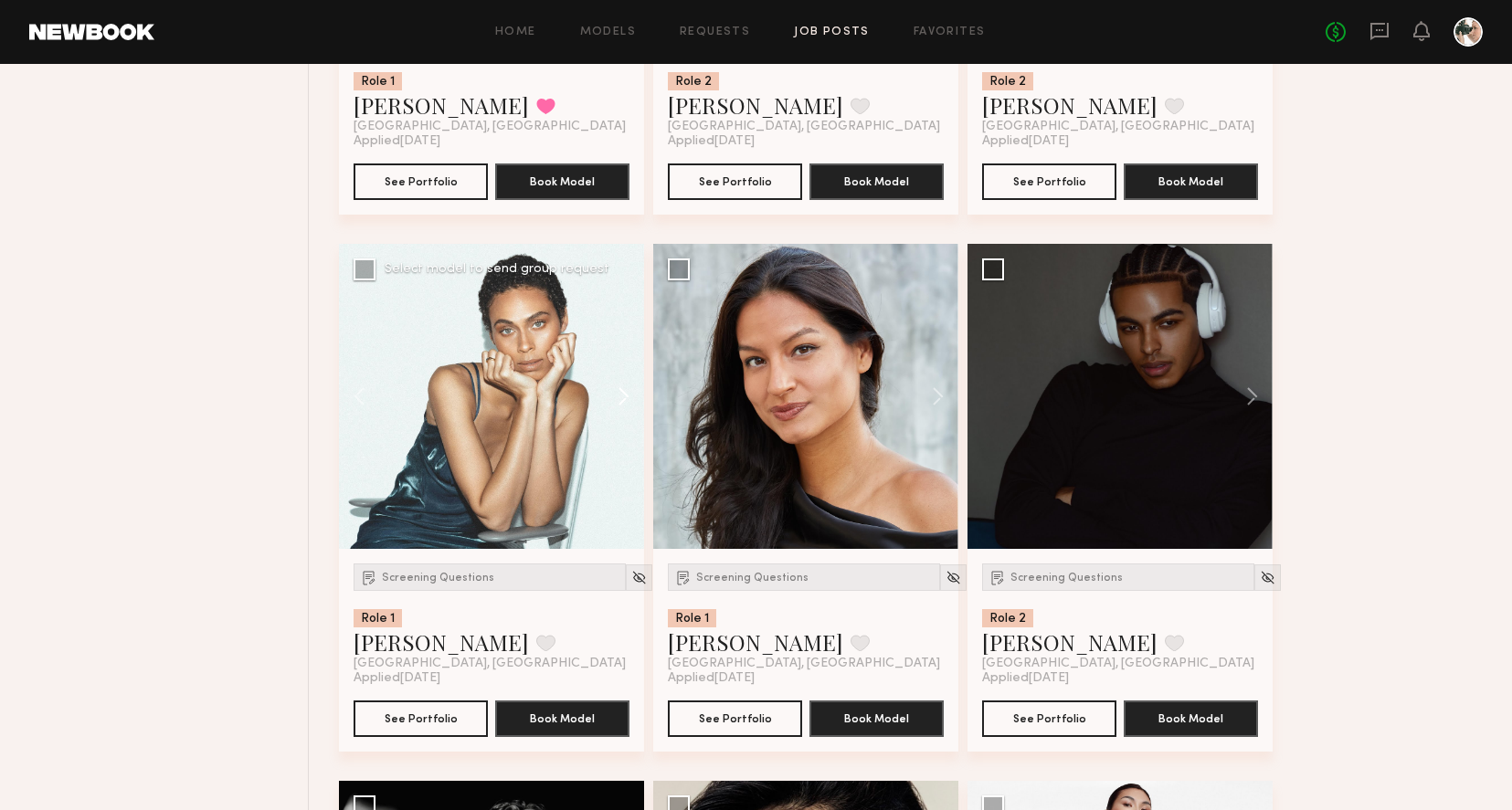
click at [628, 405] on button at bounding box center [614, 396] width 58 height 305
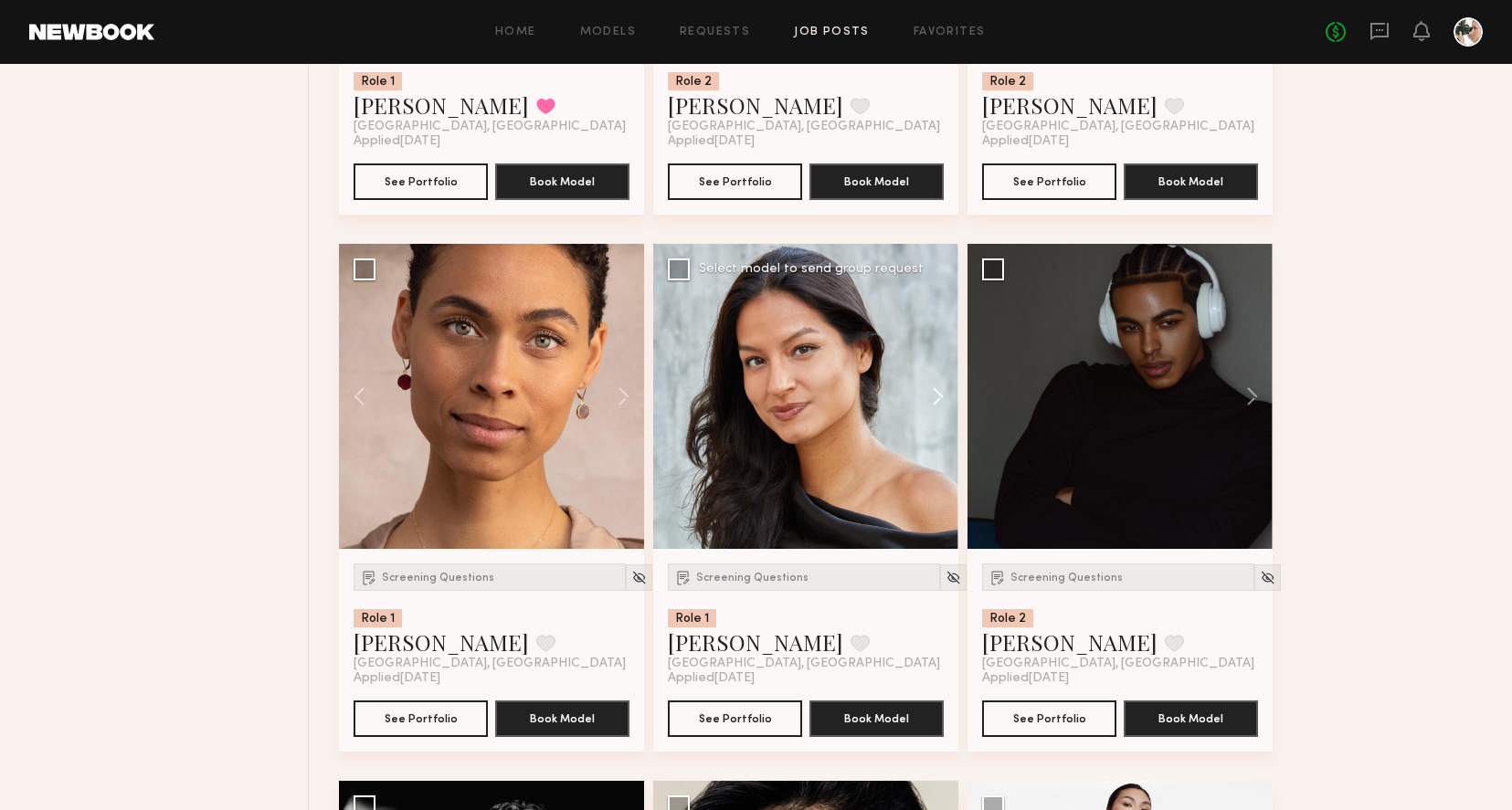
click at [932, 396] on button at bounding box center [929, 396] width 58 height 305
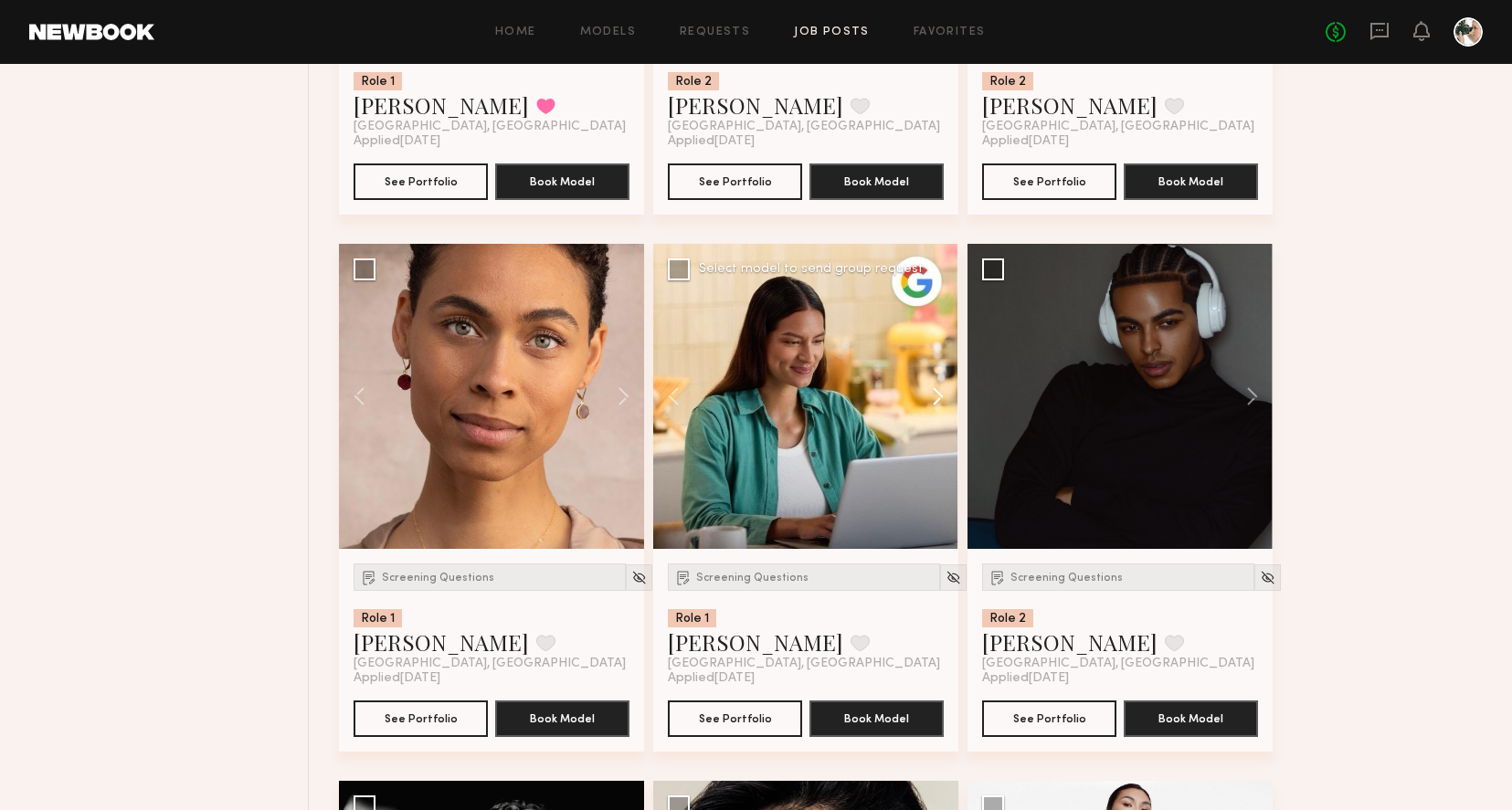
click at [932, 396] on button at bounding box center [929, 396] width 58 height 305
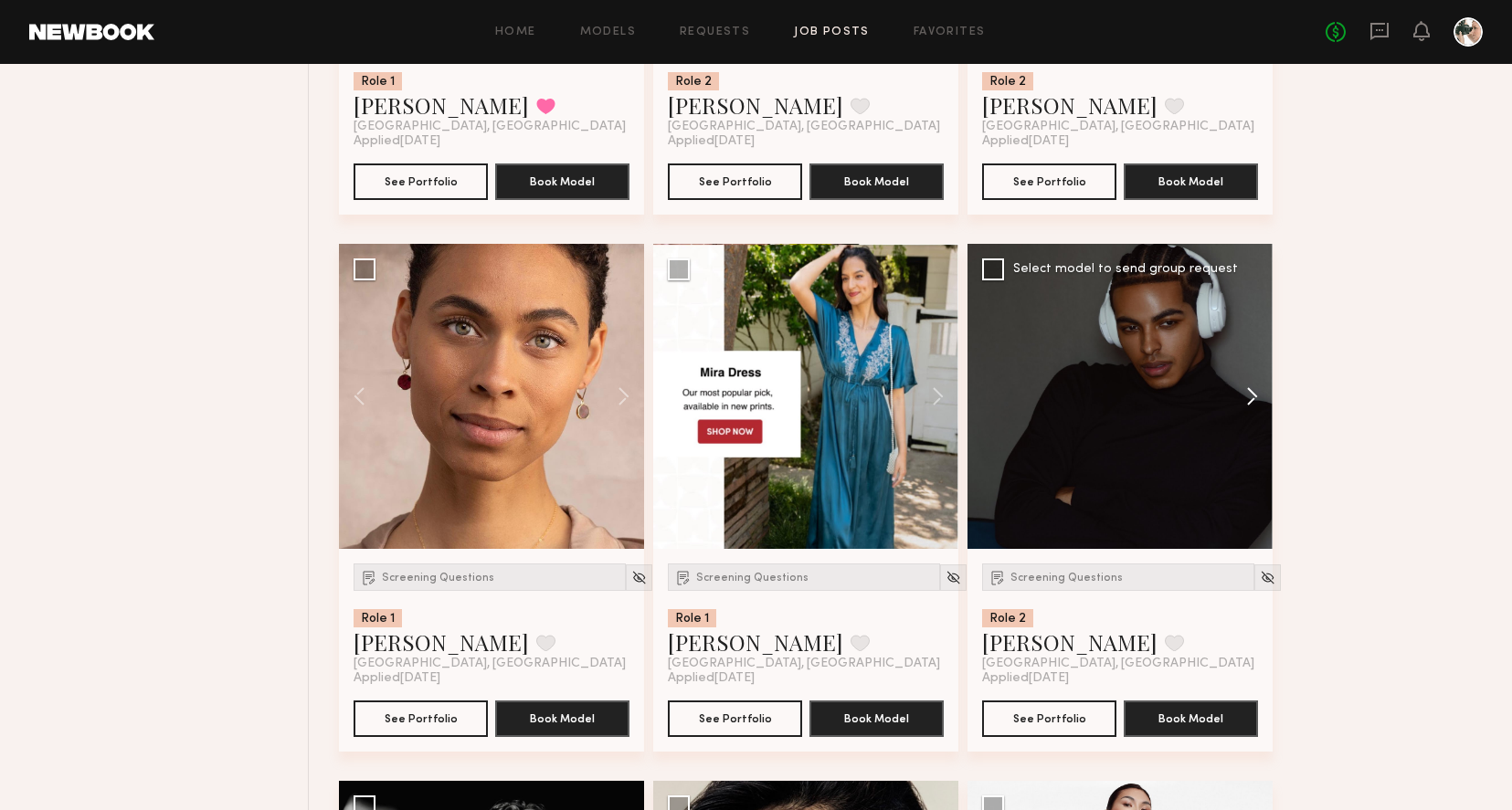
click at [1251, 397] on button at bounding box center [1243, 396] width 58 height 305
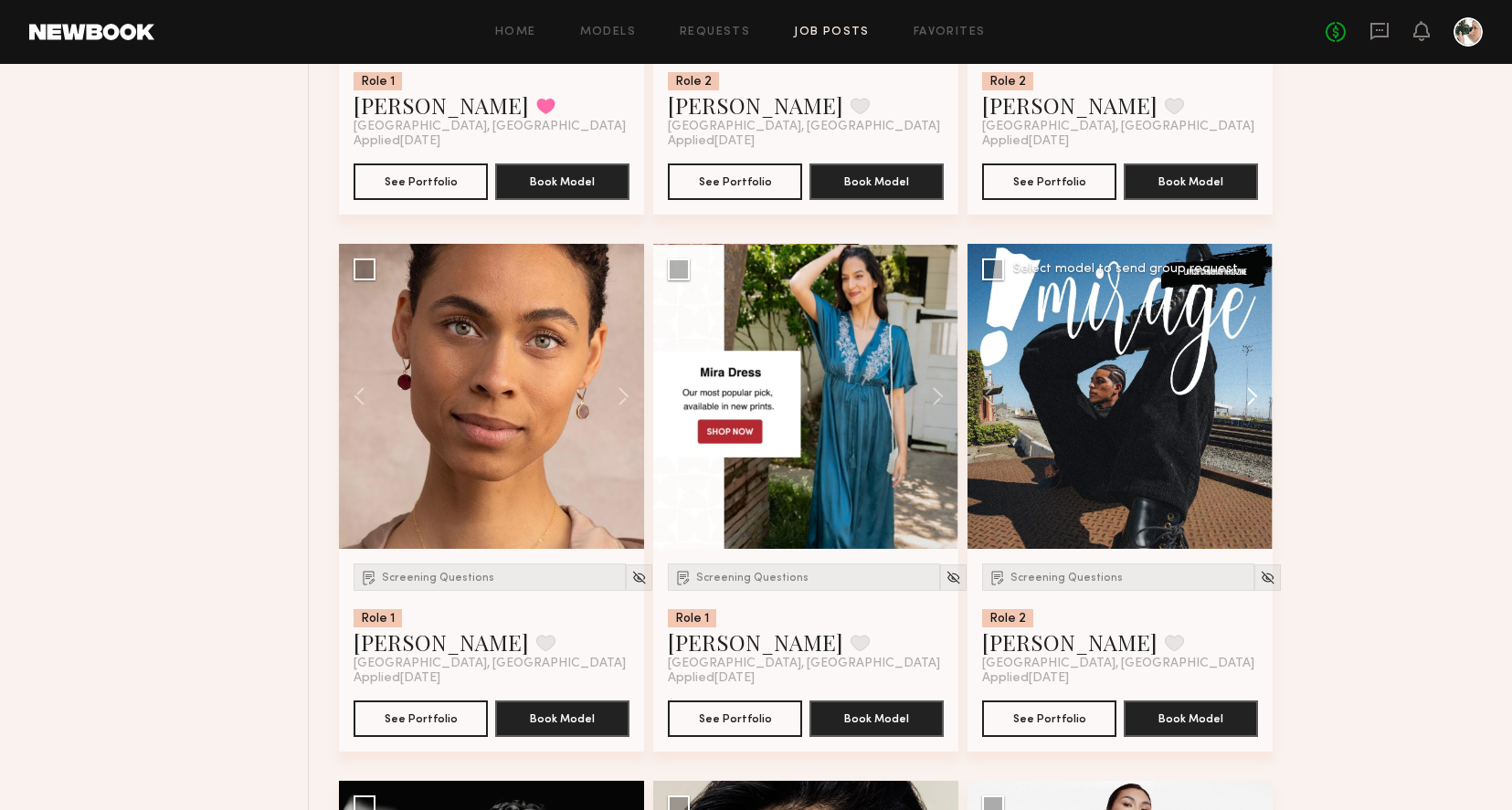
click at [1251, 399] on button at bounding box center [1243, 396] width 58 height 305
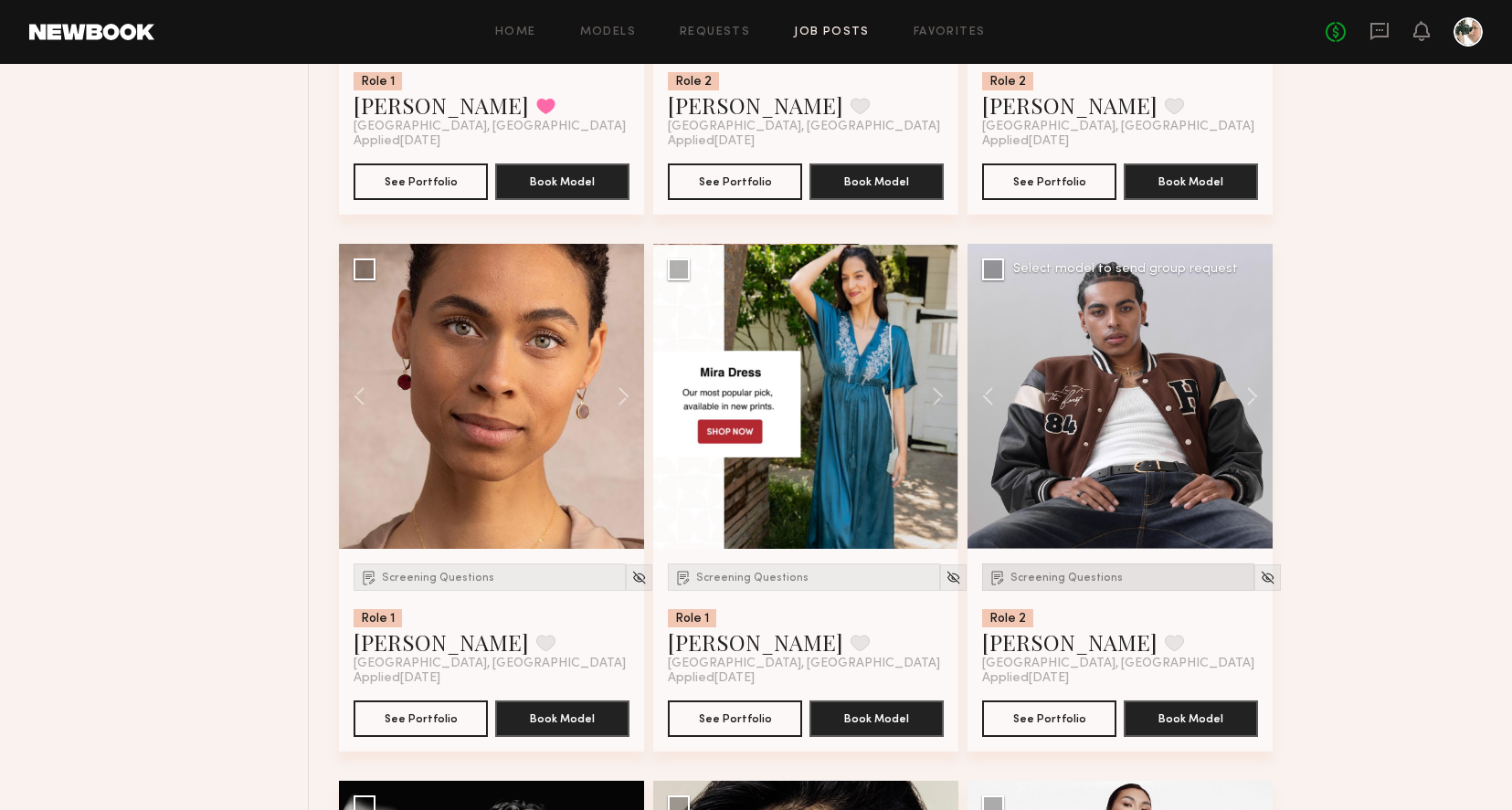
click at [1060, 577] on span "Screening Questions" at bounding box center [1065, 577] width 112 height 11
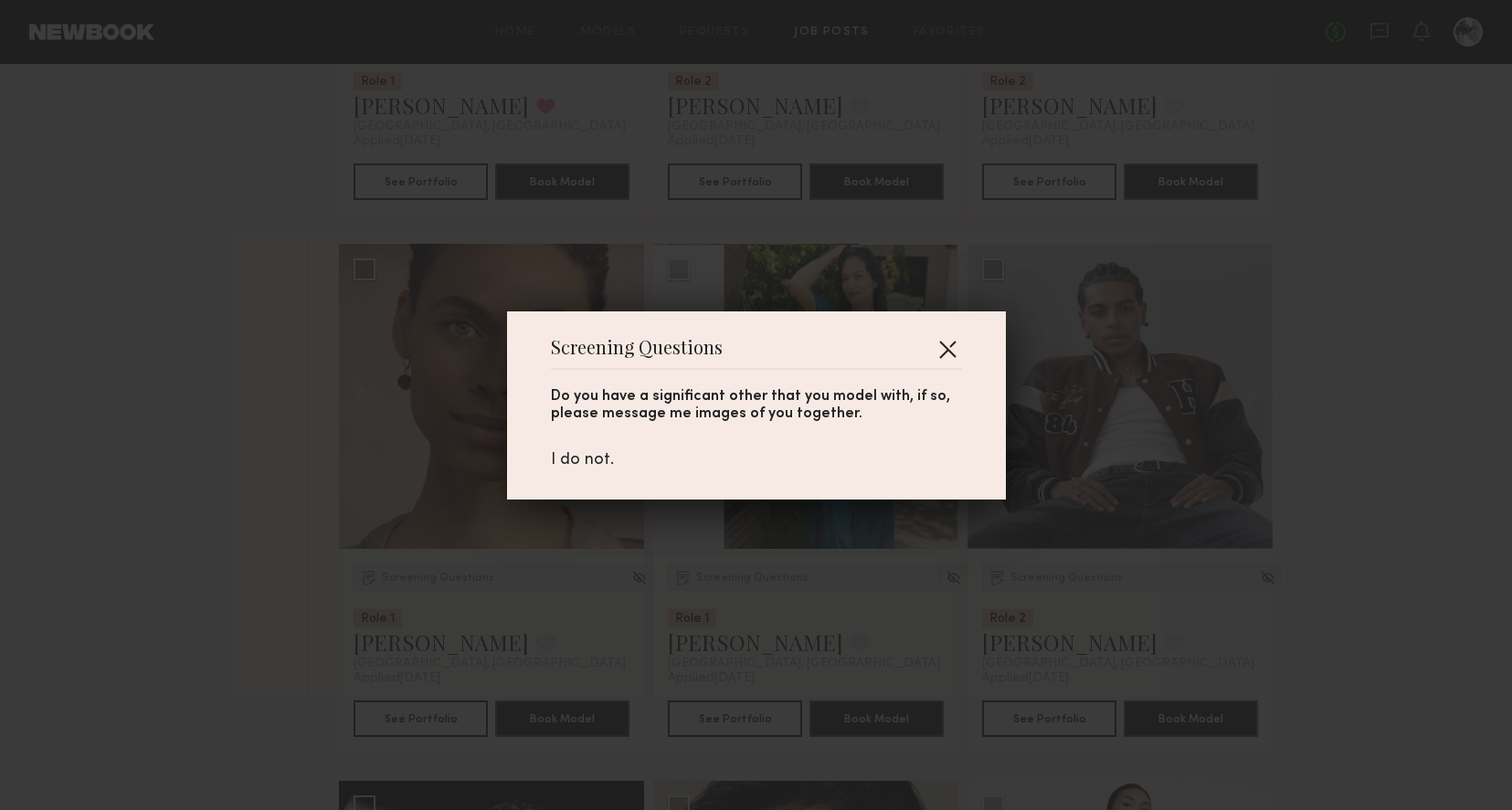
click at [955, 345] on button "button" at bounding box center [948, 350] width 30 height 30
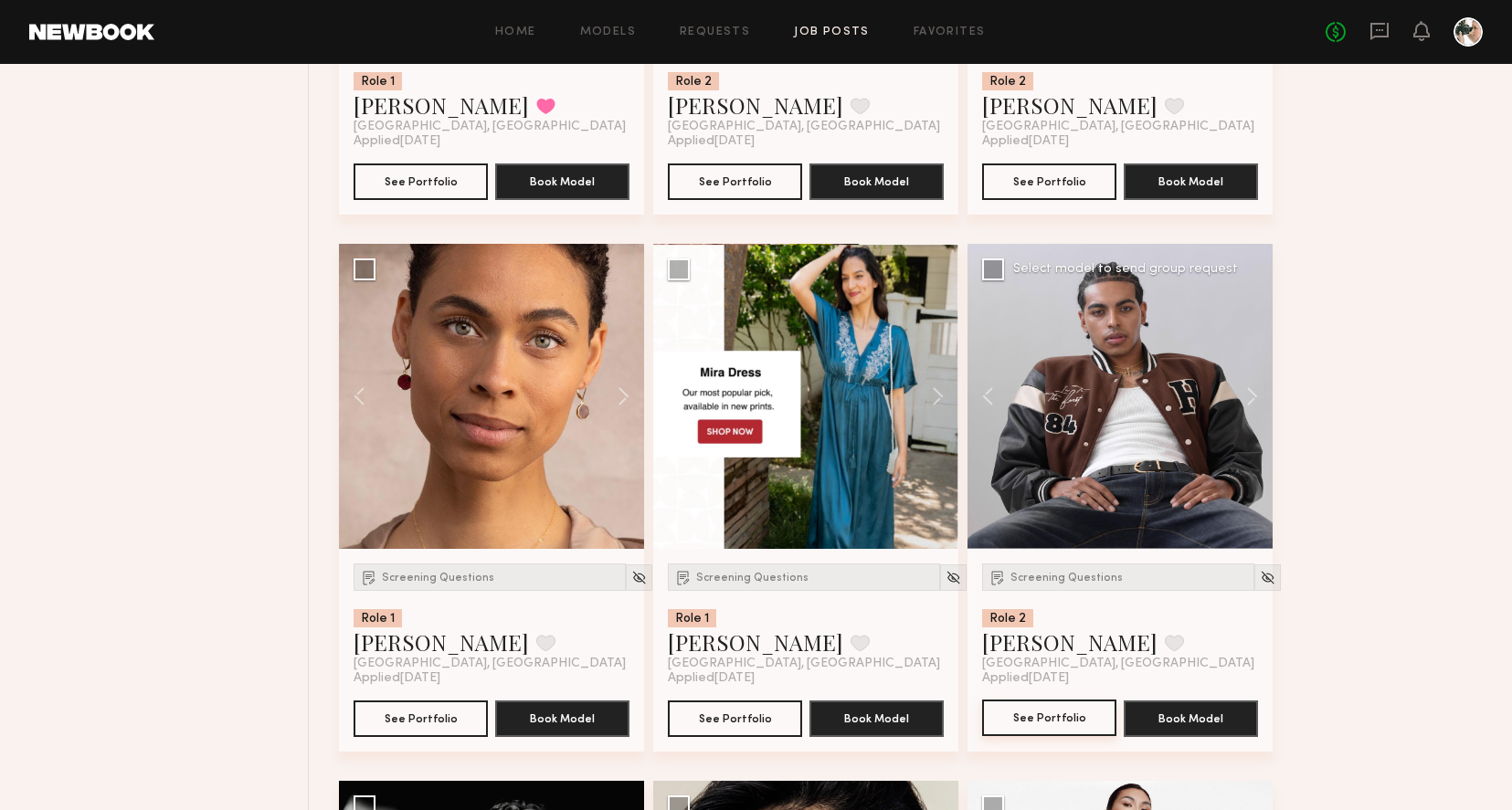
click at [1051, 721] on button "See Portfolio" at bounding box center [1050, 718] width 135 height 37
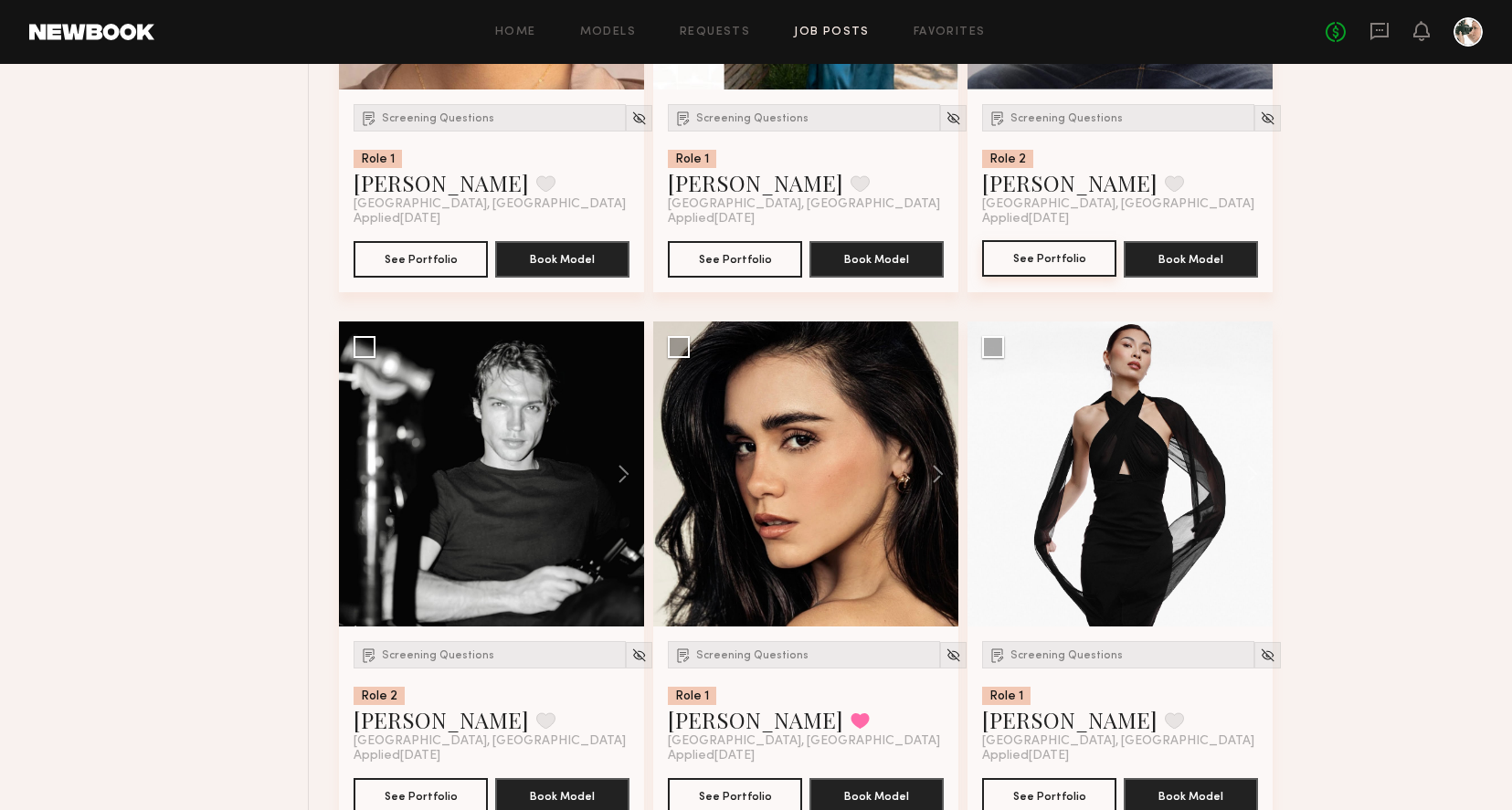
scroll to position [2281, 0]
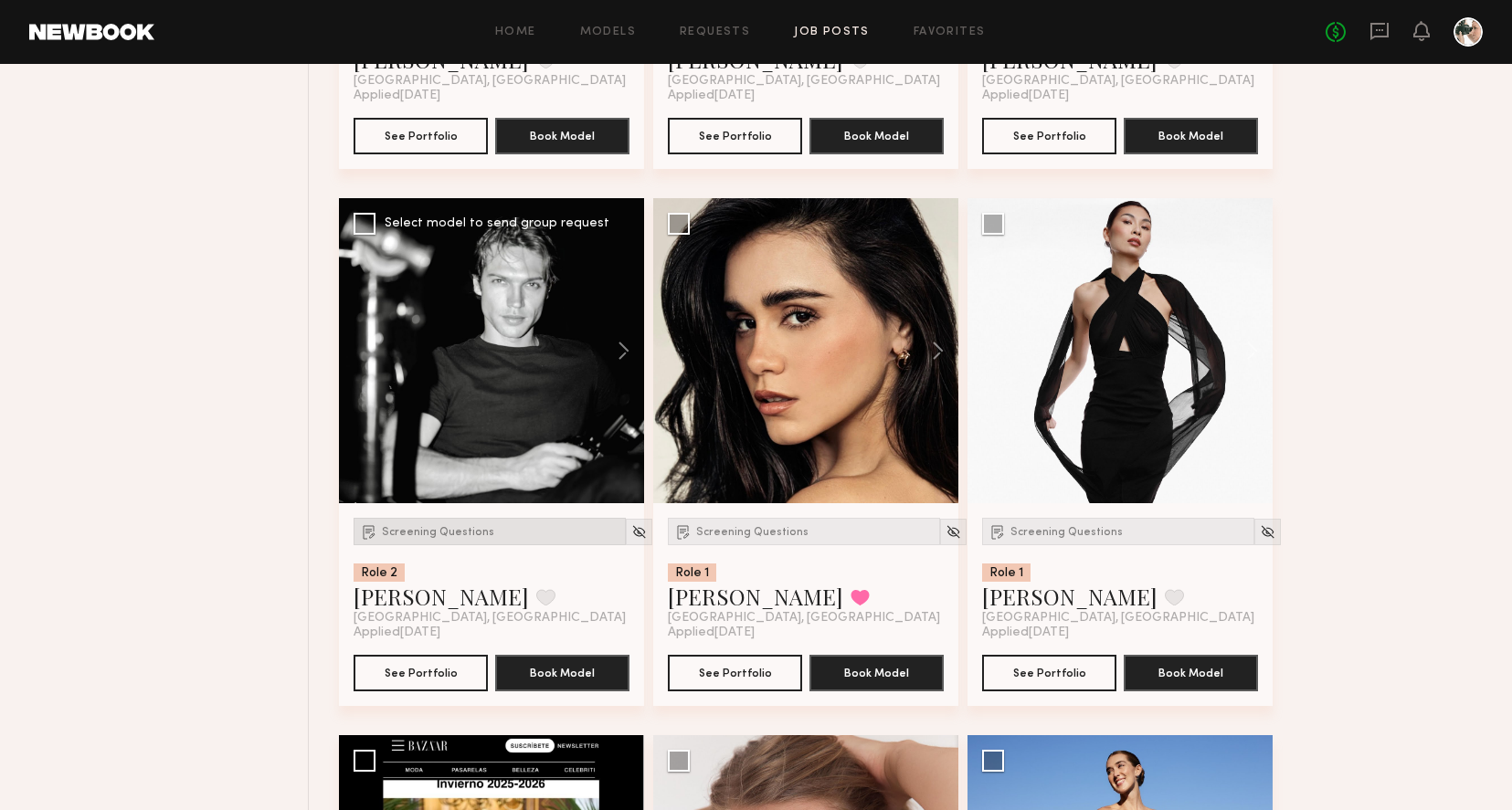
click at [449, 537] on span "Screening Questions" at bounding box center [438, 532] width 112 height 11
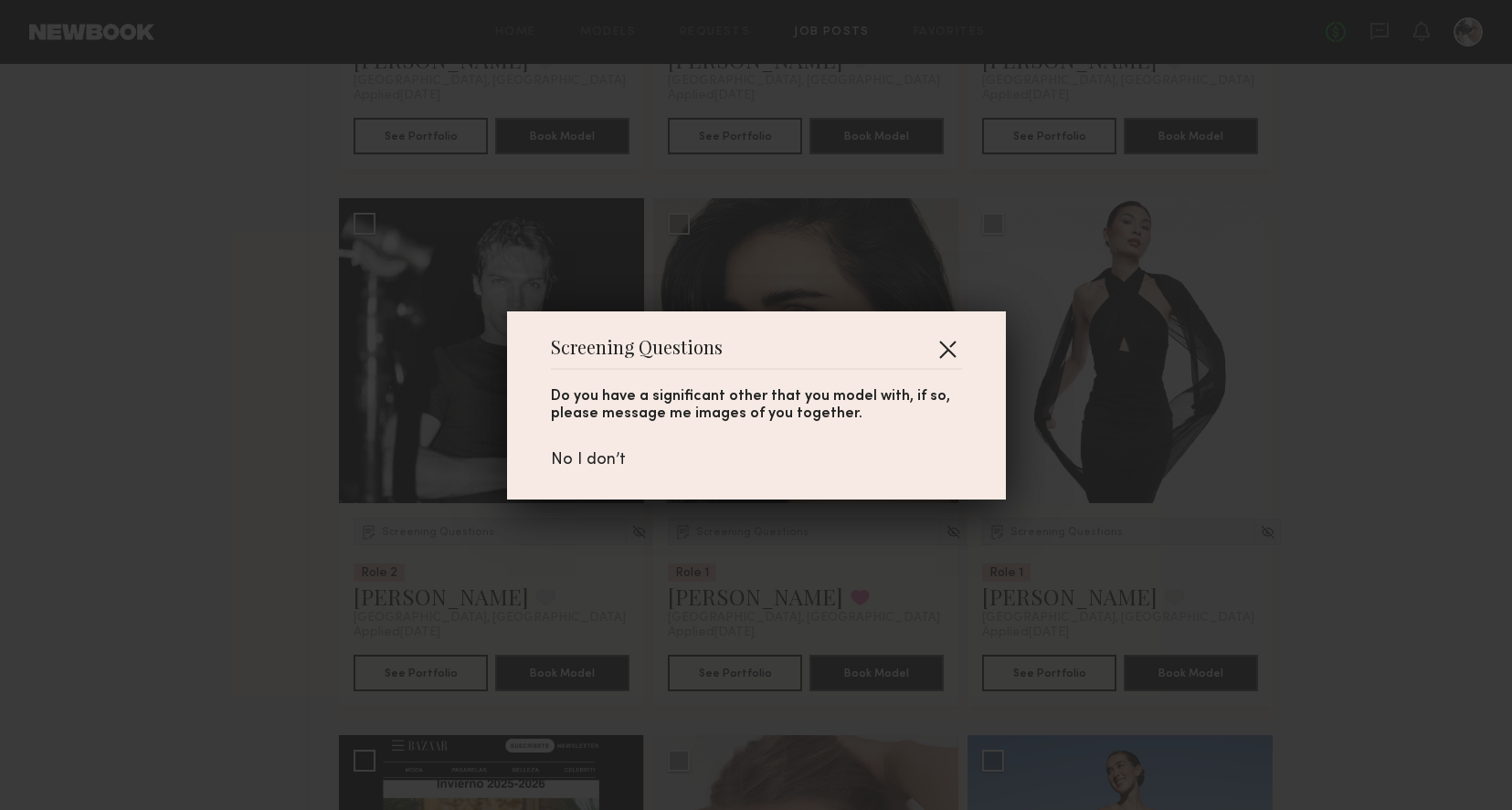
click at [954, 343] on button "button" at bounding box center [948, 350] width 30 height 30
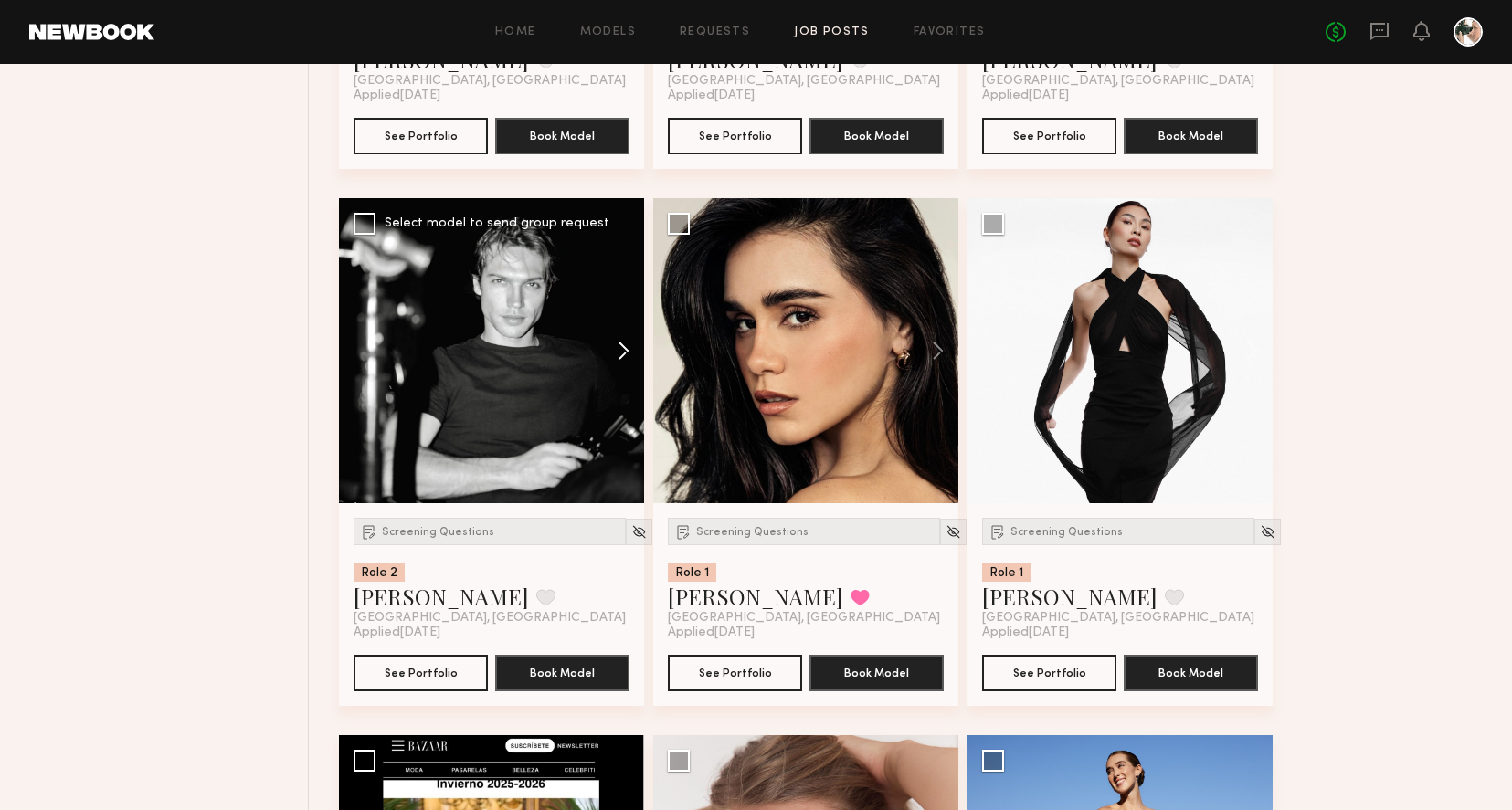
click at [620, 356] on button at bounding box center [614, 351] width 58 height 305
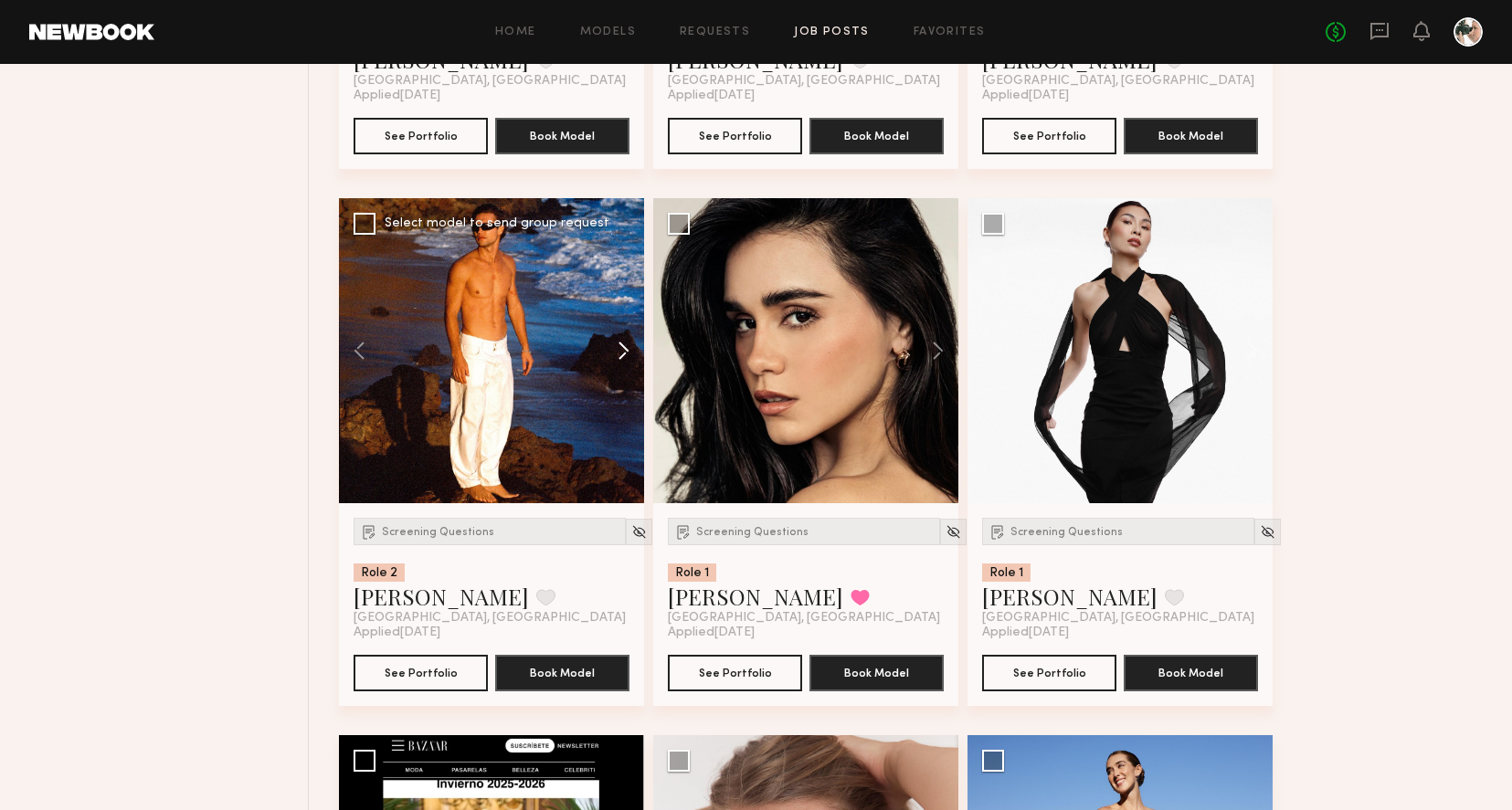
click at [620, 356] on button at bounding box center [614, 351] width 58 height 305
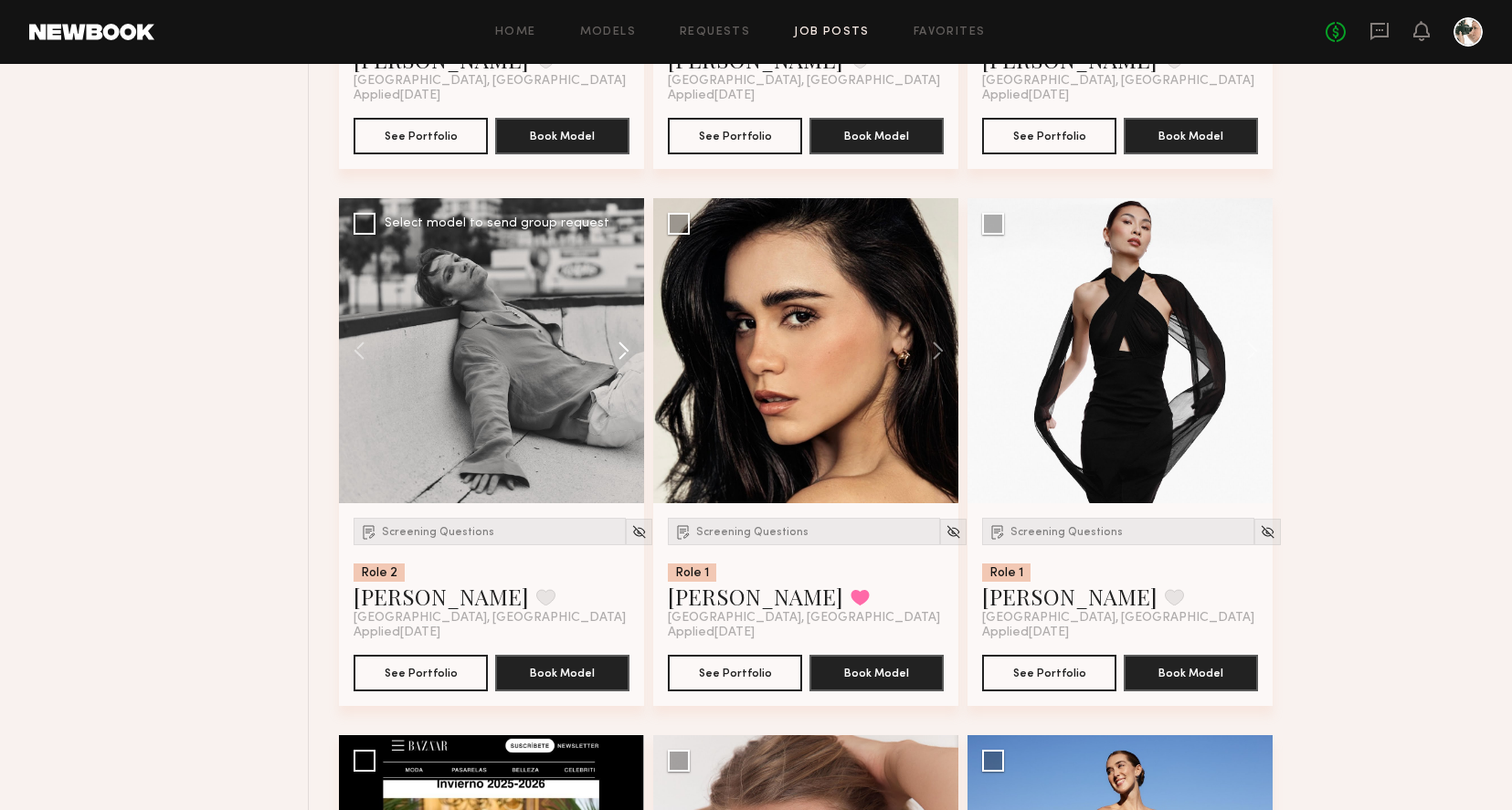
click at [625, 354] on button at bounding box center [614, 351] width 58 height 305
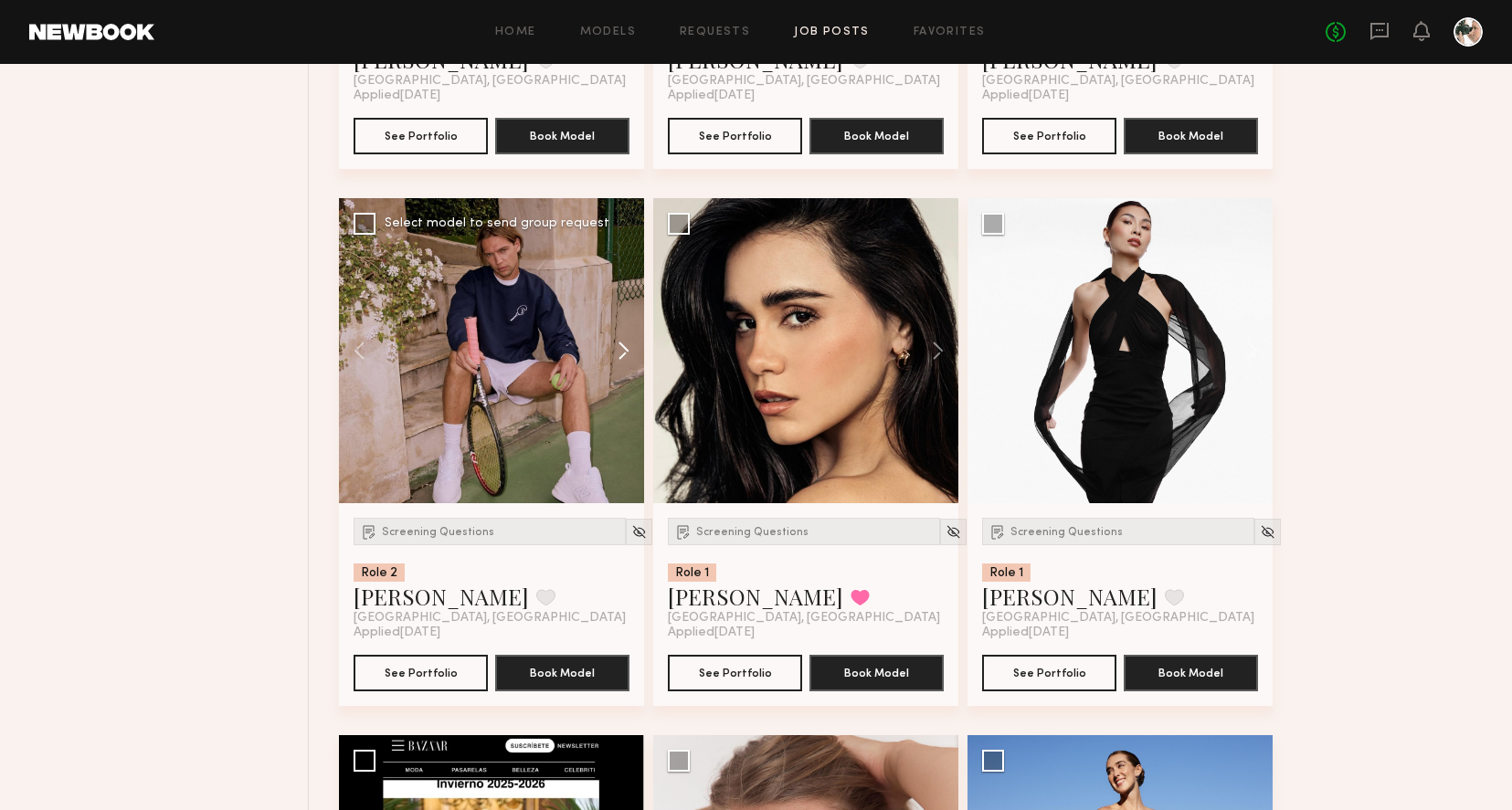
click at [625, 354] on button at bounding box center [614, 351] width 58 height 305
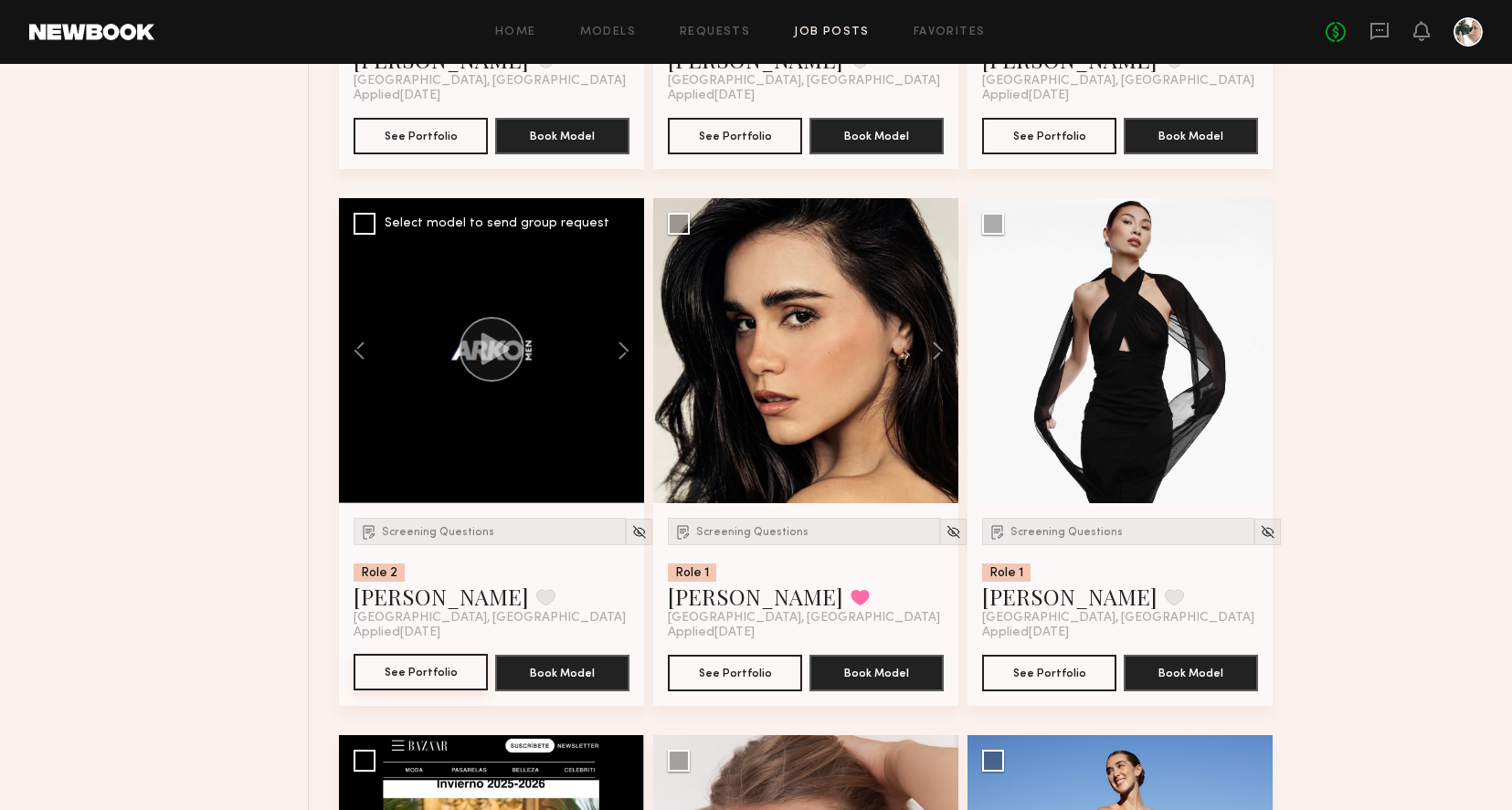
click at [424, 690] on button "See Portfolio" at bounding box center [421, 672] width 135 height 37
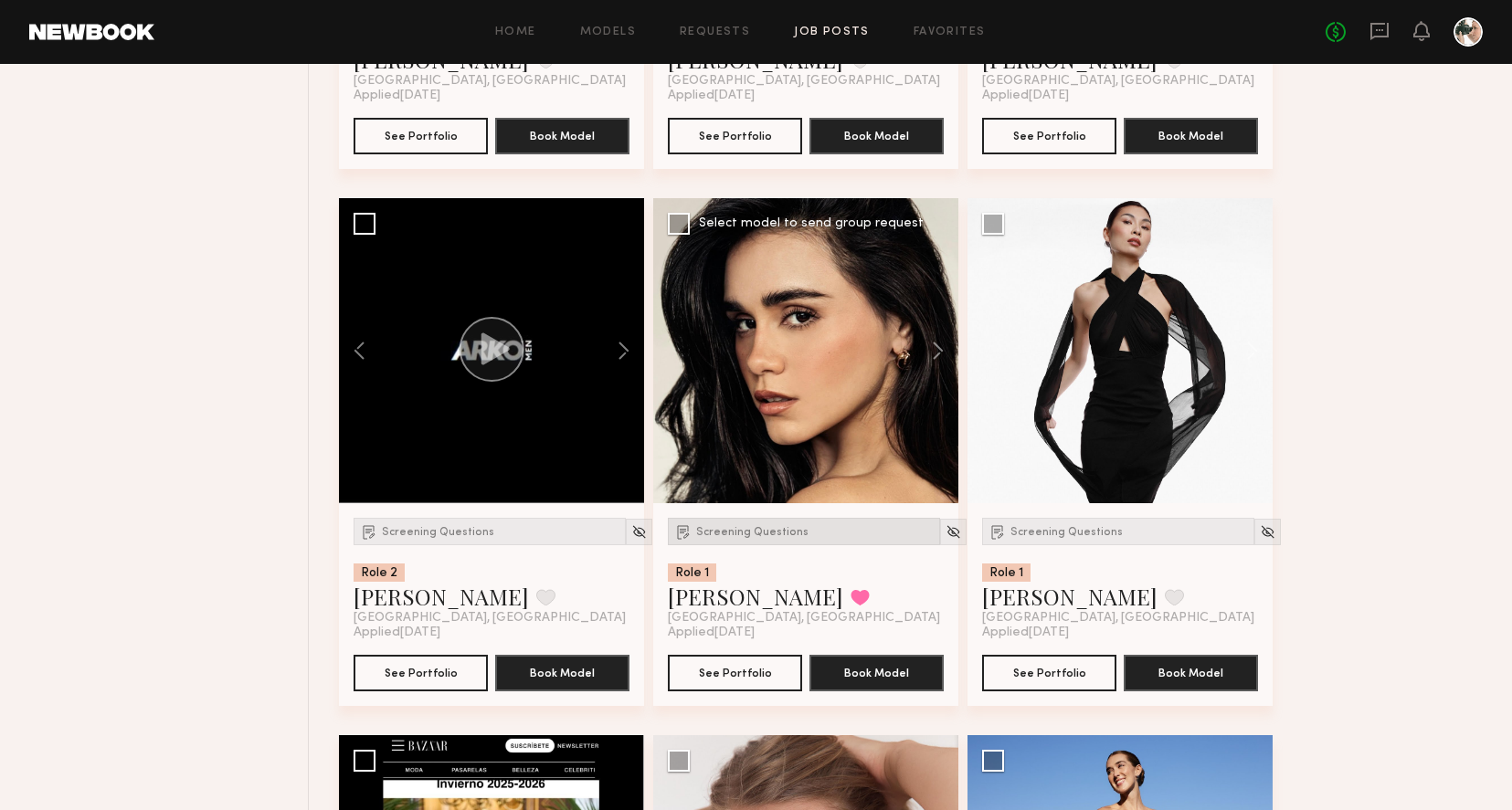
click at [726, 538] on span "Screening Questions" at bounding box center [752, 532] width 112 height 11
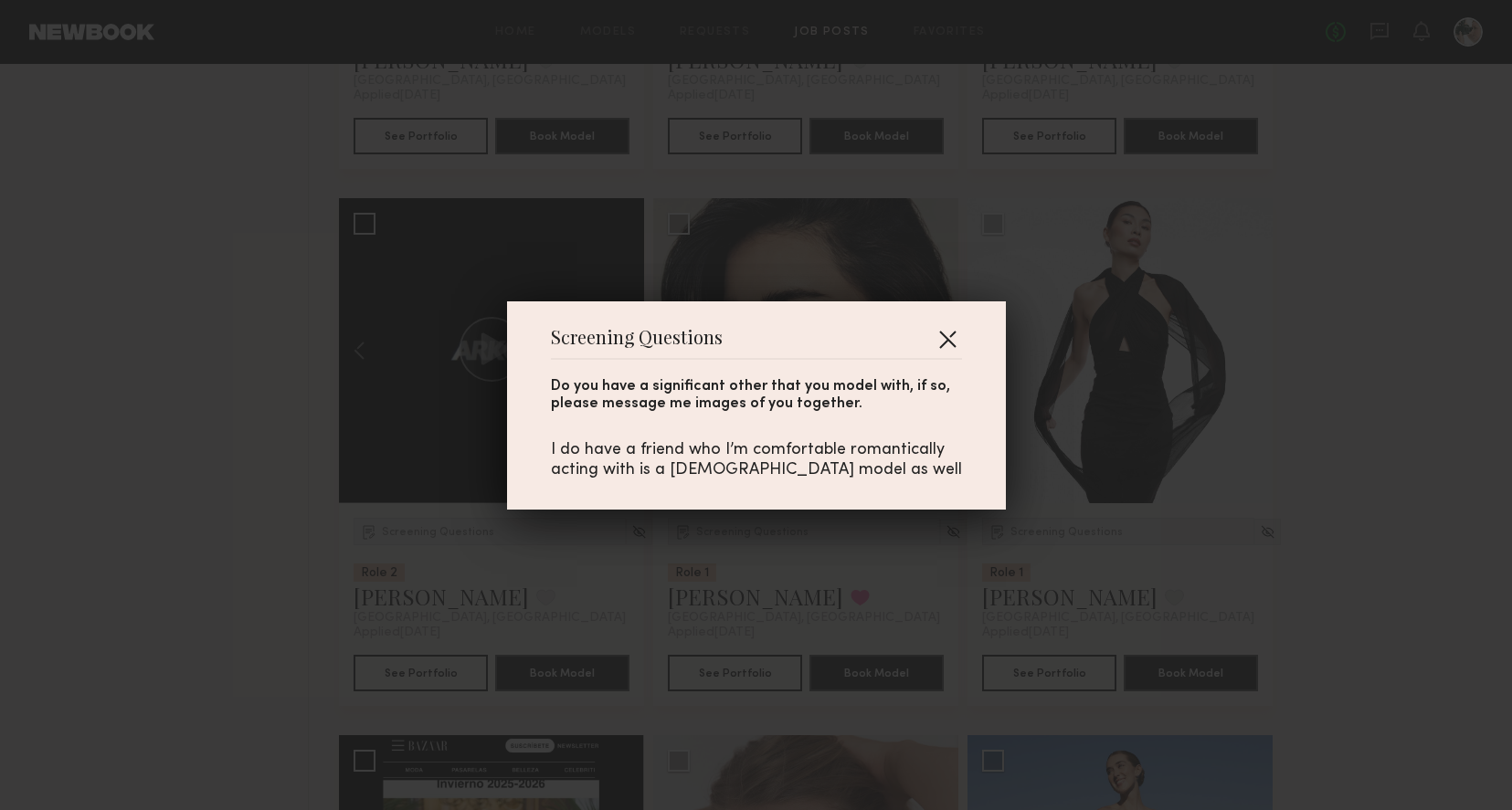
click at [952, 335] on button "button" at bounding box center [948, 340] width 30 height 30
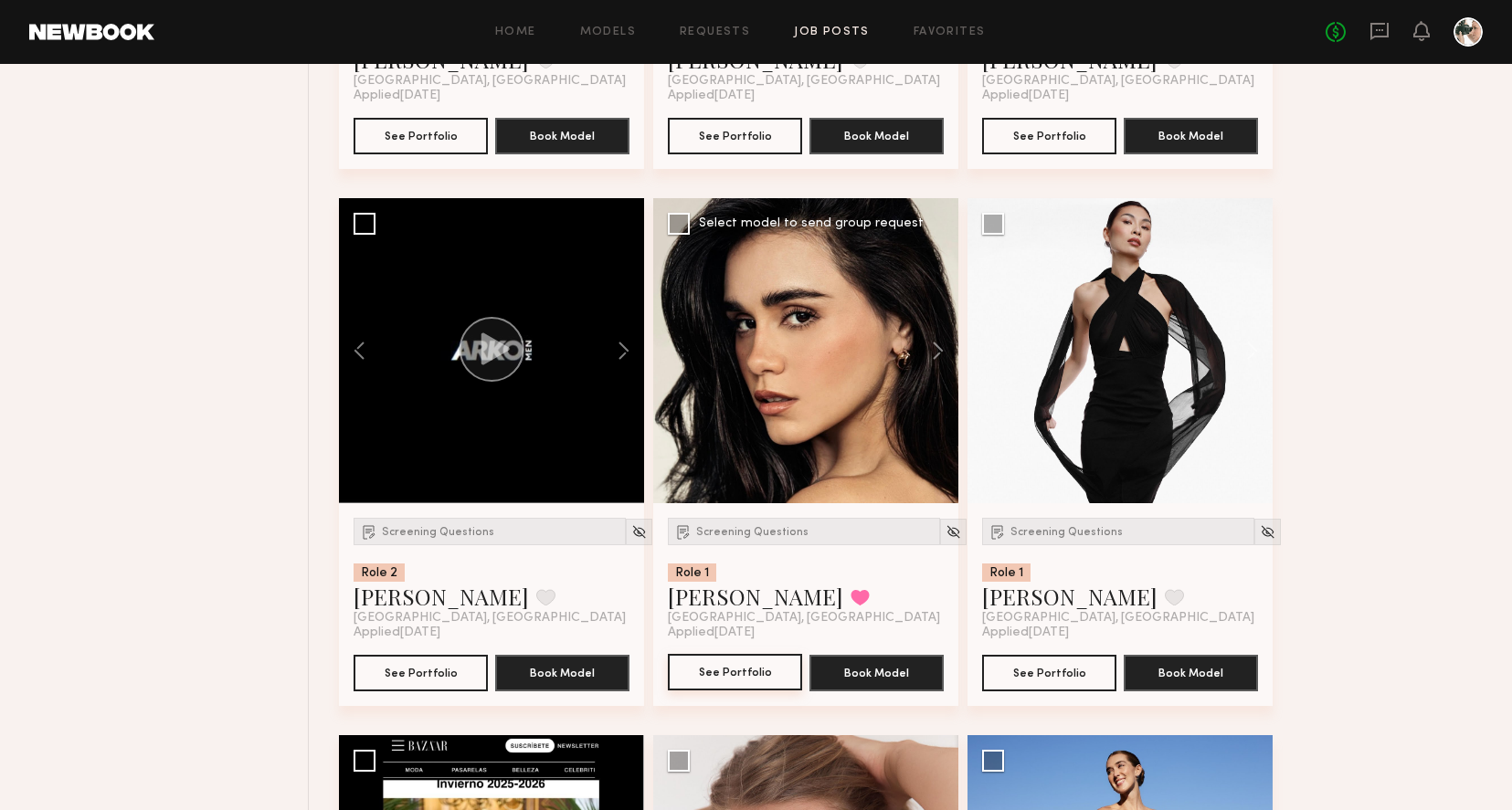
click at [739, 678] on button "See Portfolio" at bounding box center [735, 672] width 135 height 37
click at [851, 602] on button at bounding box center [859, 597] width 19 height 17
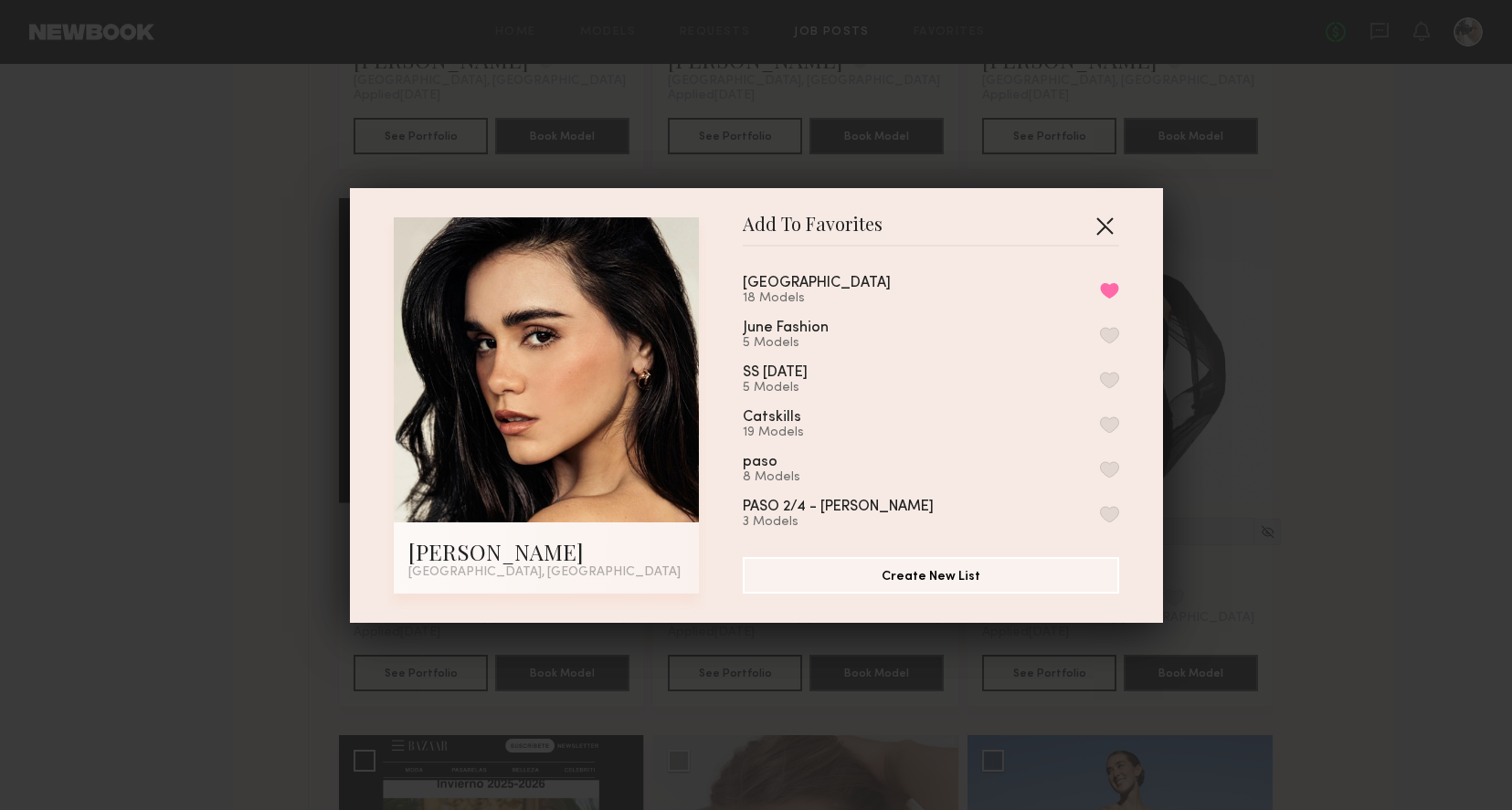
click at [1105, 219] on button "button" at bounding box center [1105, 226] width 30 height 30
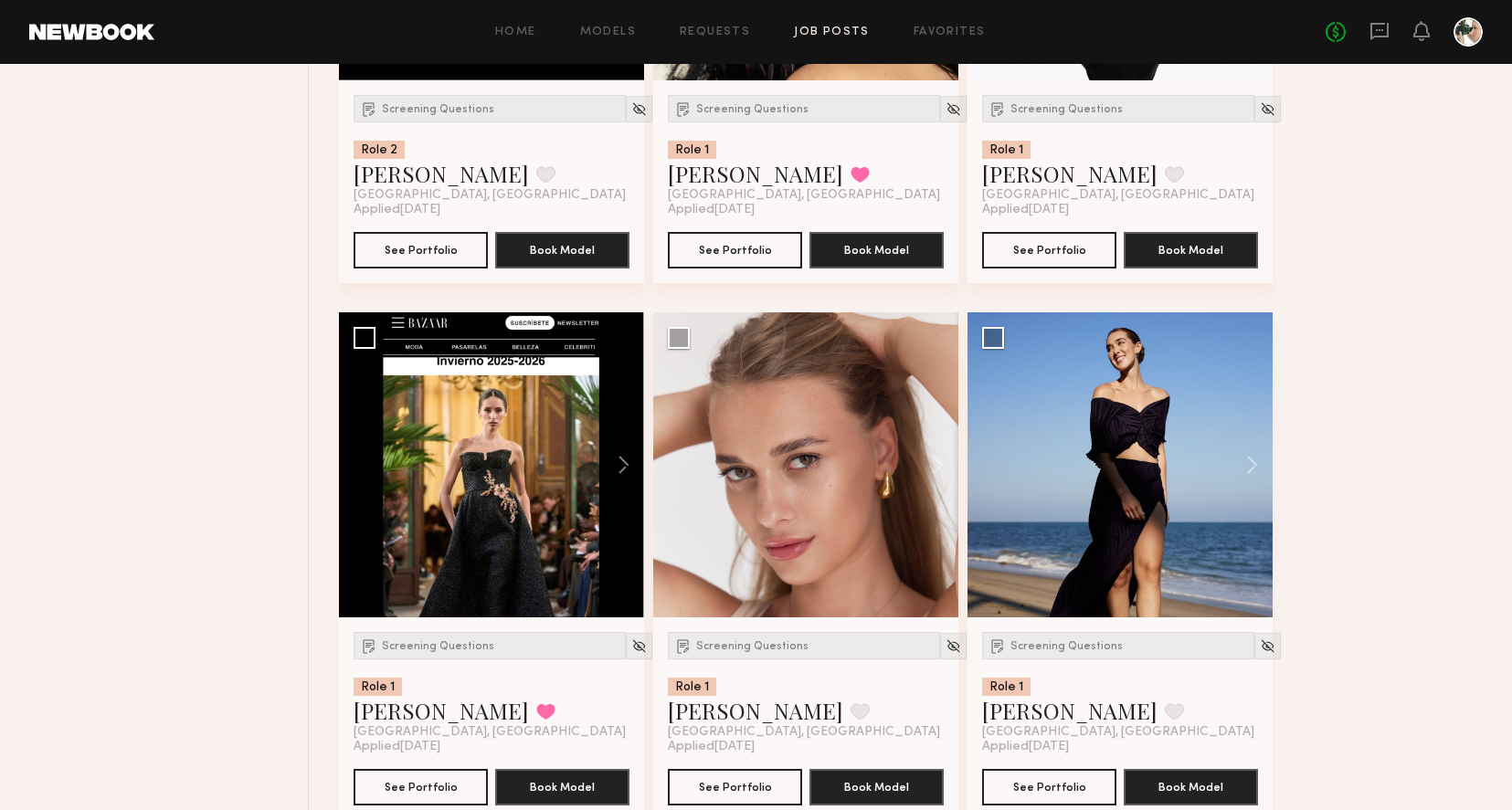
scroll to position [2819, 0]
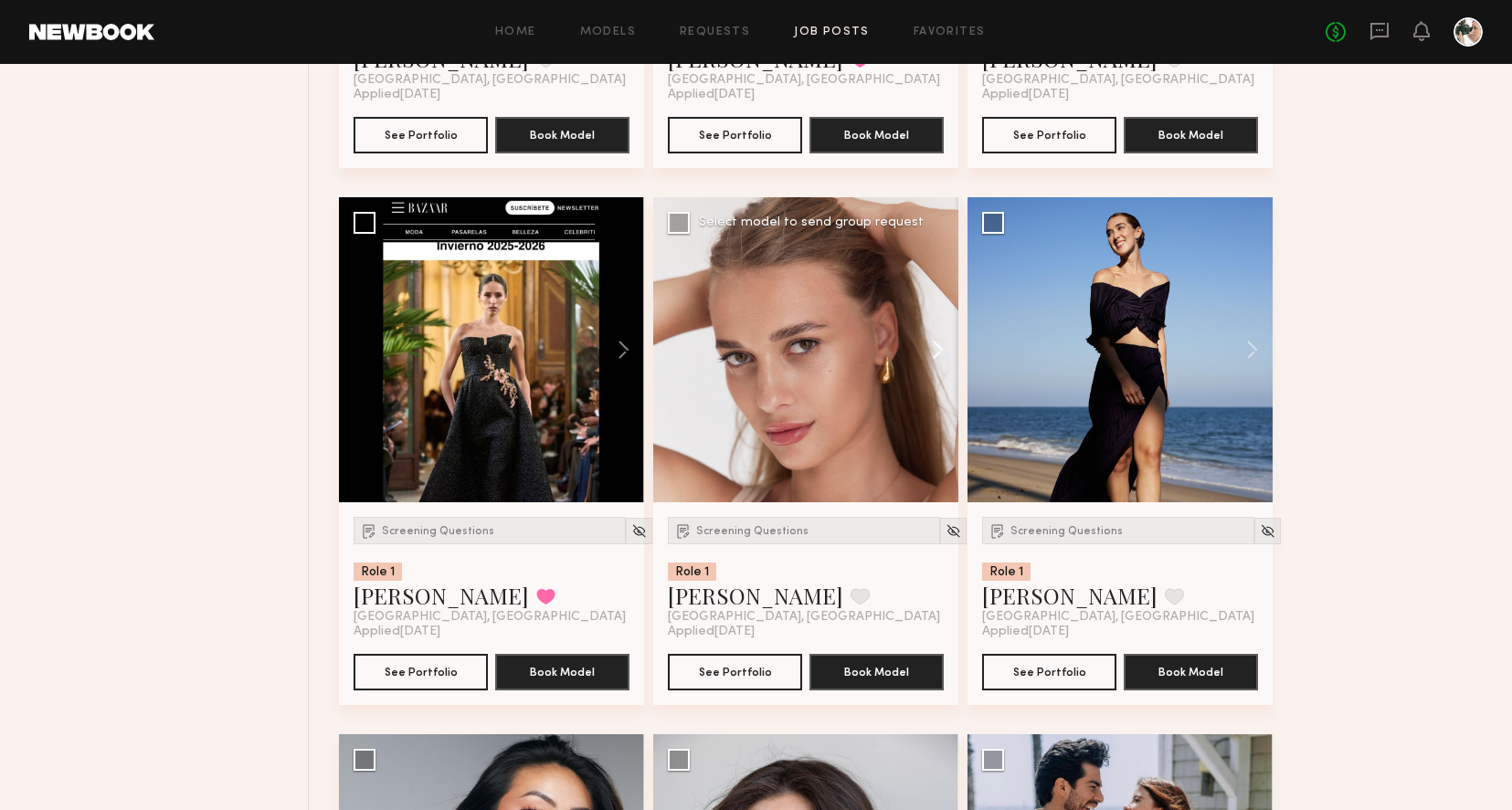
click at [940, 354] on button at bounding box center [929, 350] width 58 height 305
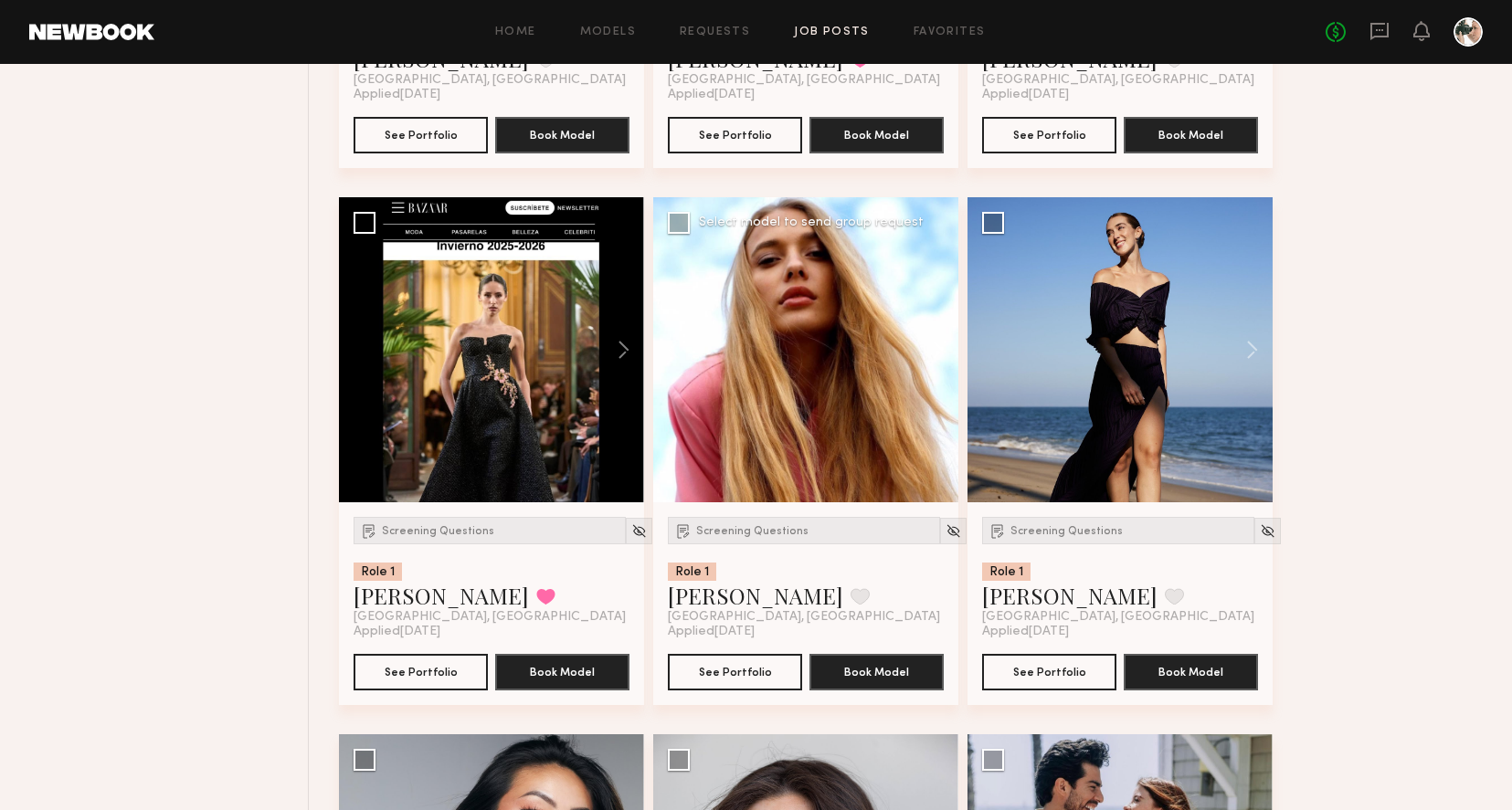
click at [940, 354] on button at bounding box center [929, 350] width 58 height 305
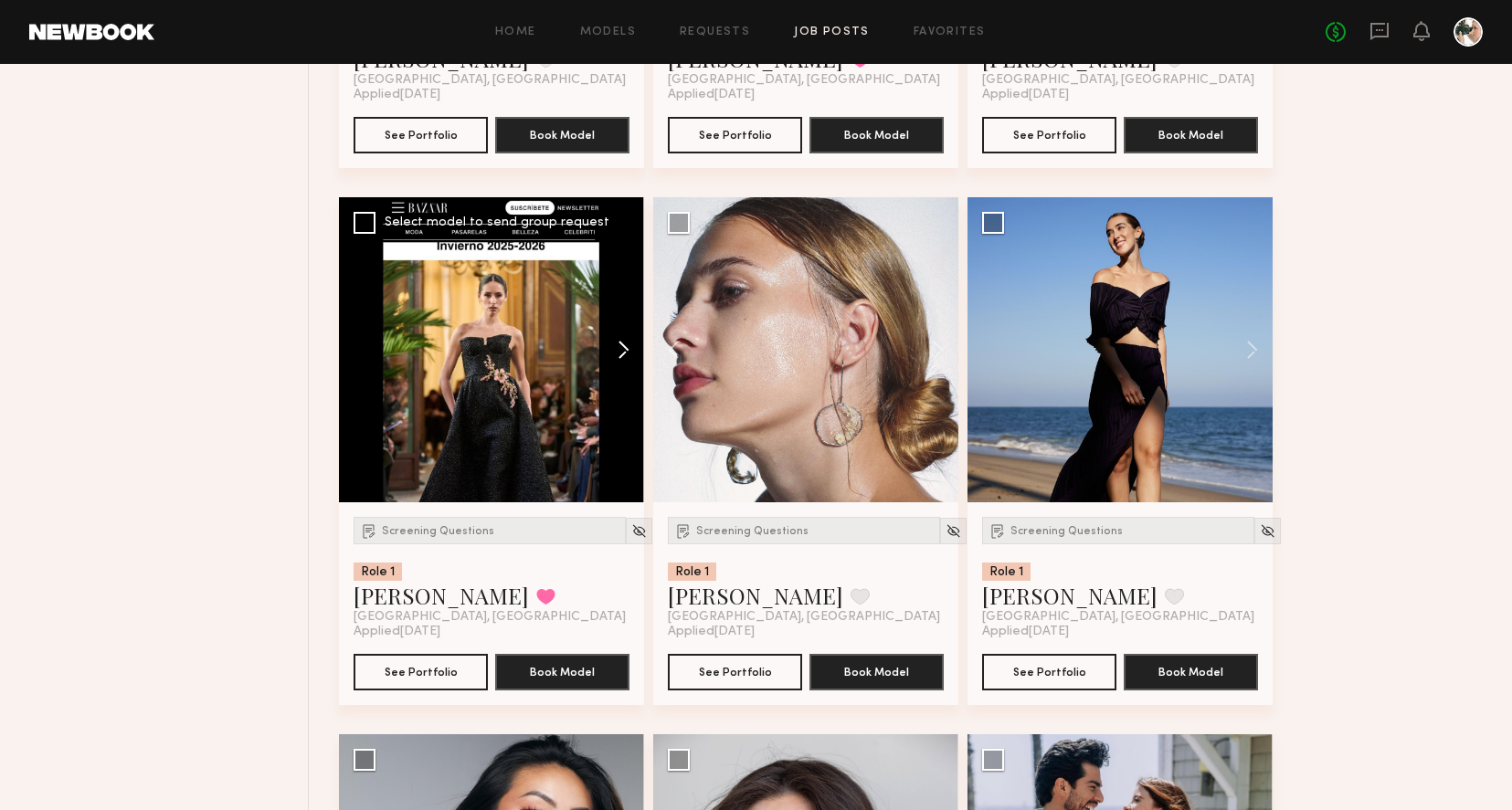
click at [626, 354] on button at bounding box center [614, 350] width 58 height 305
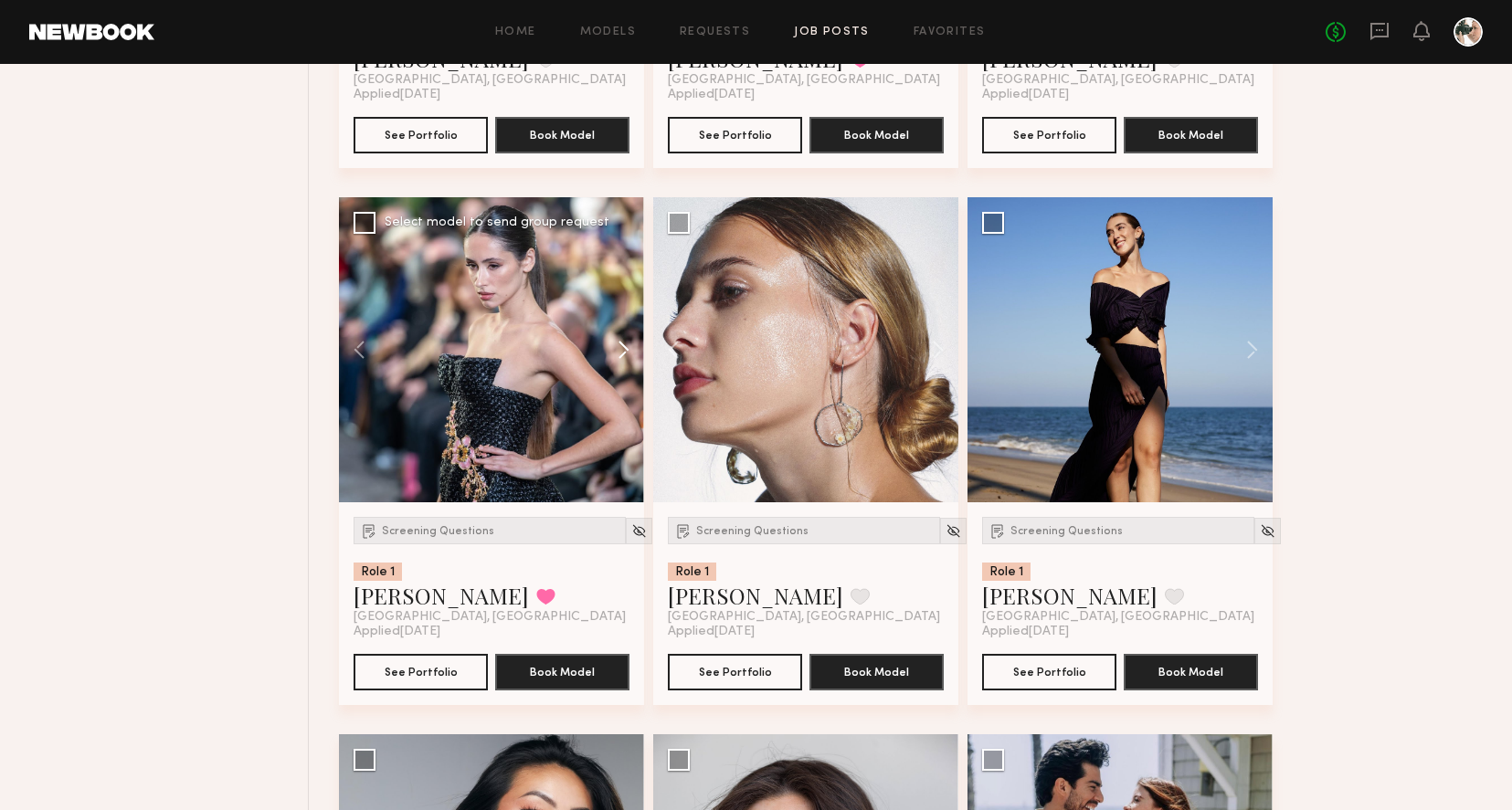
click at [626, 354] on button at bounding box center [614, 350] width 58 height 305
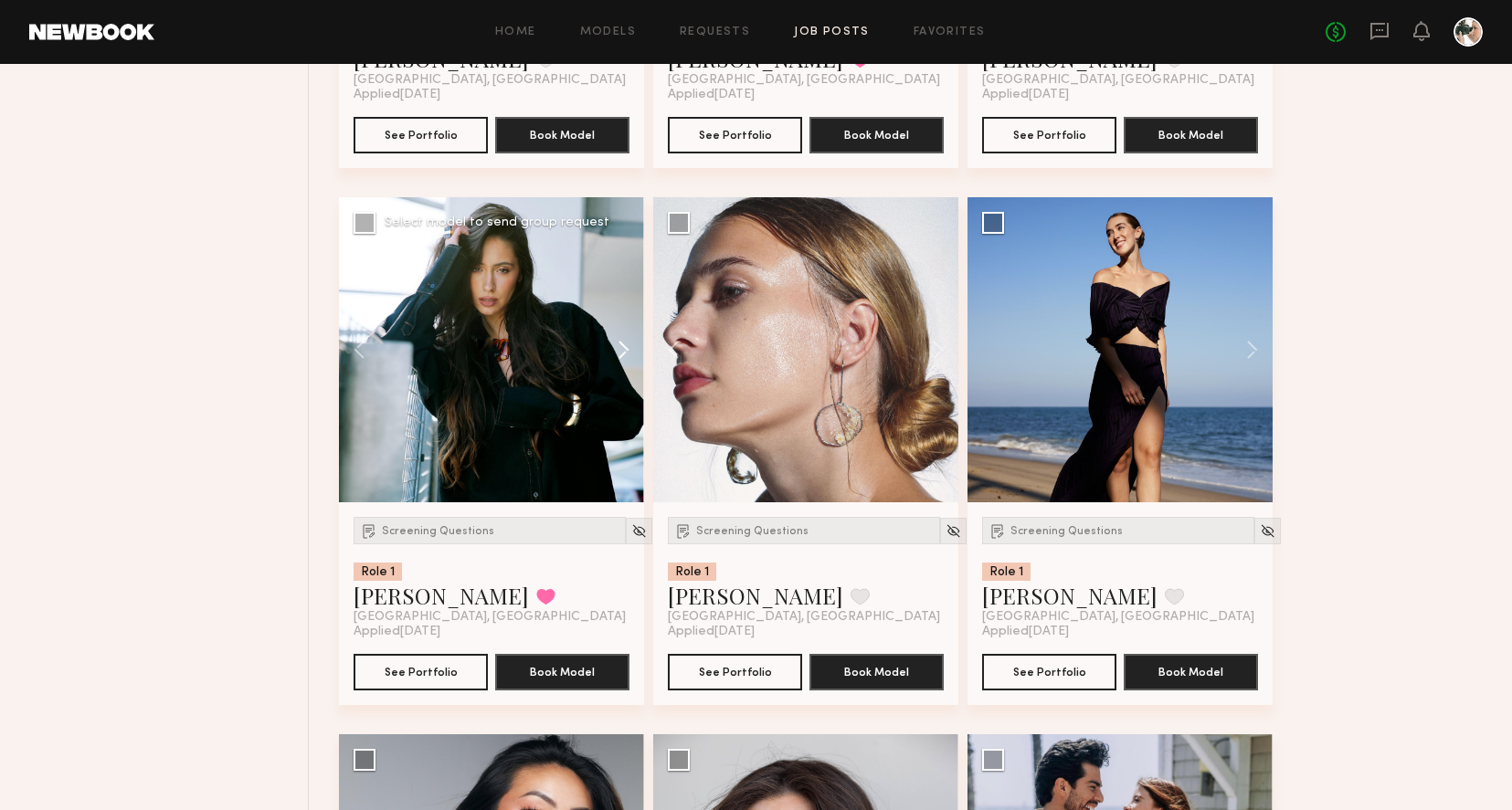
click at [621, 351] on button at bounding box center [614, 350] width 58 height 305
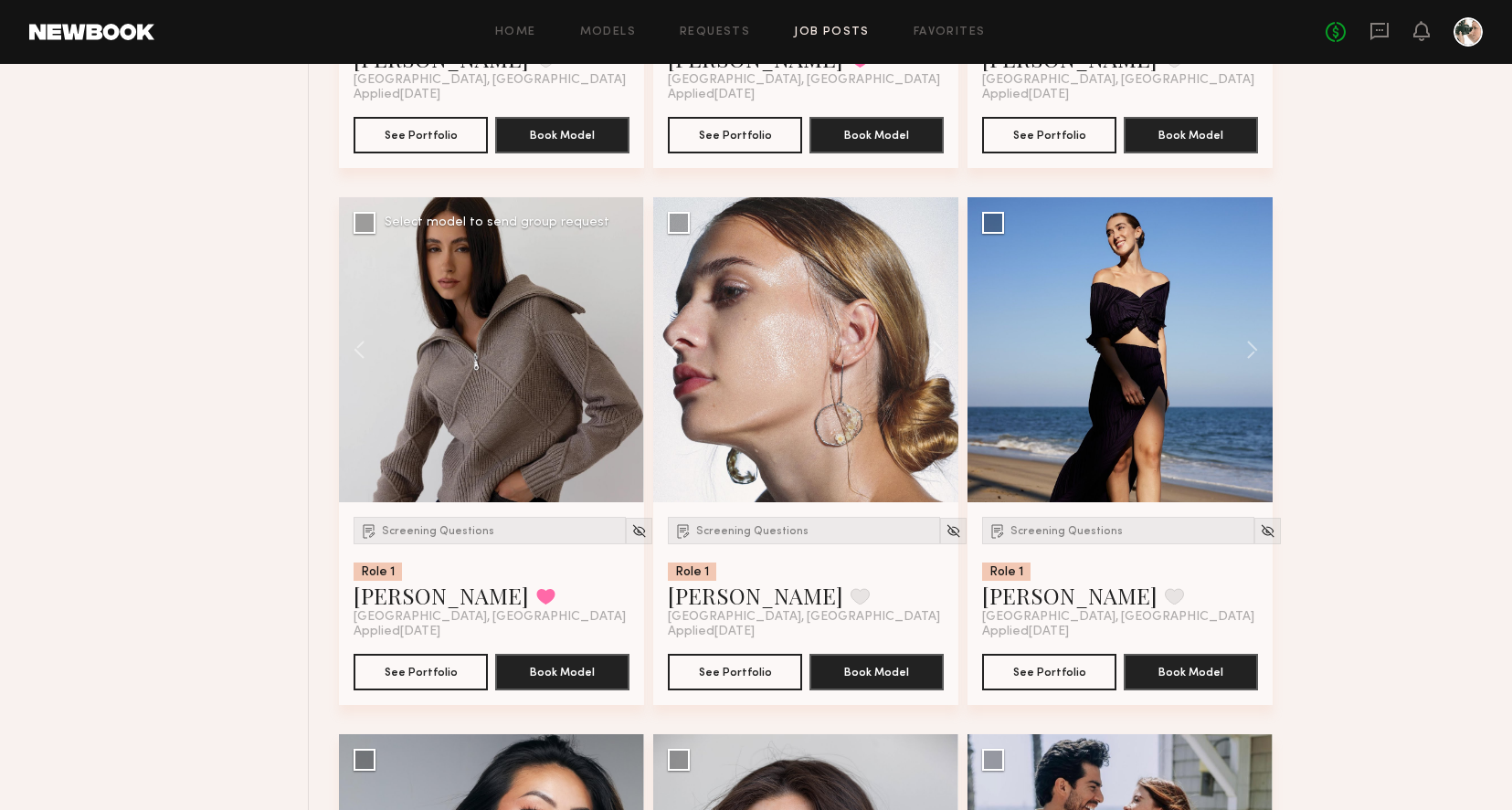
click at [621, 351] on div at bounding box center [491, 350] width 305 height 305
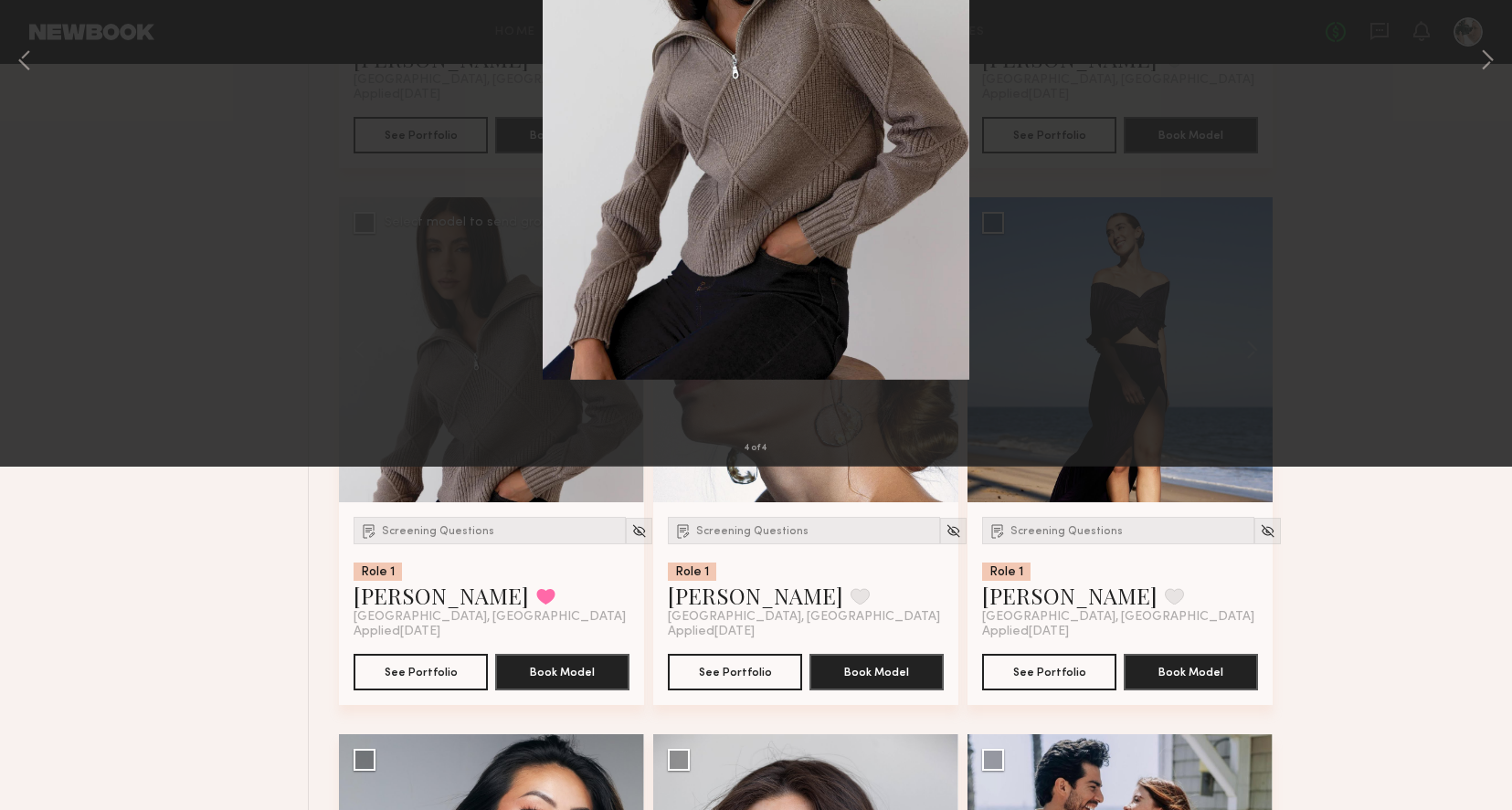
click at [43, 38] on button at bounding box center [43, 44] width 30 height 33
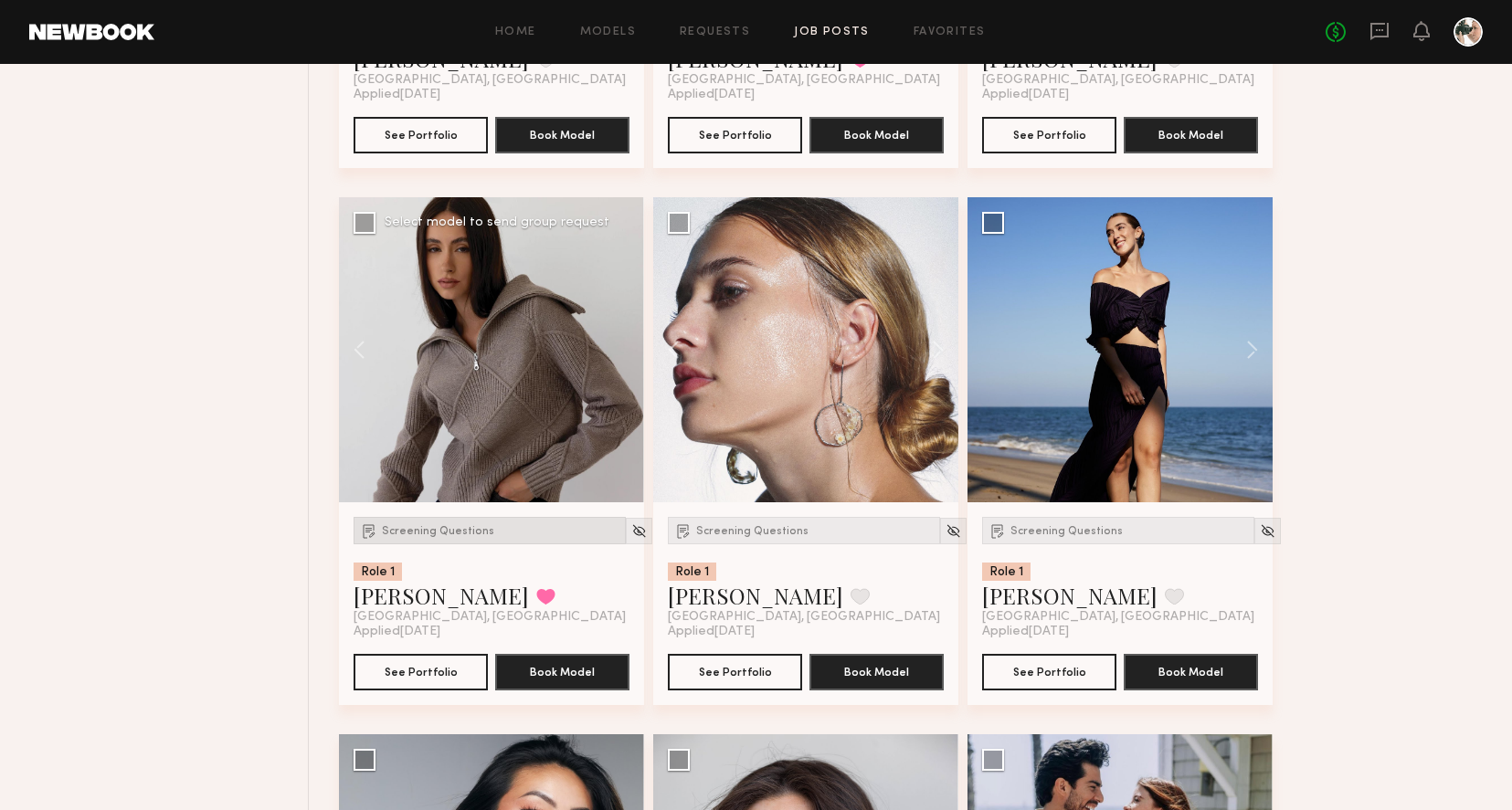
click at [412, 540] on div "Screening Questions" at bounding box center [489, 531] width 272 height 28
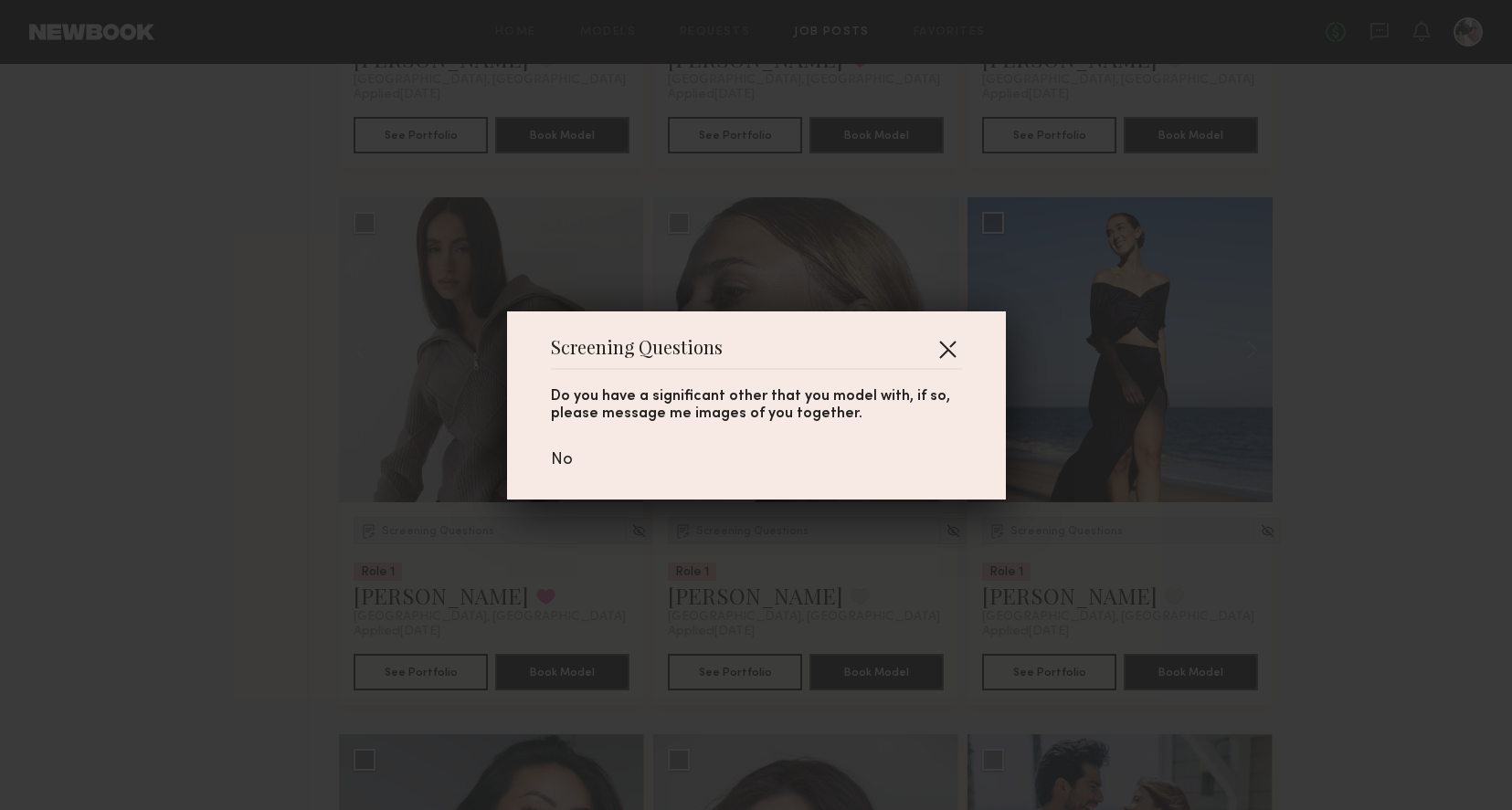
click at [937, 351] on button "button" at bounding box center [948, 350] width 30 height 30
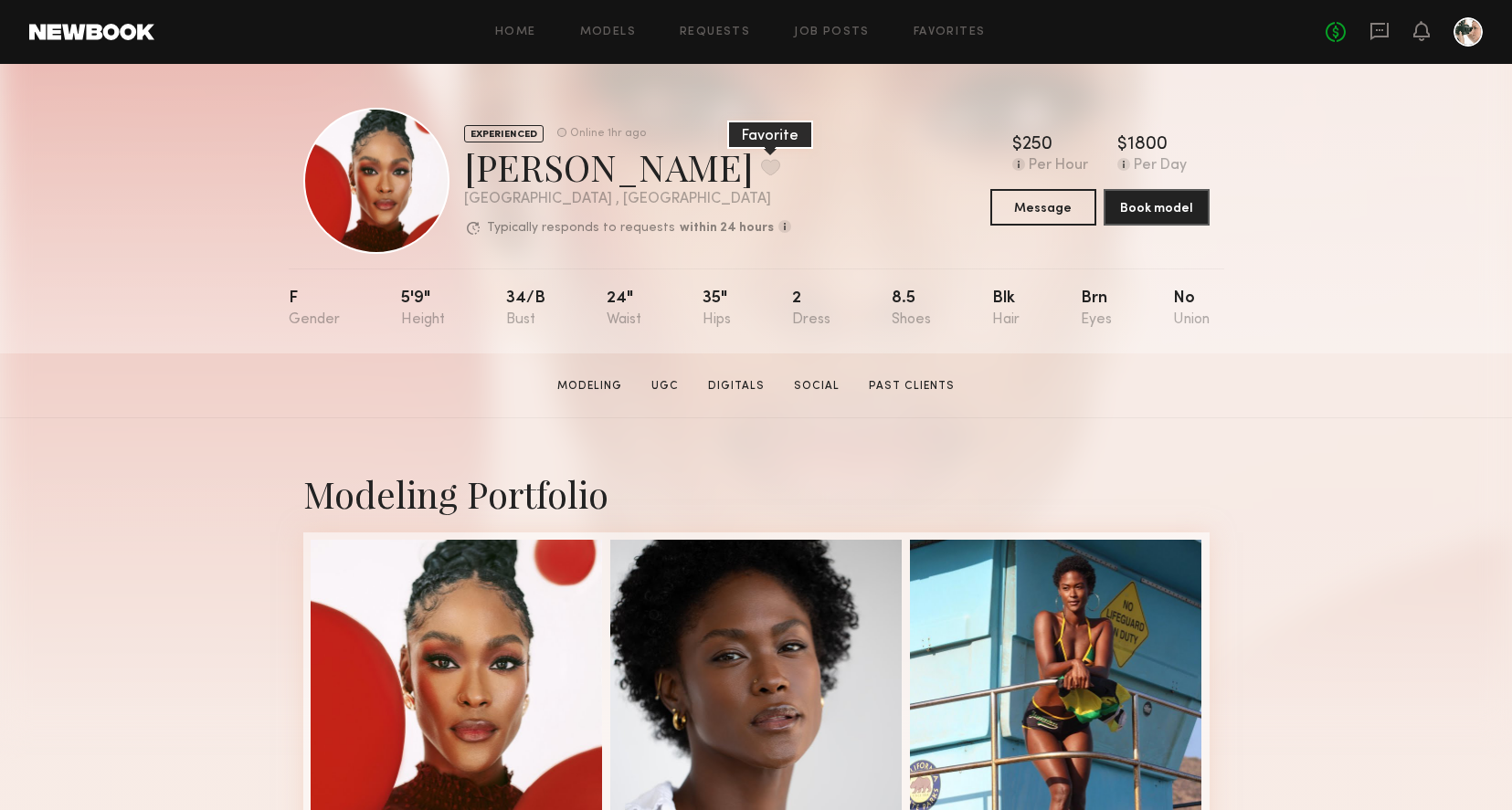
click at [761, 164] on button at bounding box center [770, 167] width 19 height 17
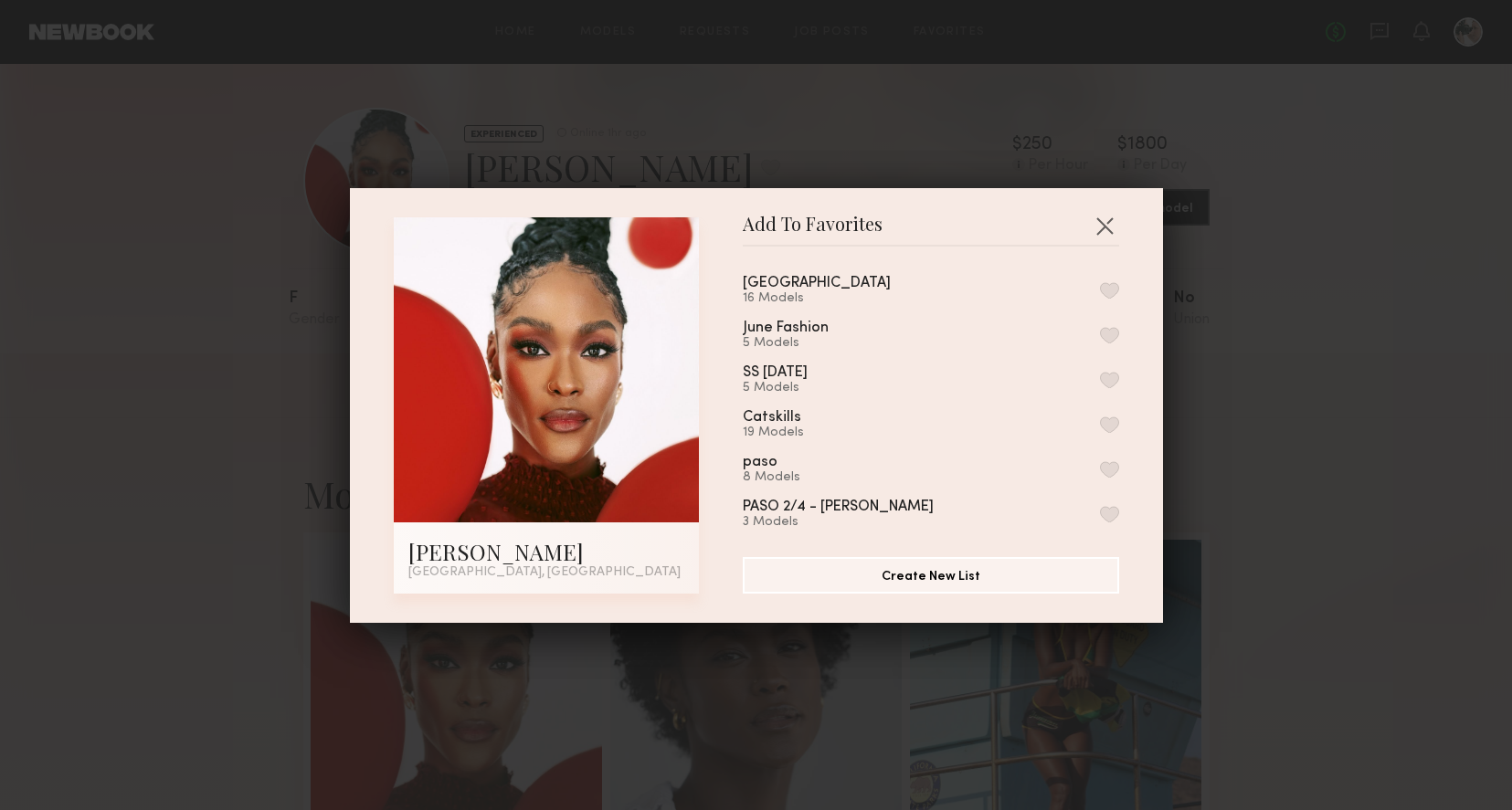
click at [1107, 290] on button "button" at bounding box center [1109, 290] width 19 height 17
click at [1102, 225] on button "button" at bounding box center [1105, 226] width 30 height 30
